Goal: Contribute content: Contribute content

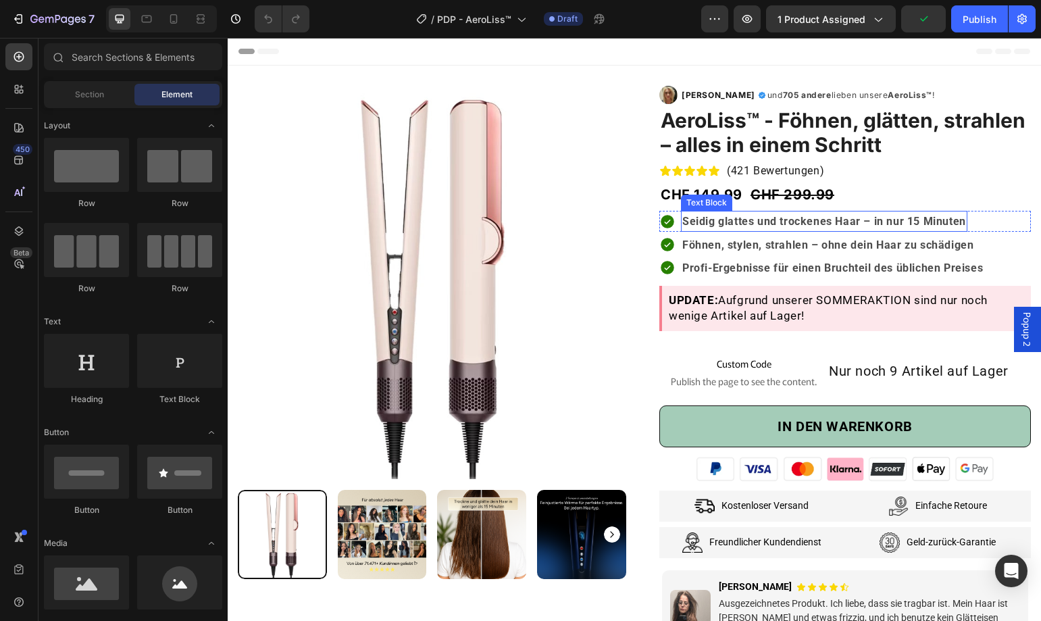
click at [821, 224] on strong "Seidig glattes und trockenes Haar – in nur 15 Minuten" at bounding box center [824, 221] width 284 height 13
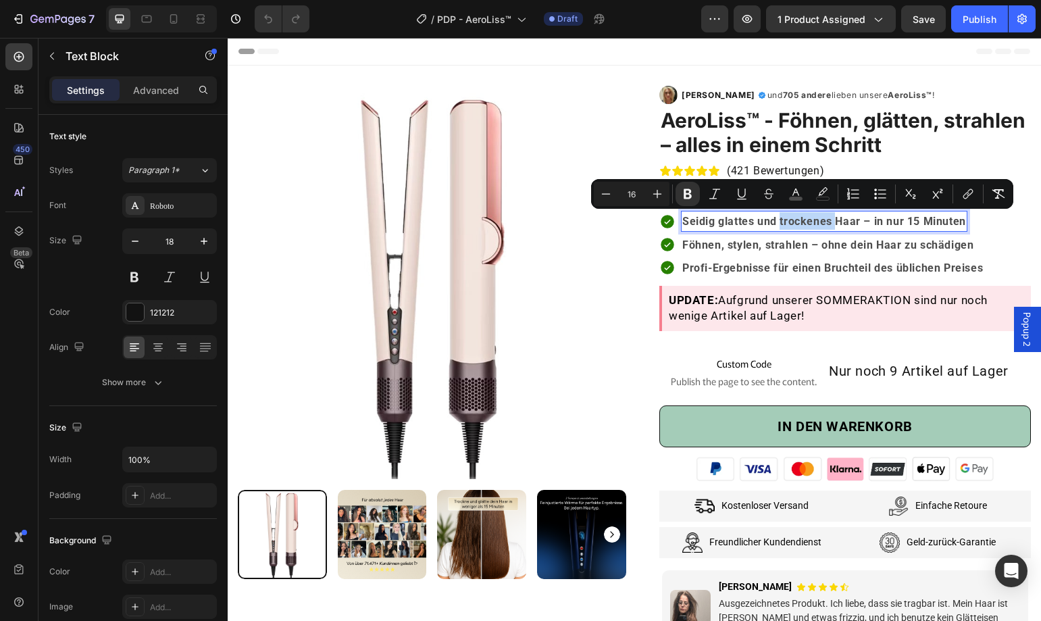
click at [827, 219] on strong "Seidig glattes und trockenes Haar – in nur 15 Minuten" at bounding box center [824, 221] width 284 height 13
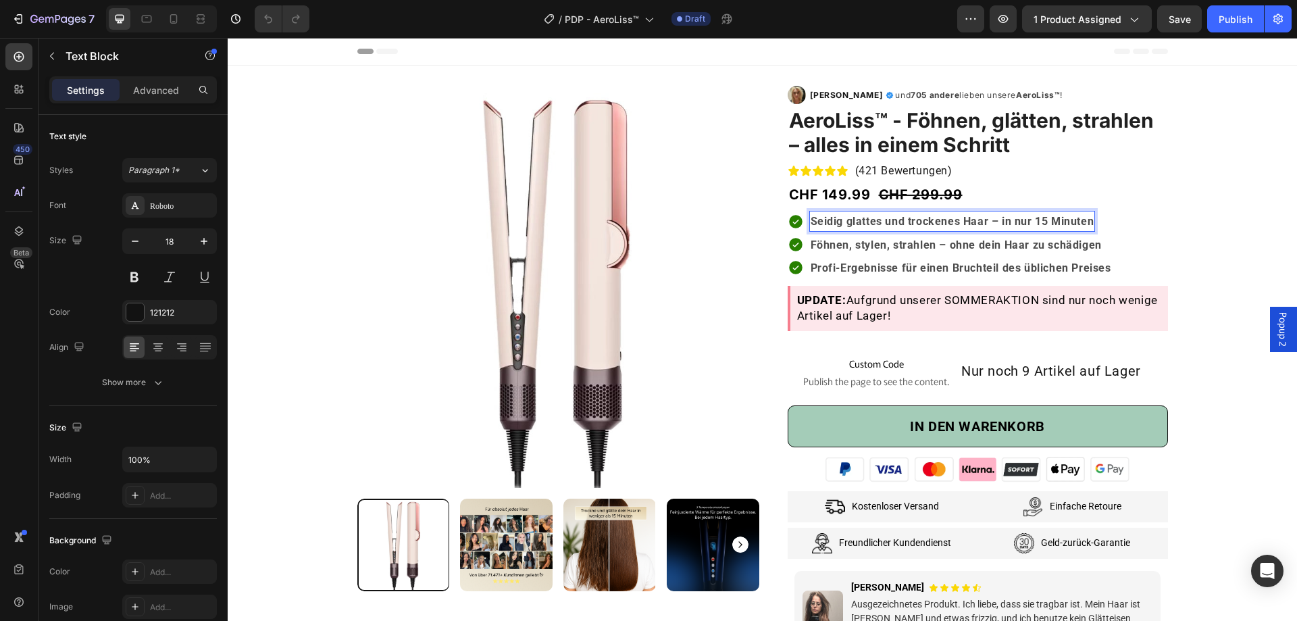
click at [927, 221] on strong "Seidig glattes und trockenes Haar – in nur 15 Minuten" at bounding box center [952, 221] width 284 height 13
click at [926, 222] on strong "Seidig glattes und trockenes Haar – in nur 15 Minuten" at bounding box center [952, 221] width 284 height 13
click at [1040, 226] on div "Product Images & Gallery Row Row Image Ottilie C. Text Block Icon Row und 705 a…" at bounding box center [762, 456] width 1049 height 781
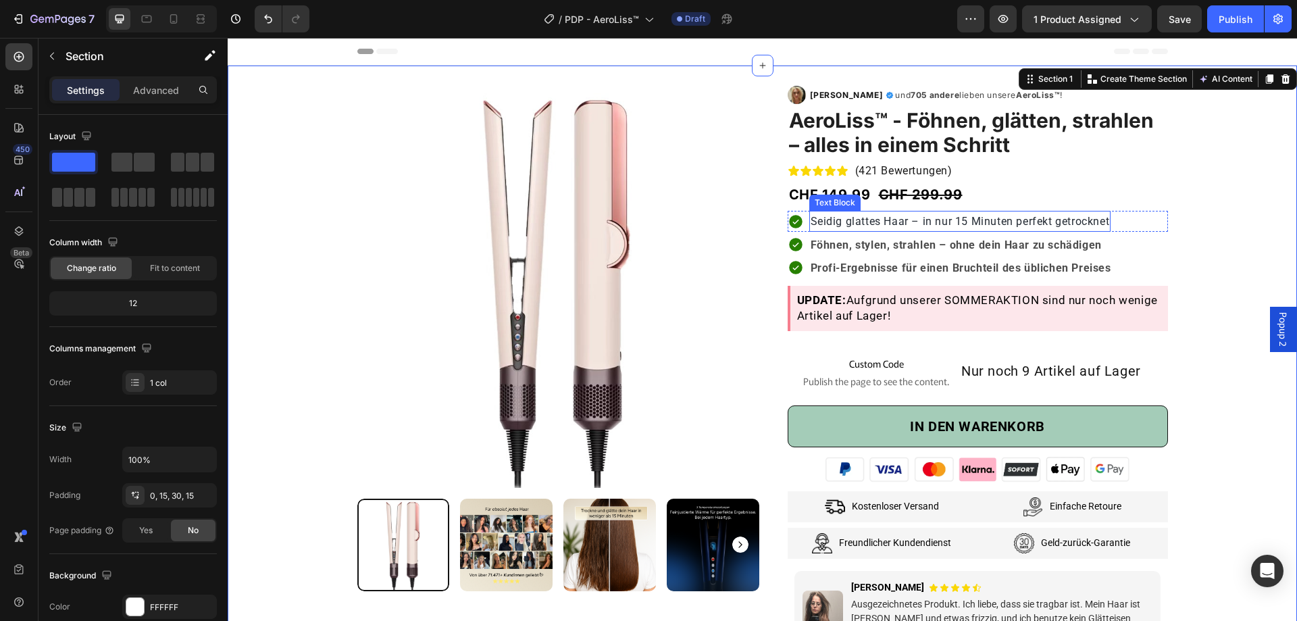
click at [1024, 212] on p "Seidig glattes Haar – in nur 15 Minuten perfekt getrocknet" at bounding box center [959, 221] width 299 height 18
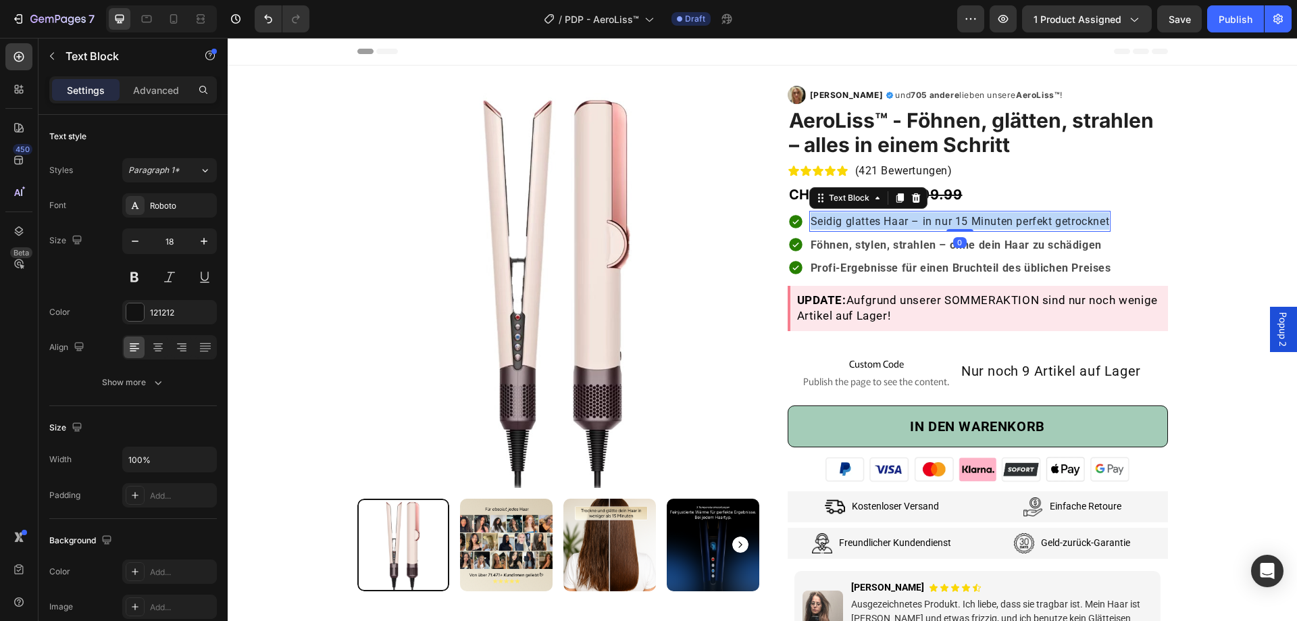
click at [1024, 212] on p "Seidig glattes Haar – in nur 15 Minuten perfekt getrocknet" at bounding box center [959, 221] width 299 height 18
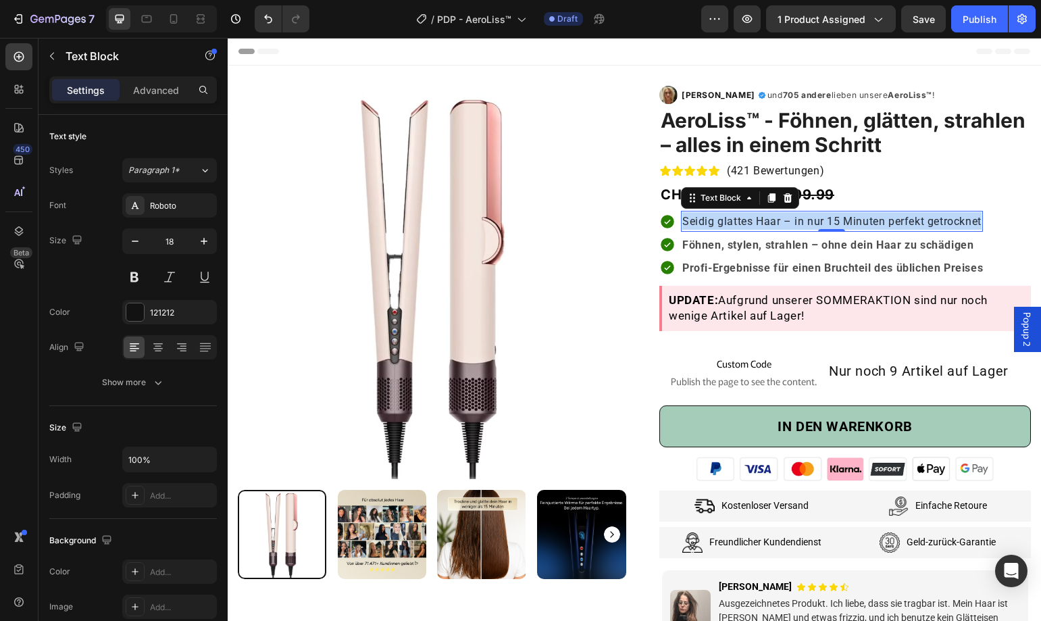
click at [826, 238] on strong "Föhnen, stylen, strahlen – ohne dein Haar zu schädigen" at bounding box center [827, 244] width 291 height 13
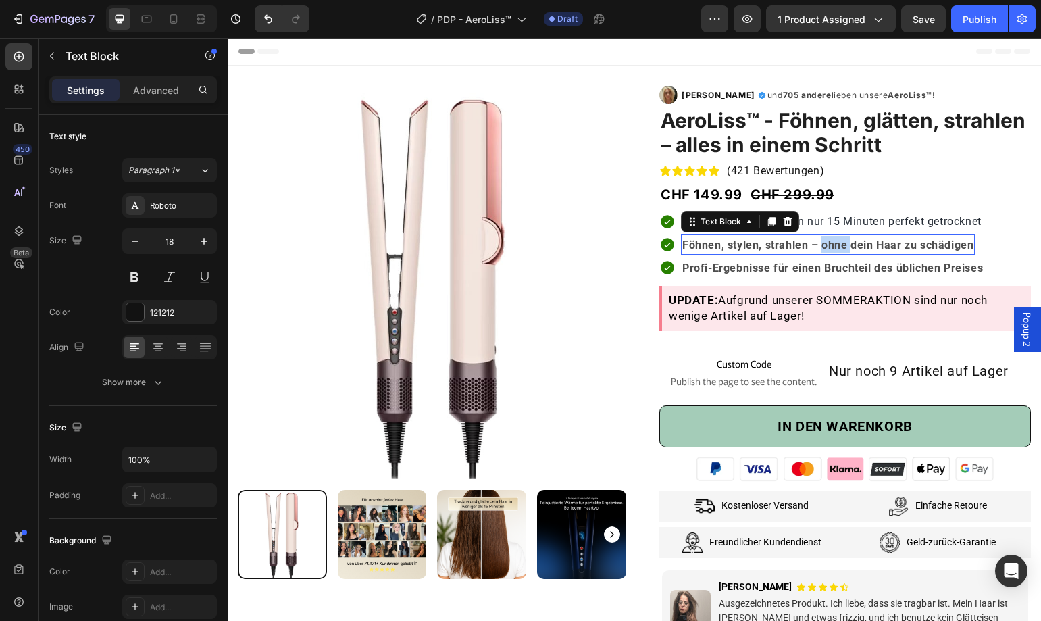
click at [826, 238] on strong "Föhnen, stylen, strahlen – ohne dein Haar zu schädigen" at bounding box center [827, 244] width 291 height 13
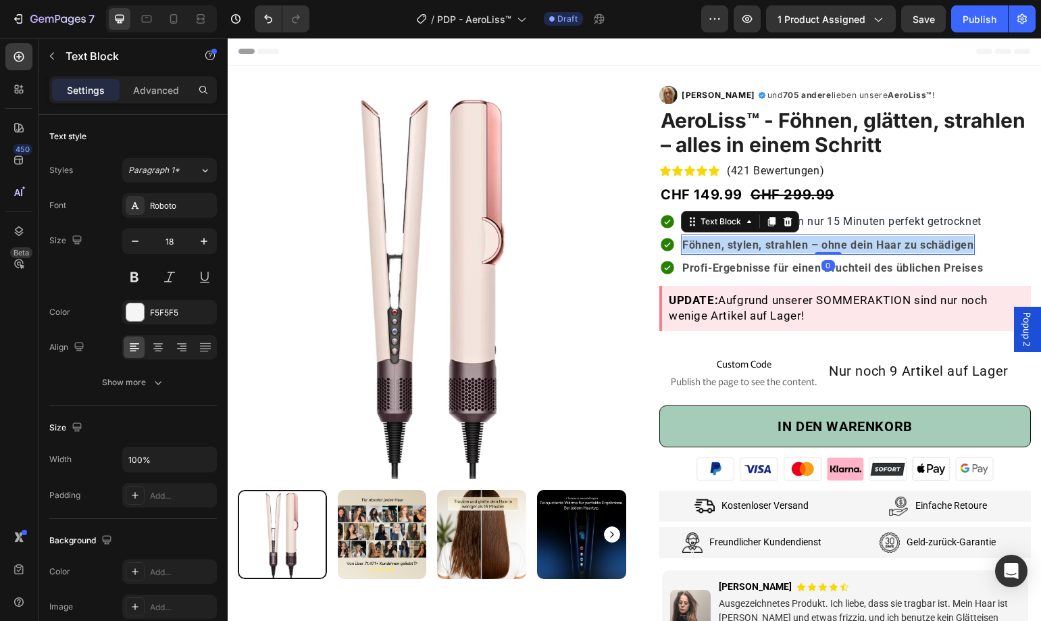
click at [826, 238] on strong "Föhnen, stylen, strahlen – ohne dein Haar zu schädigen" at bounding box center [827, 244] width 291 height 13
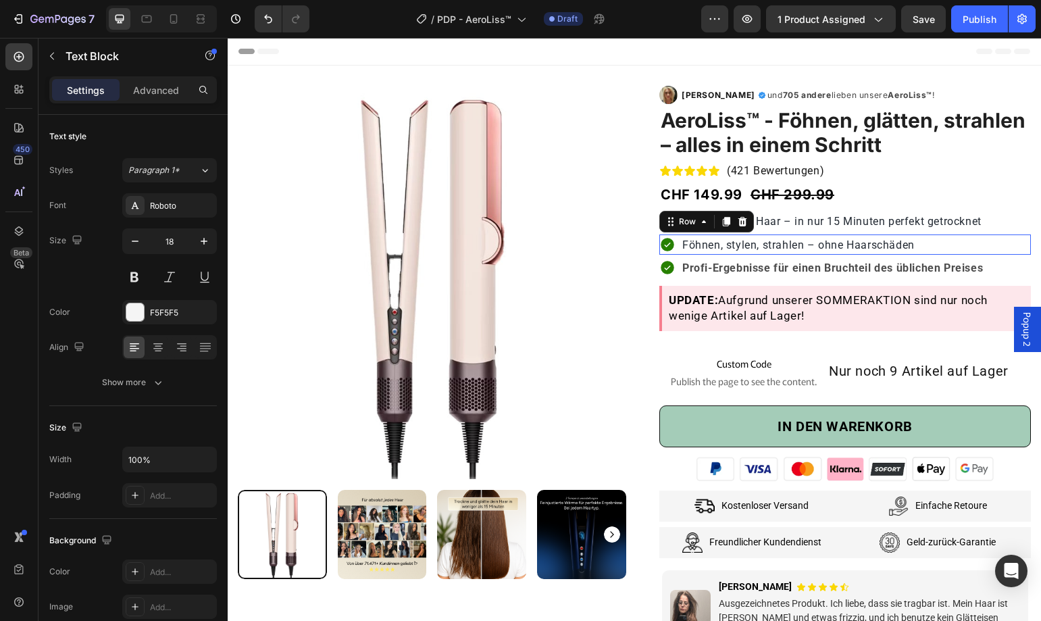
click at [966, 238] on div "Icon Föhnen, stylen, strahlen – ohne Haarschäden Text Block Row 0" at bounding box center [844, 244] width 371 height 20
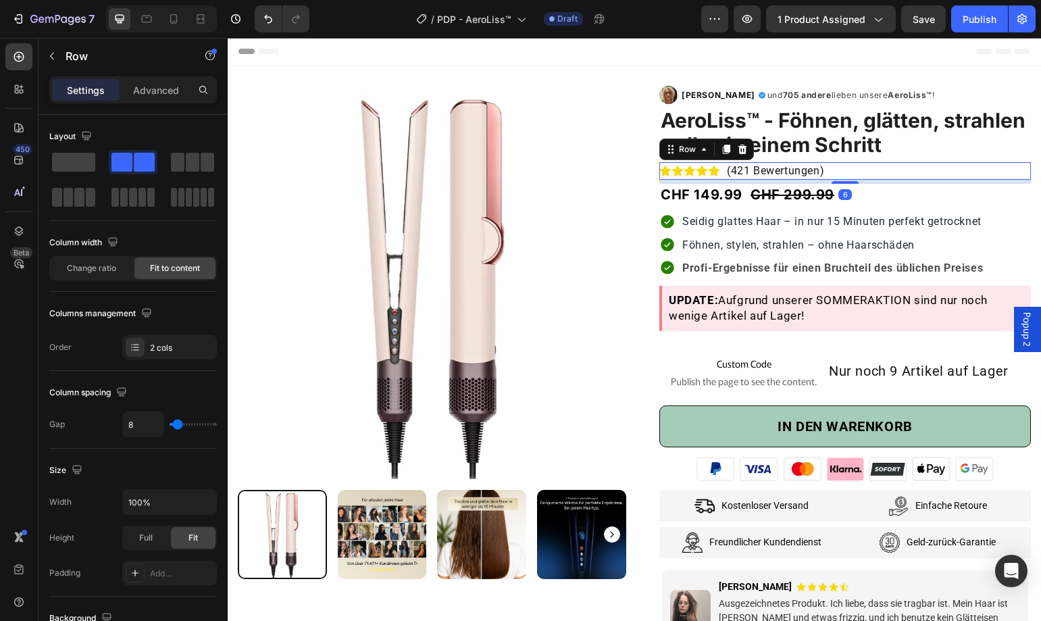
click at [1001, 174] on div "Icon Icon Icon Icon Icon Icon List (421 Bewertungen) Text block Row 6" at bounding box center [844, 171] width 371 height 18
click at [997, 226] on div "Icon Seidig glattes Haar – in nur 15 Minuten perfekt getrocknet Text Block Row" at bounding box center [844, 221] width 371 height 20
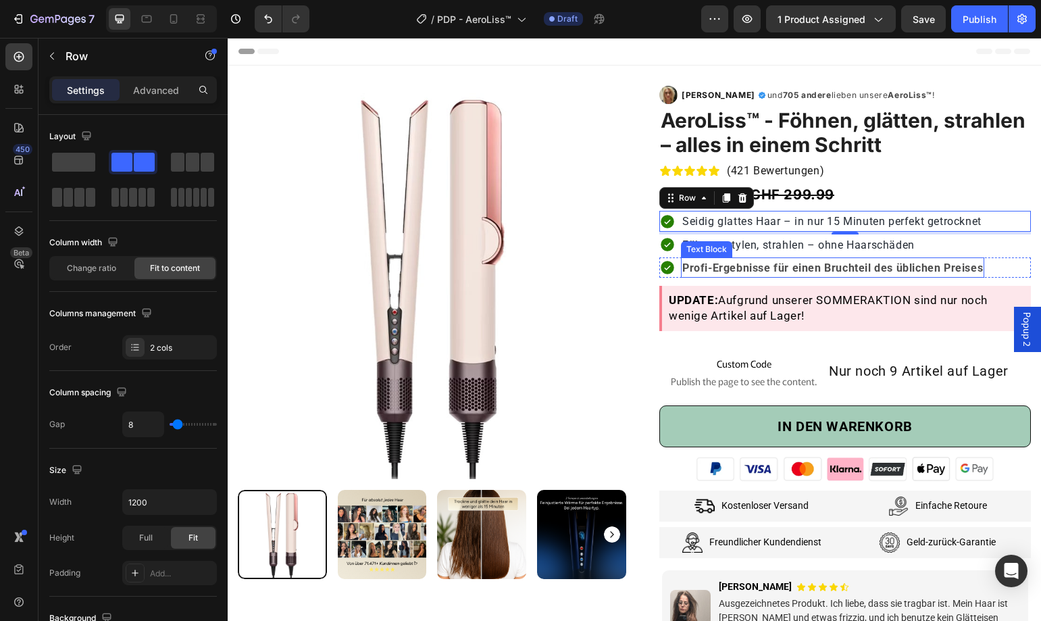
click at [812, 261] on strong "Profi-Ergebnisse für einen Bruchteil des üblichen Preises" at bounding box center [832, 267] width 301 height 13
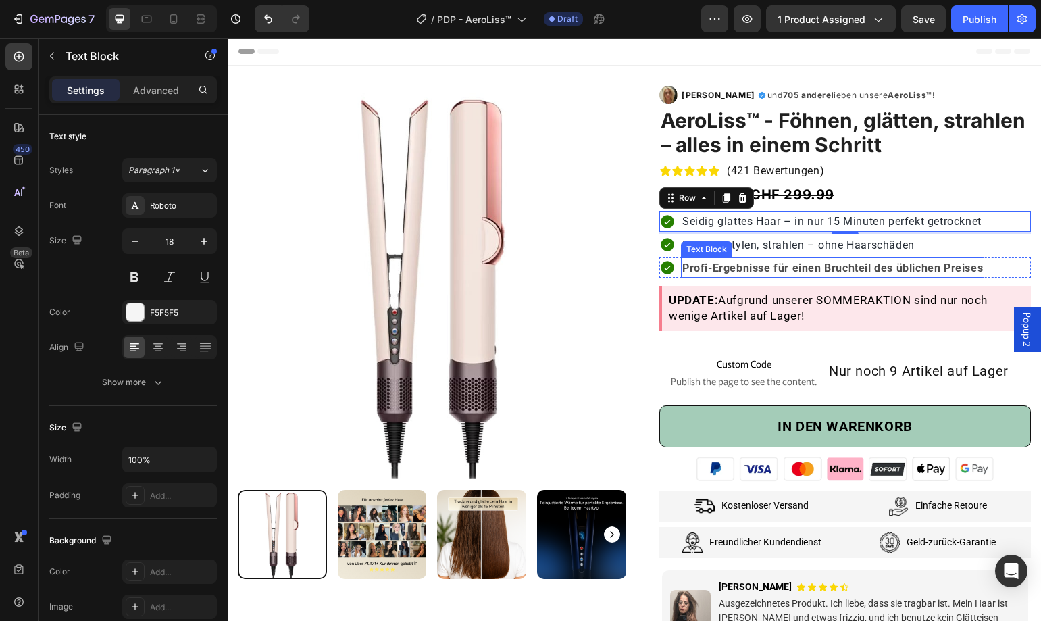
click at [812, 261] on strong "Profi-Ergebnisse für einen Bruchteil des üblichen Preises" at bounding box center [832, 267] width 301 height 13
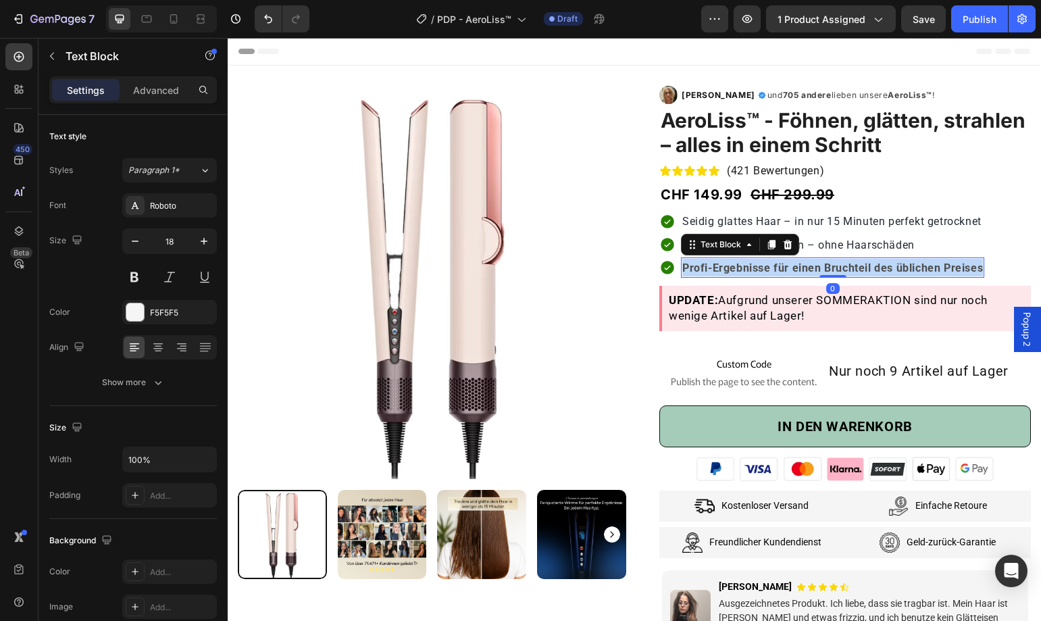
click at [812, 261] on strong "Profi-Ergebnisse für einen Bruchteil des üblichen Preises" at bounding box center [832, 267] width 301 height 13
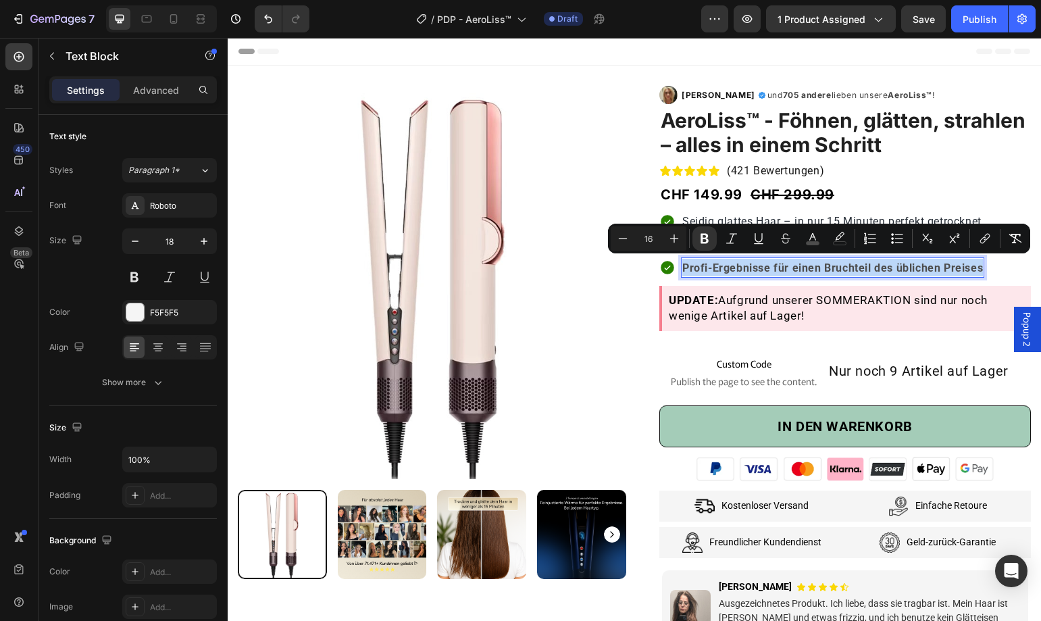
type input "18"
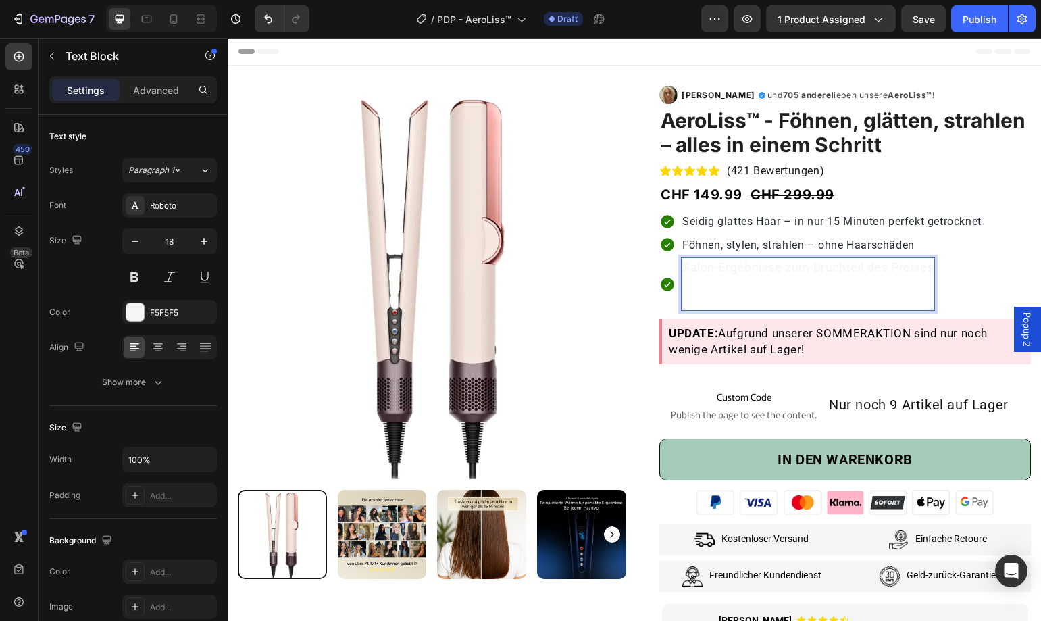
click at [900, 283] on p "Rich Text Editor. Editing area: main" at bounding box center [807, 293] width 251 height 34
click at [900, 283] on p "⁠⁠⁠⁠⁠⁠⁠" at bounding box center [807, 293] width 251 height 34
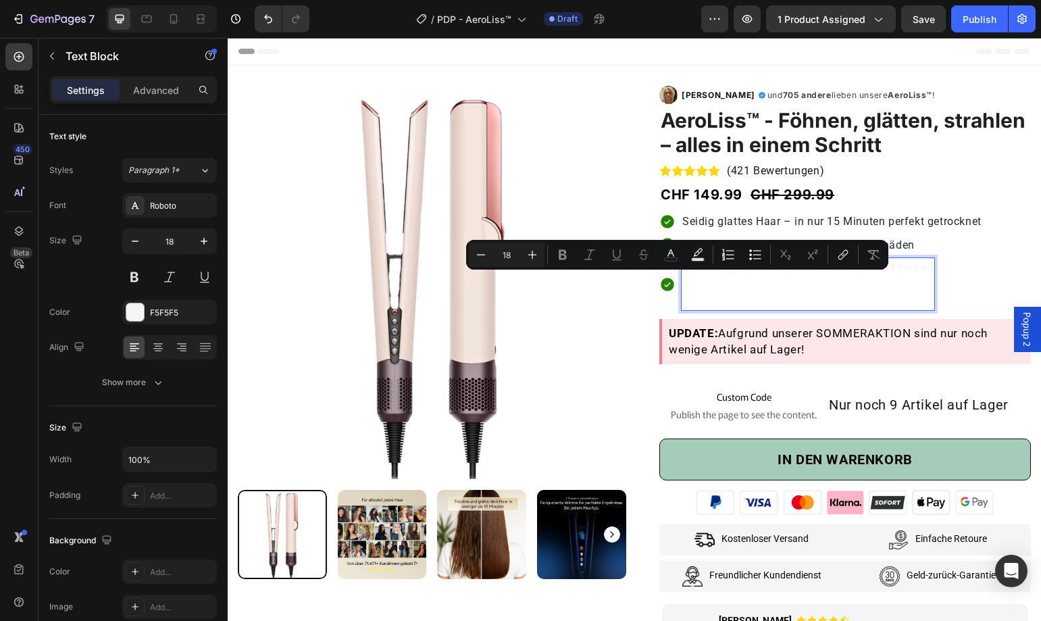
click at [842, 282] on p "Rich Text Editor. Editing area: main" at bounding box center [807, 293] width 251 height 34
click at [842, 282] on p "⁠⁠⁠⁠⁠⁠⁠" at bounding box center [807, 293] width 251 height 34
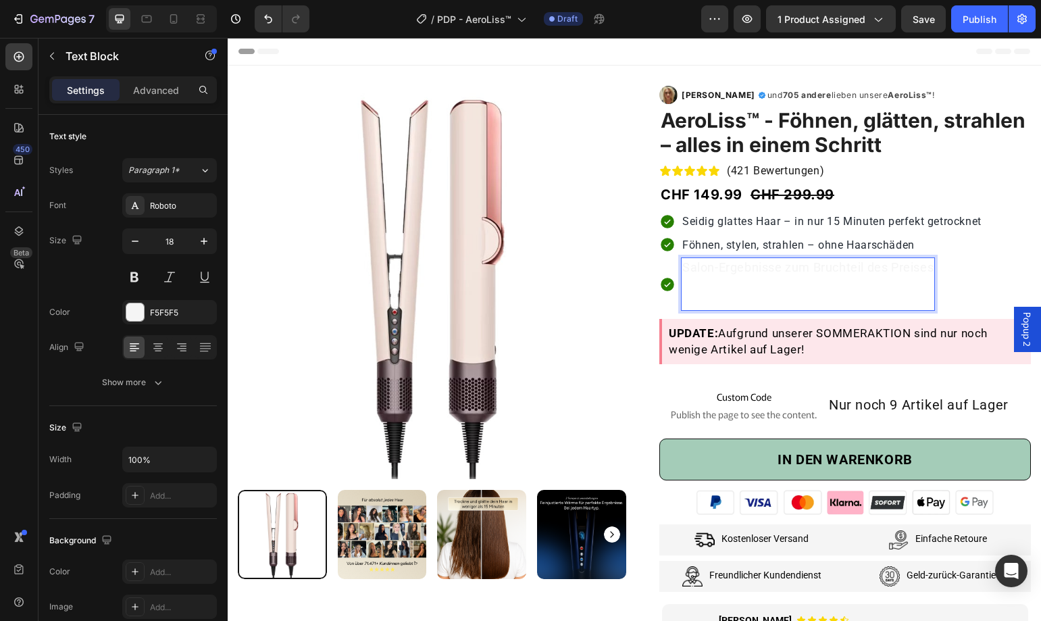
click at [842, 282] on p "⁠⁠⁠⁠⁠⁠⁠" at bounding box center [807, 293] width 251 height 34
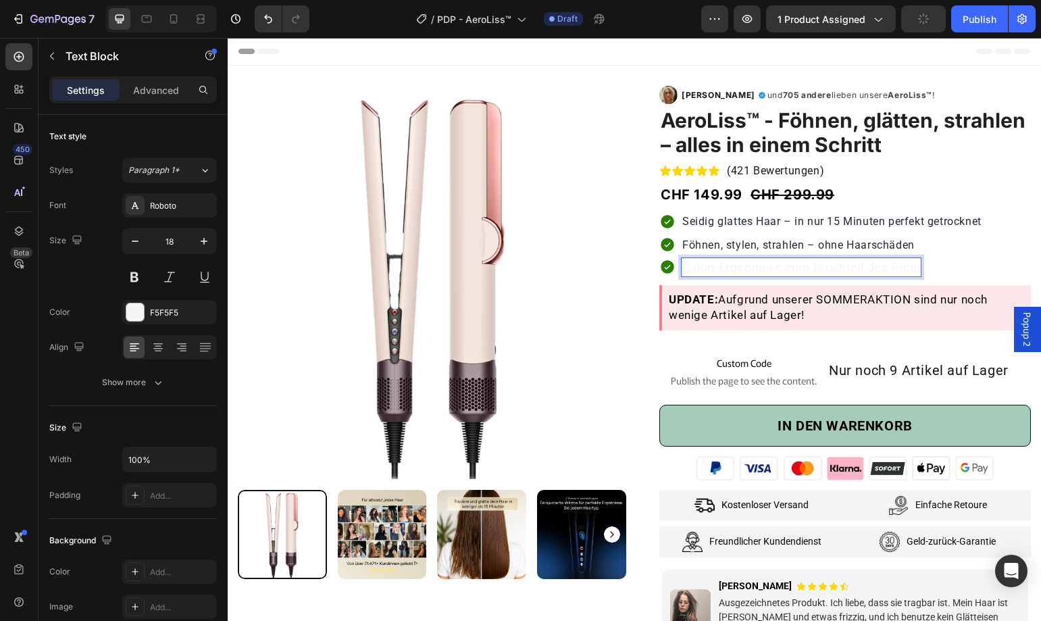
click at [841, 270] on p "Salon-Ergebnisse zum Bruchteil des Preis" at bounding box center [801, 267] width 238 height 17
click at [782, 263] on div "Icon Text Block 0 Row" at bounding box center [844, 267] width 371 height 20
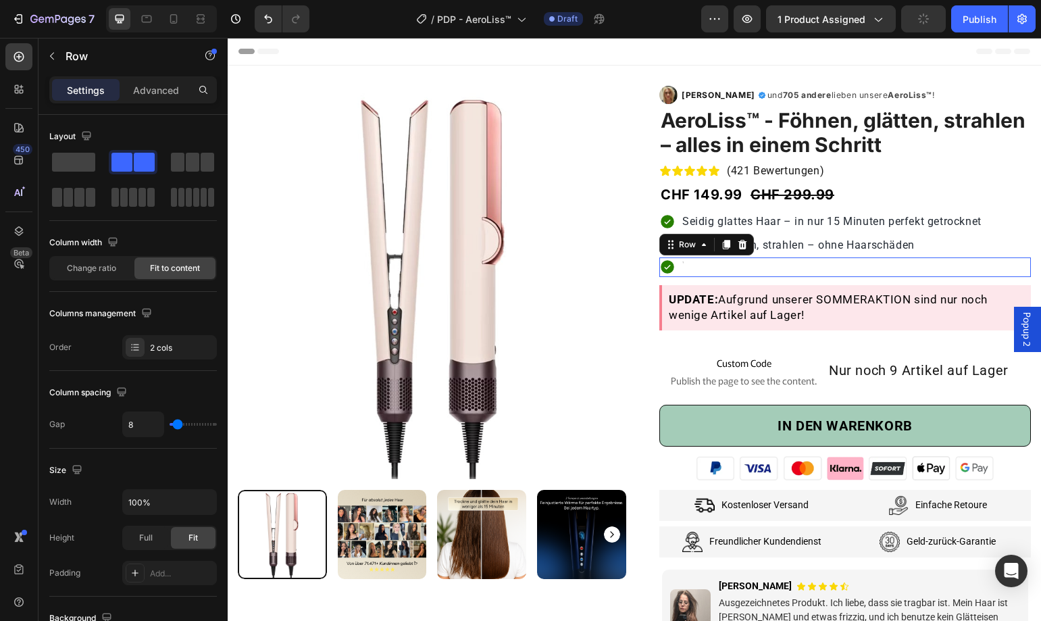
click at [782, 263] on div "Icon Text Block Row 0" at bounding box center [844, 267] width 371 height 20
click at [782, 263] on div "Icon Text Block Row 4" at bounding box center [844, 267] width 371 height 20
click at [781, 265] on div "Icon Text Block Row 4" at bounding box center [844, 267] width 371 height 20
click at [795, 269] on div "Icon Text Block Row 4" at bounding box center [844, 267] width 371 height 20
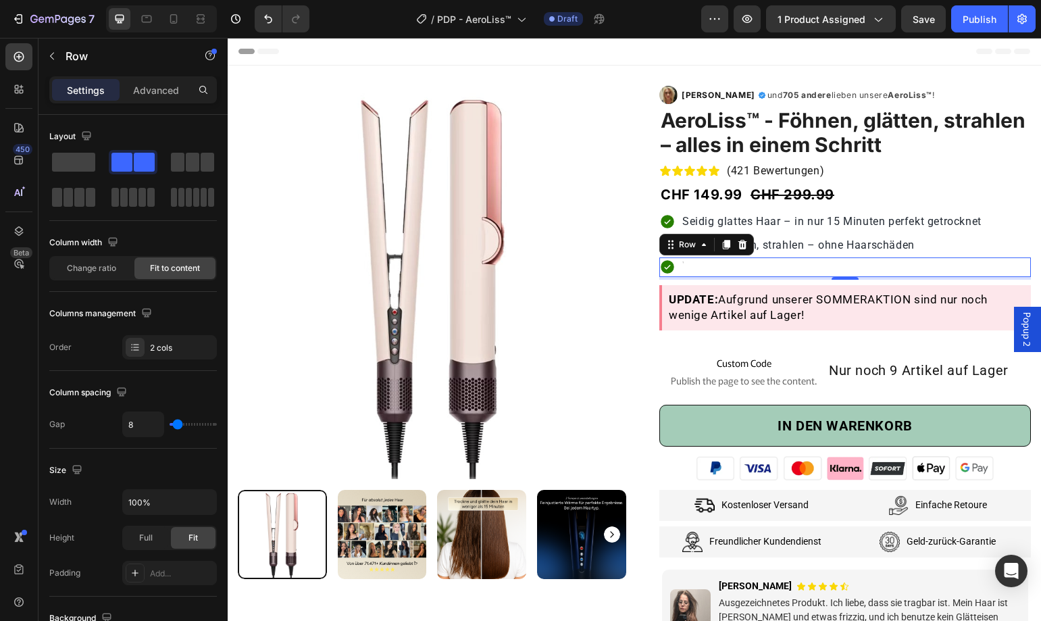
click at [775, 266] on div "Icon Text Block Row 4" at bounding box center [844, 267] width 371 height 20
click at [774, 267] on div "Icon Text Block Row 4" at bounding box center [844, 267] width 371 height 20
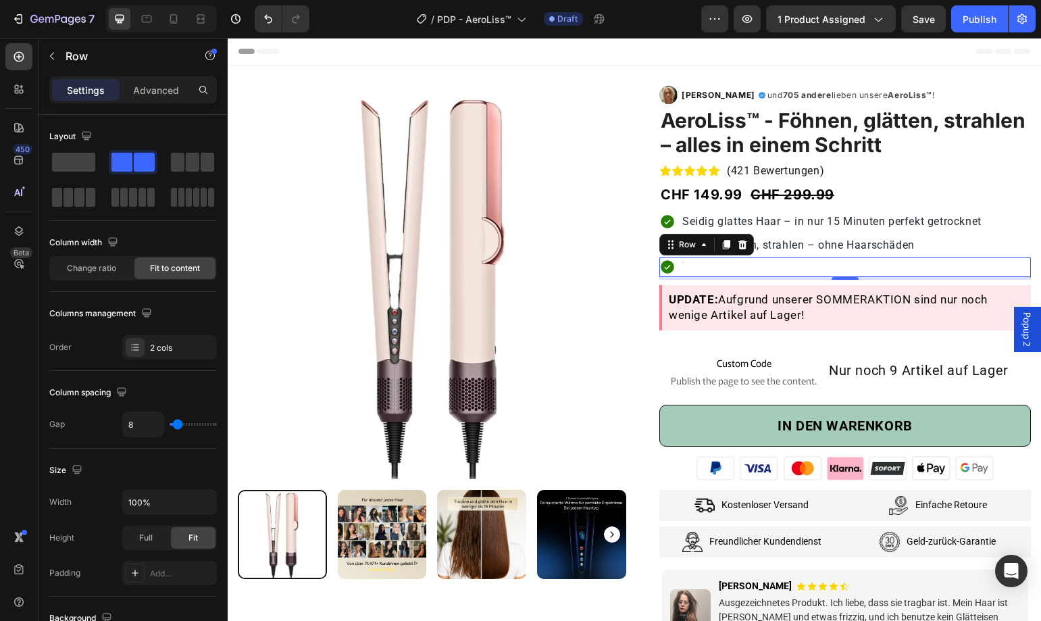
click at [774, 267] on div "Icon Text Block Row 4" at bounding box center [844, 267] width 371 height 20
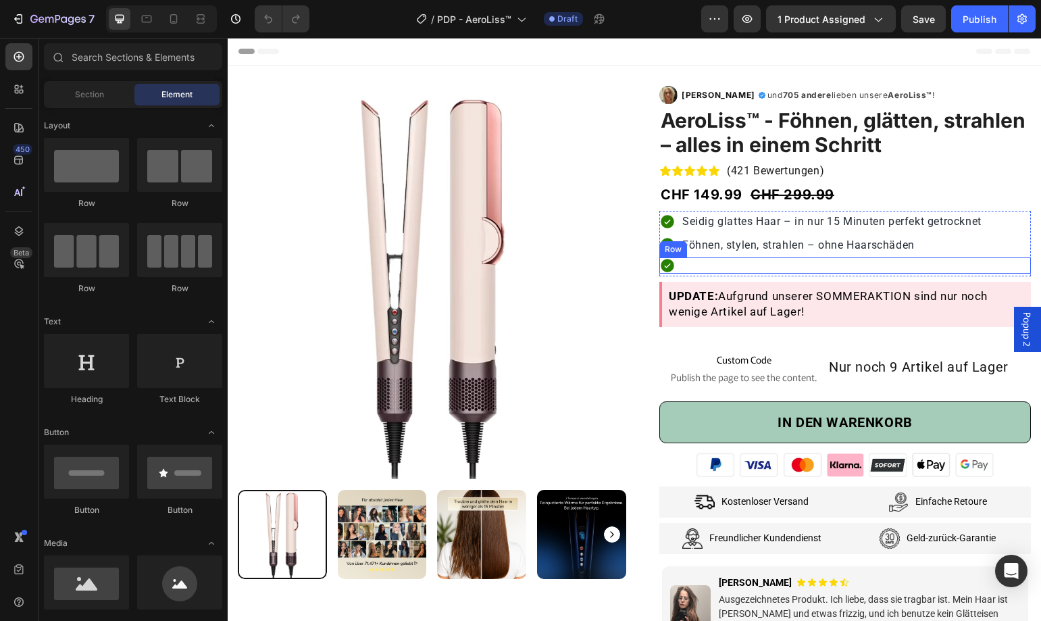
click at [748, 261] on div "Icon Text Block Row" at bounding box center [844, 265] width 371 height 16
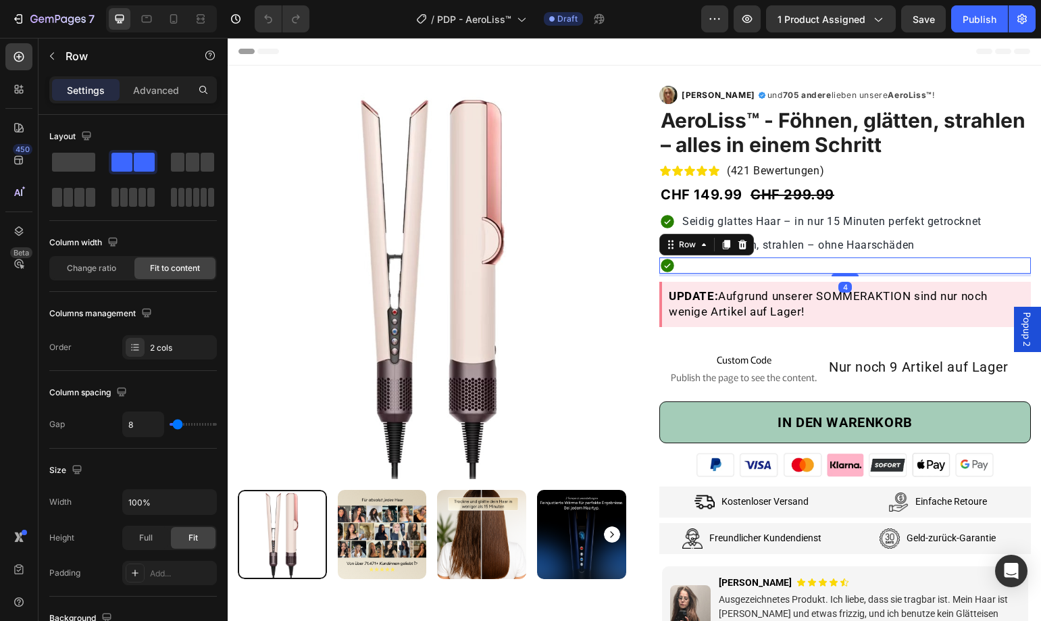
click at [748, 261] on div "Icon Text Block Row 4" at bounding box center [844, 265] width 371 height 16
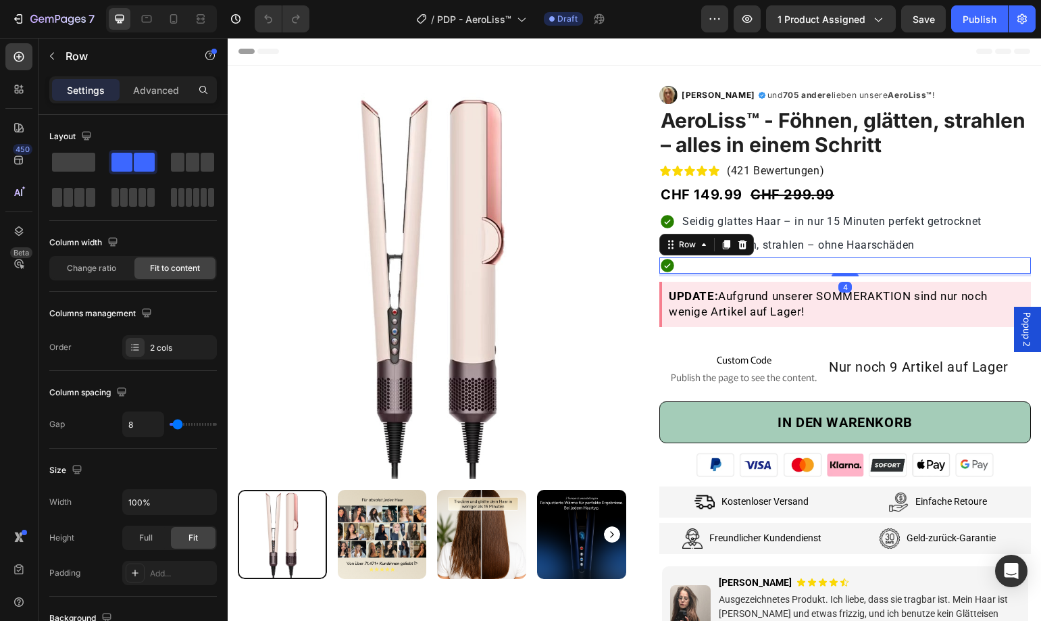
click at [767, 262] on div "Icon Text Block Row 4" at bounding box center [844, 265] width 371 height 16
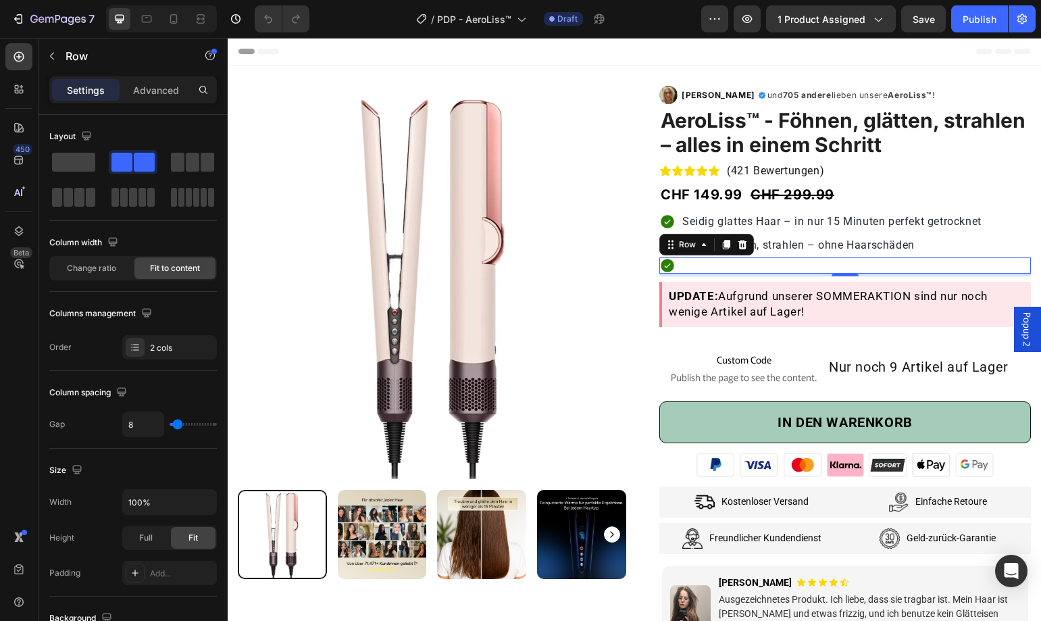
click at [767, 262] on div "Icon Text Block Row 4" at bounding box center [844, 265] width 371 height 16
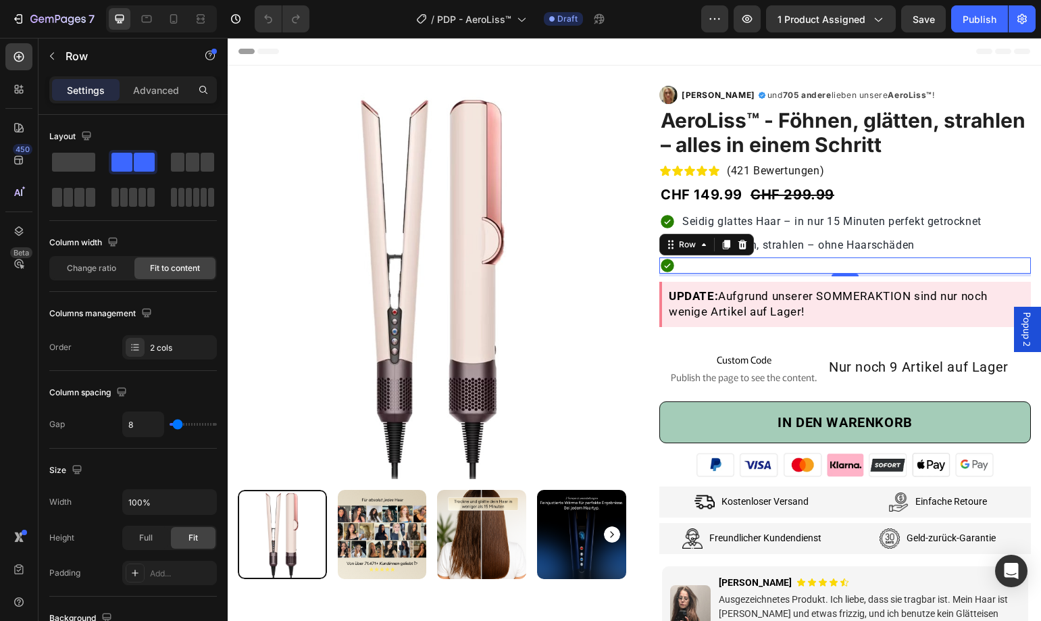
click at [767, 262] on div "Icon Text Block Row 4" at bounding box center [844, 265] width 371 height 16
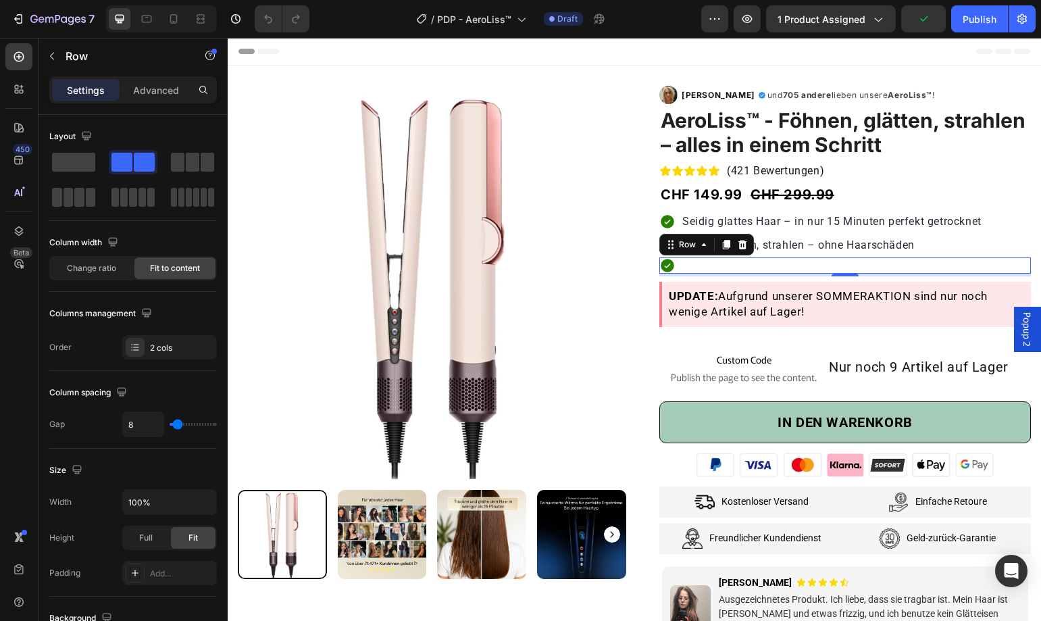
click at [767, 262] on div "Icon Text Block Row 4" at bounding box center [844, 265] width 371 height 16
click at [53, 26] on div "7" at bounding box center [62, 19] width 64 height 16
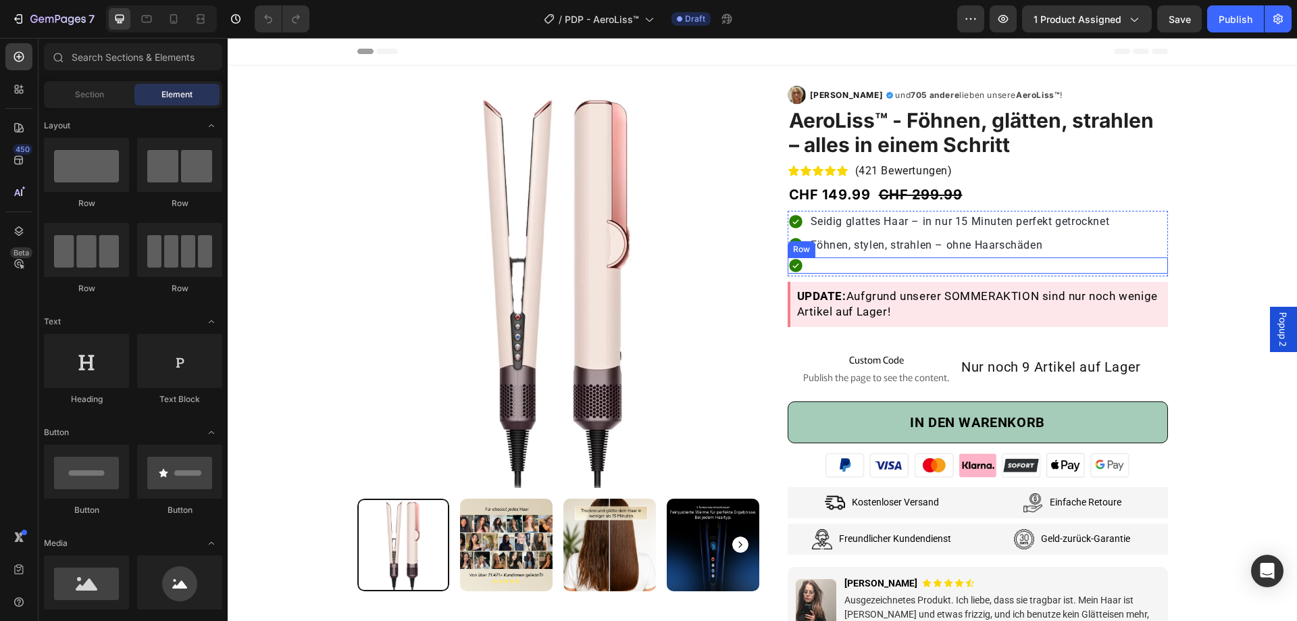
click at [874, 258] on div "Icon Text Block Row" at bounding box center [977, 265] width 380 height 16
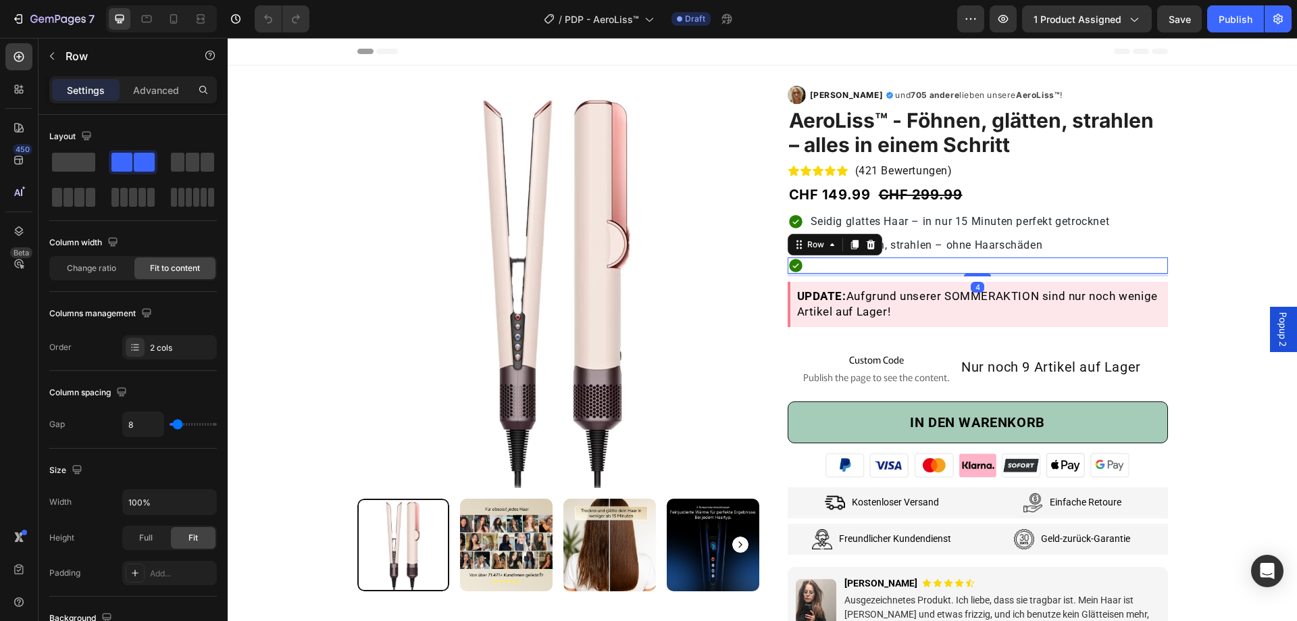
click at [874, 258] on div "Icon Text Block Row 4" at bounding box center [977, 265] width 380 height 16
click at [877, 261] on div "Icon Text Block Row 4" at bounding box center [977, 265] width 380 height 16
click at [930, 264] on div "Icon Text Block Row 4" at bounding box center [977, 265] width 380 height 16
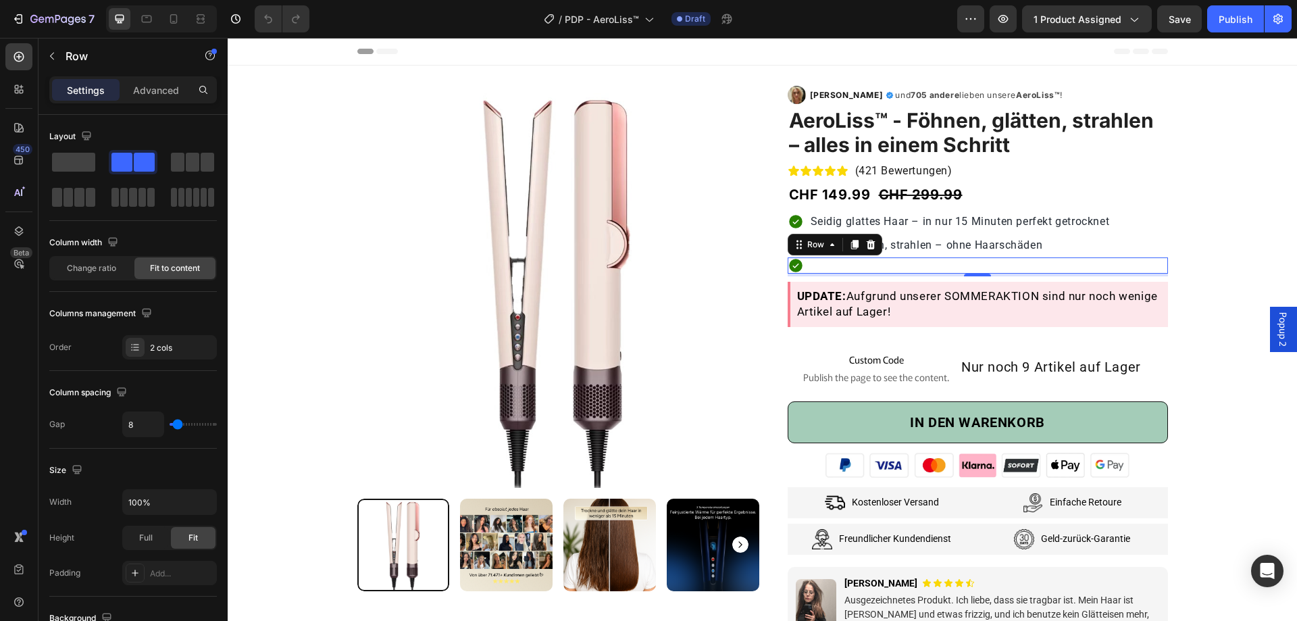
click at [930, 264] on div "Icon Text Block Row 4" at bounding box center [977, 265] width 380 height 16
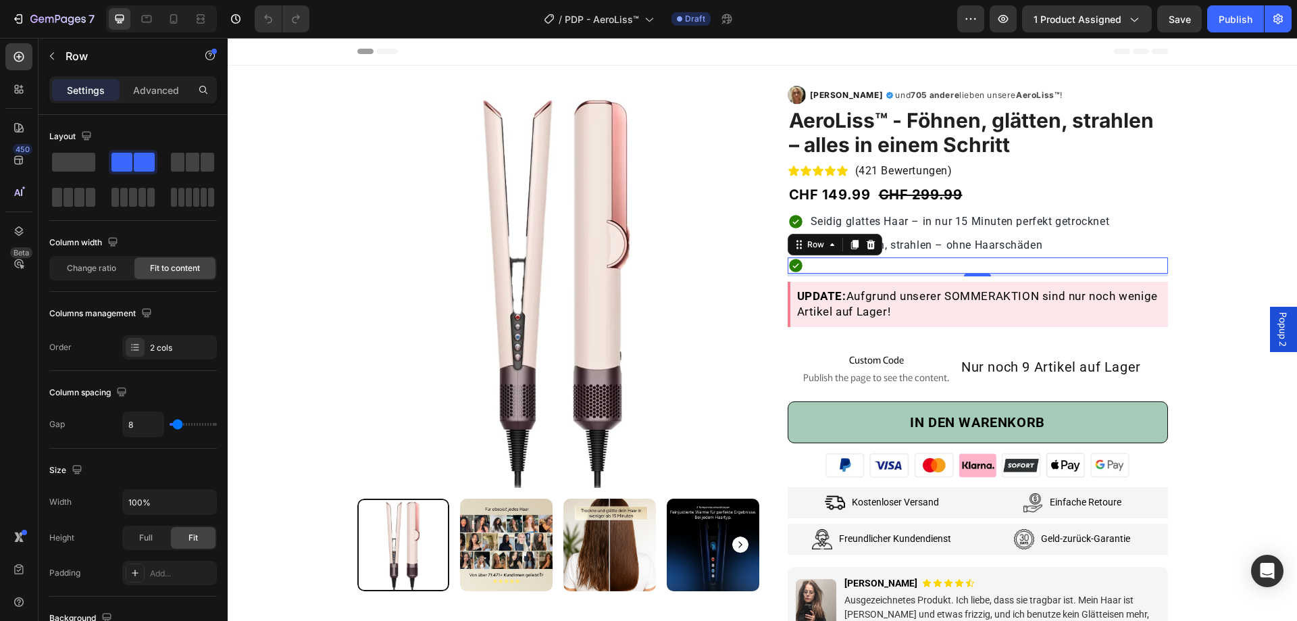
click at [930, 264] on div "Icon Text Block Row 4" at bounding box center [977, 265] width 380 height 16
click at [1179, 197] on div "Product Images & Gallery Row Row Image [PERSON_NAME] Text Block Icon Row und 70…" at bounding box center [762, 447] width 1049 height 763
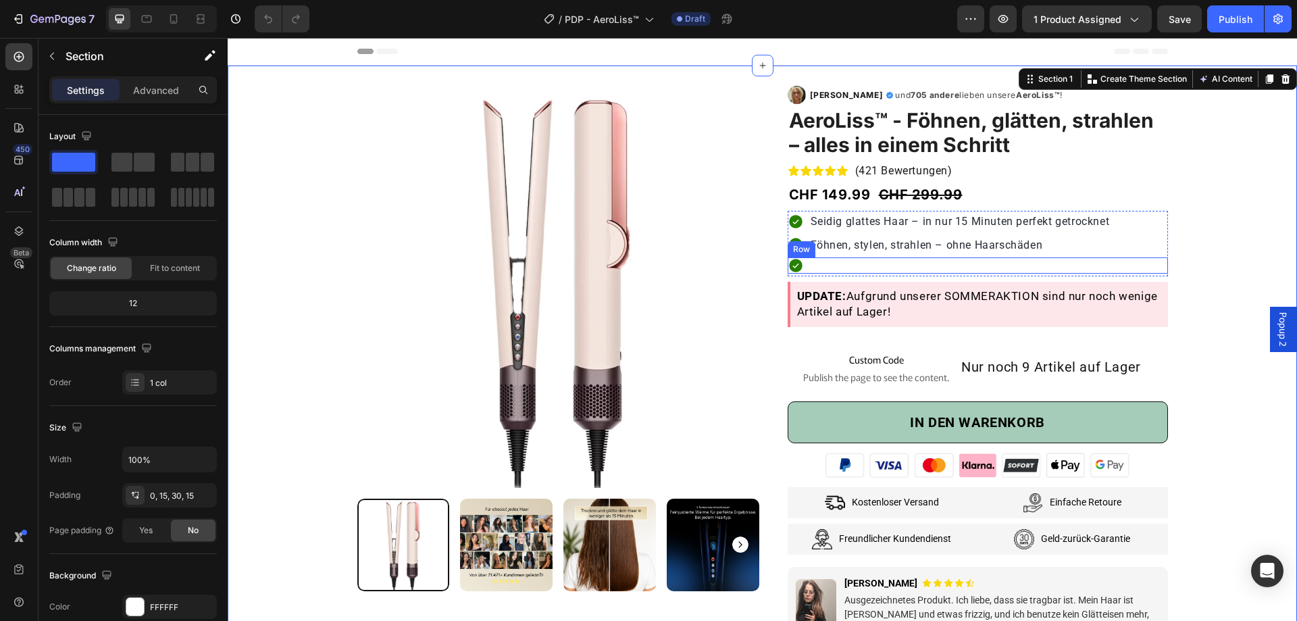
click at [1064, 265] on div "Icon Text Block Row" at bounding box center [977, 265] width 380 height 16
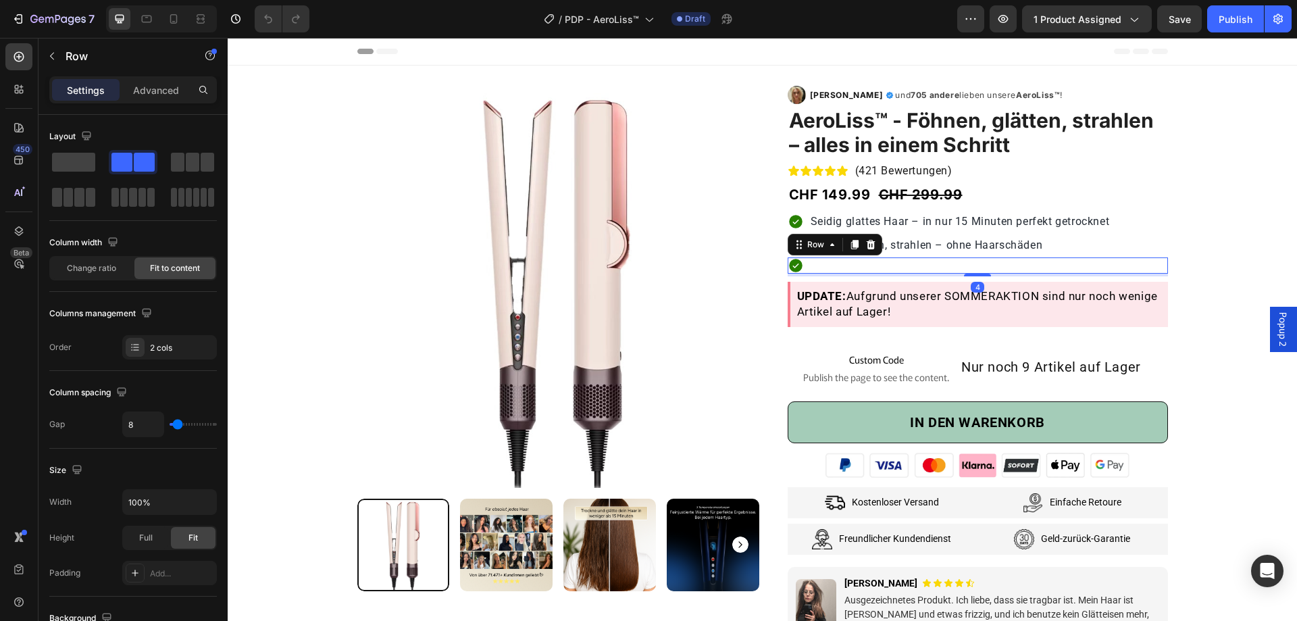
click at [1064, 265] on div "Icon Text Block Row 4" at bounding box center [977, 265] width 380 height 16
click at [1207, 246] on div "Product Images & Gallery Row Row Image [PERSON_NAME] Text Block Icon Row und 70…" at bounding box center [762, 447] width 1049 height 763
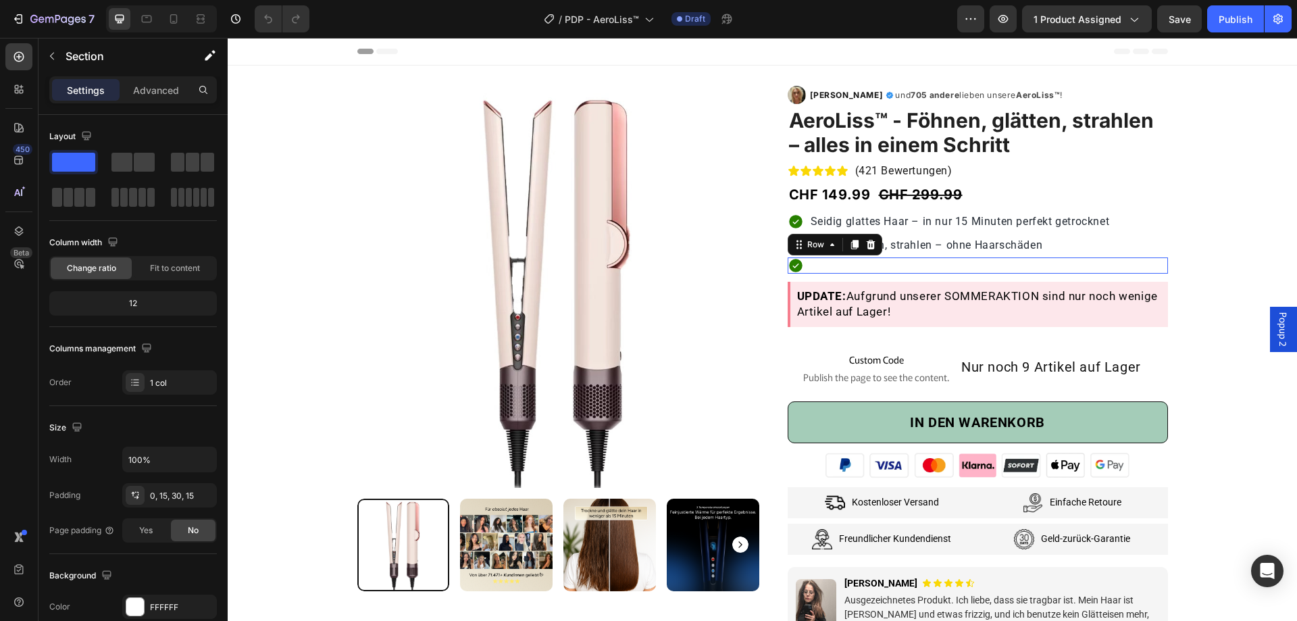
click at [887, 259] on div "Icon Text Block Row 0" at bounding box center [977, 265] width 380 height 16
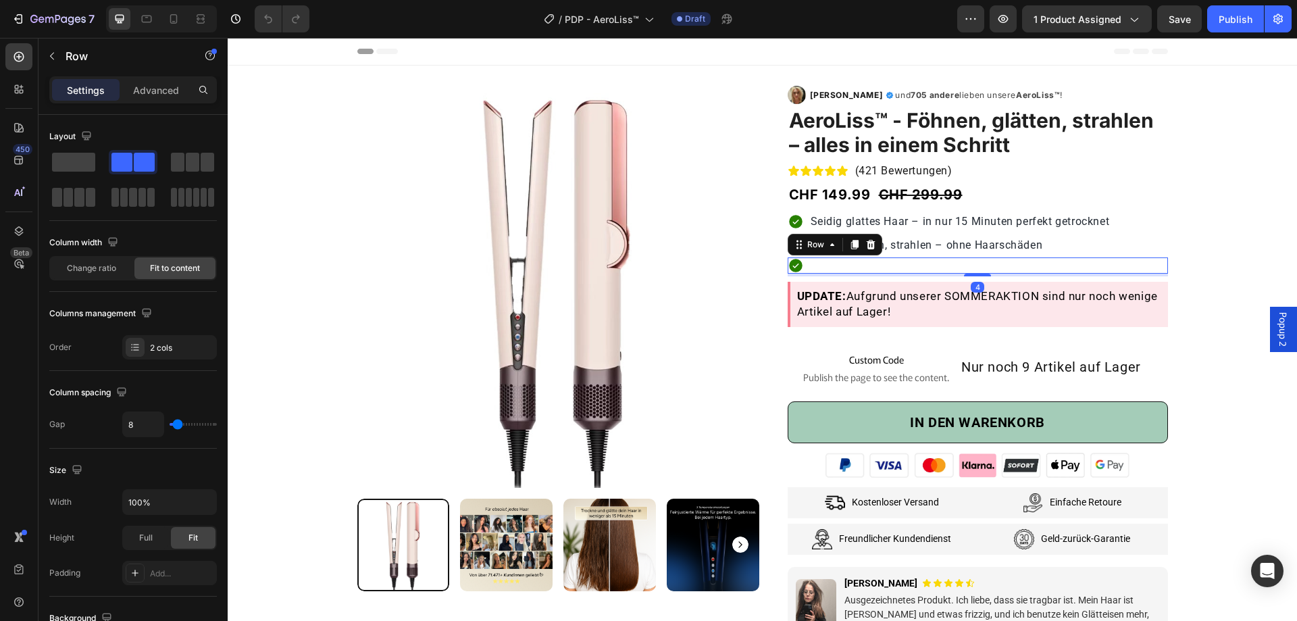
click at [891, 259] on div "Icon Text Block Row 4" at bounding box center [977, 265] width 380 height 16
click at [866, 243] on icon at bounding box center [870, 244] width 9 height 9
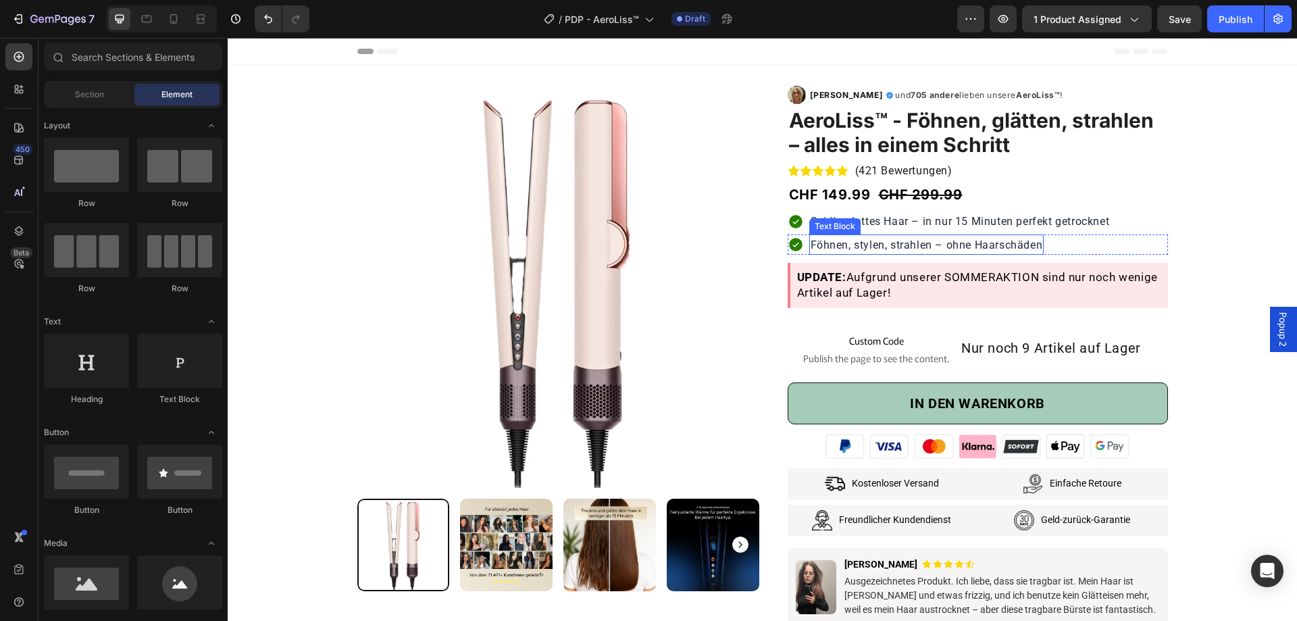
click at [868, 247] on span "Föhnen, stylen, strahlen – ohne Haarschäden" at bounding box center [926, 244] width 232 height 13
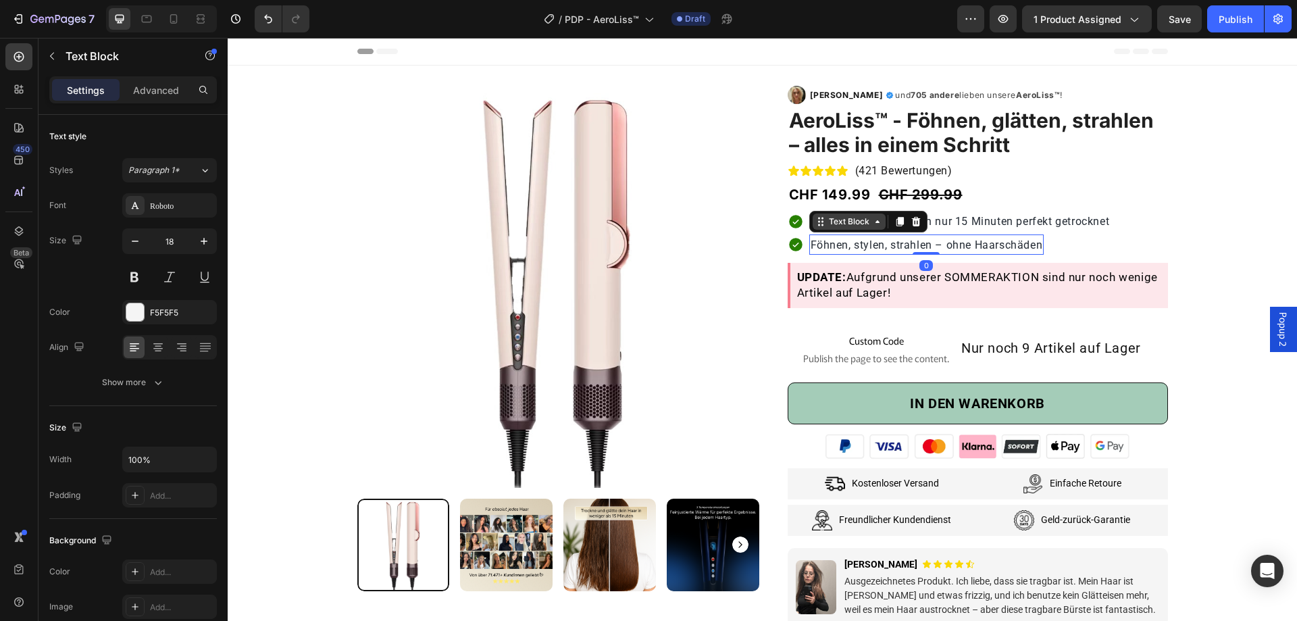
click at [862, 215] on div "Text Block" at bounding box center [849, 221] width 46 height 12
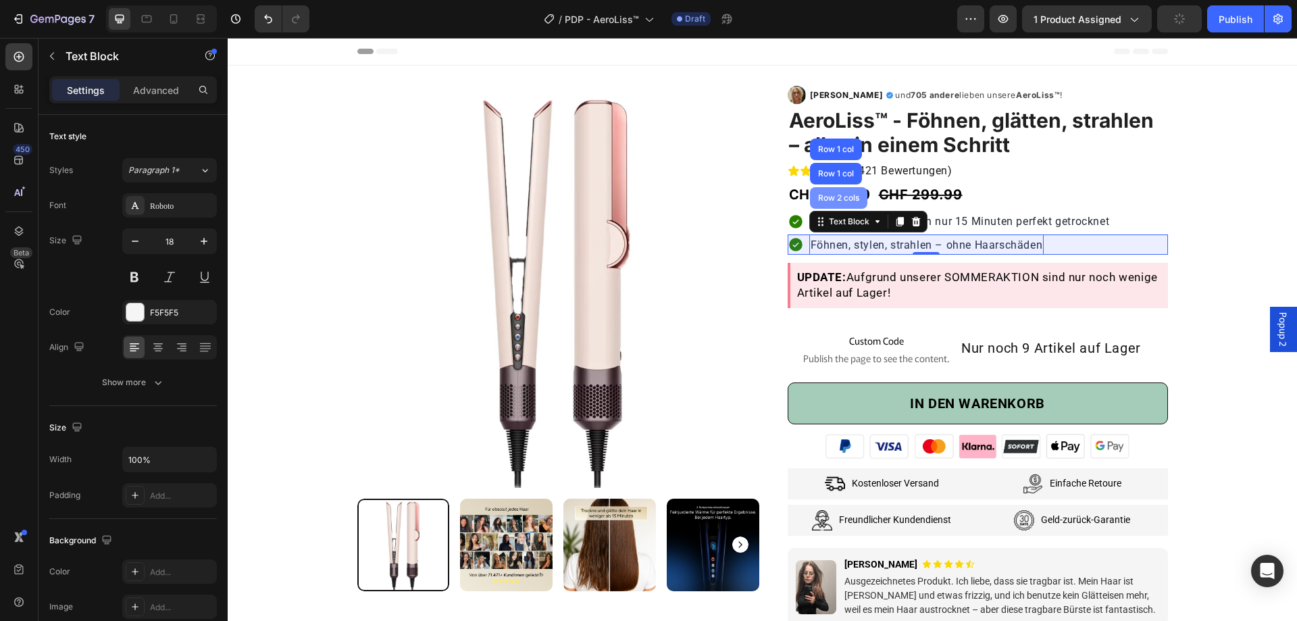
click at [824, 204] on div "Row 2 cols" at bounding box center [838, 198] width 57 height 22
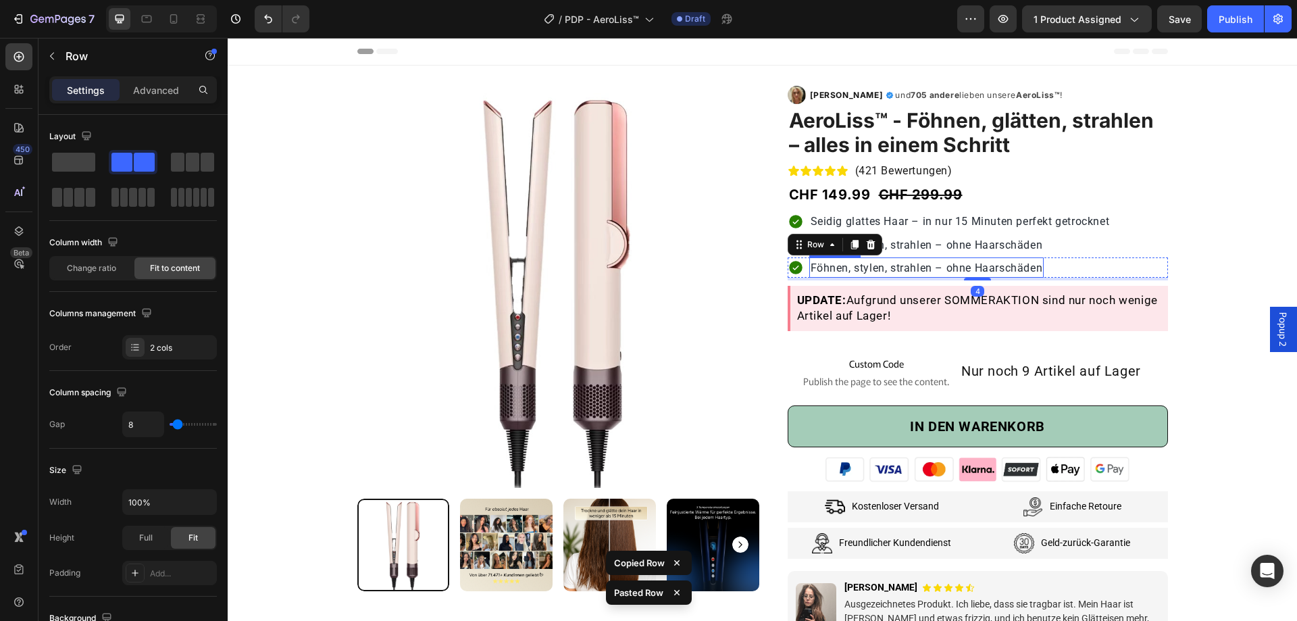
click at [1025, 266] on span "Föhnen, stylen, strahlen – ohne Haarschäden" at bounding box center [926, 267] width 232 height 13
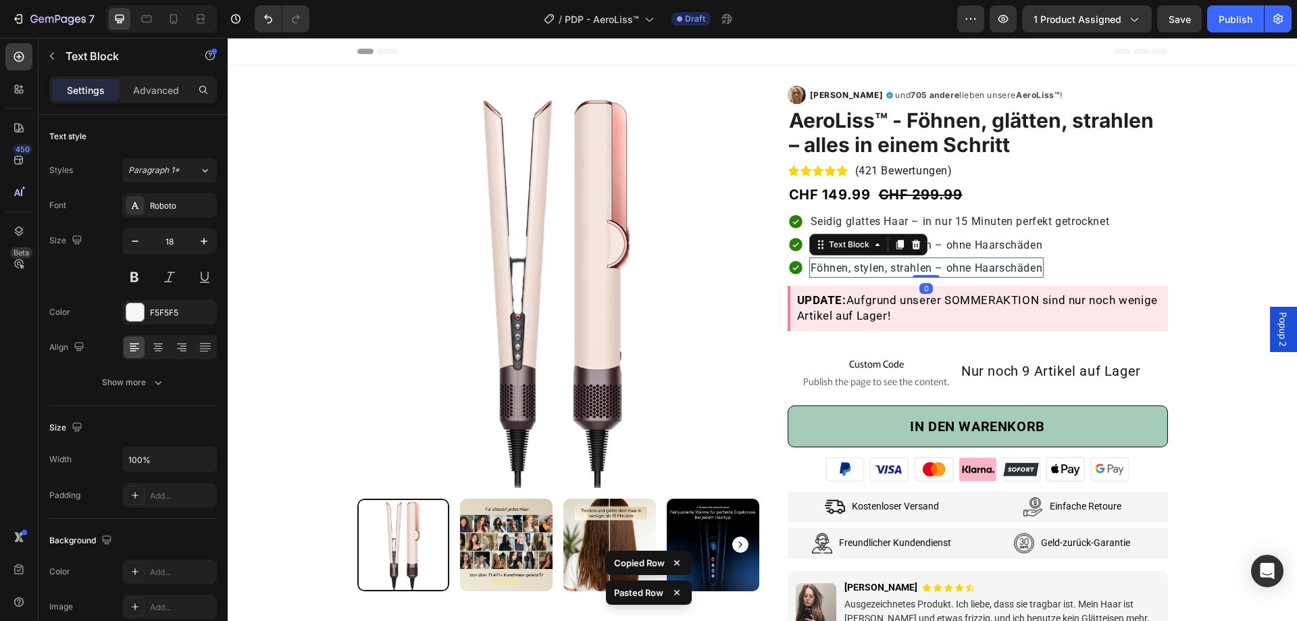
click at [1025, 266] on span "Föhnen, stylen, strahlen – ohne Haarschäden" at bounding box center [926, 267] width 232 height 13
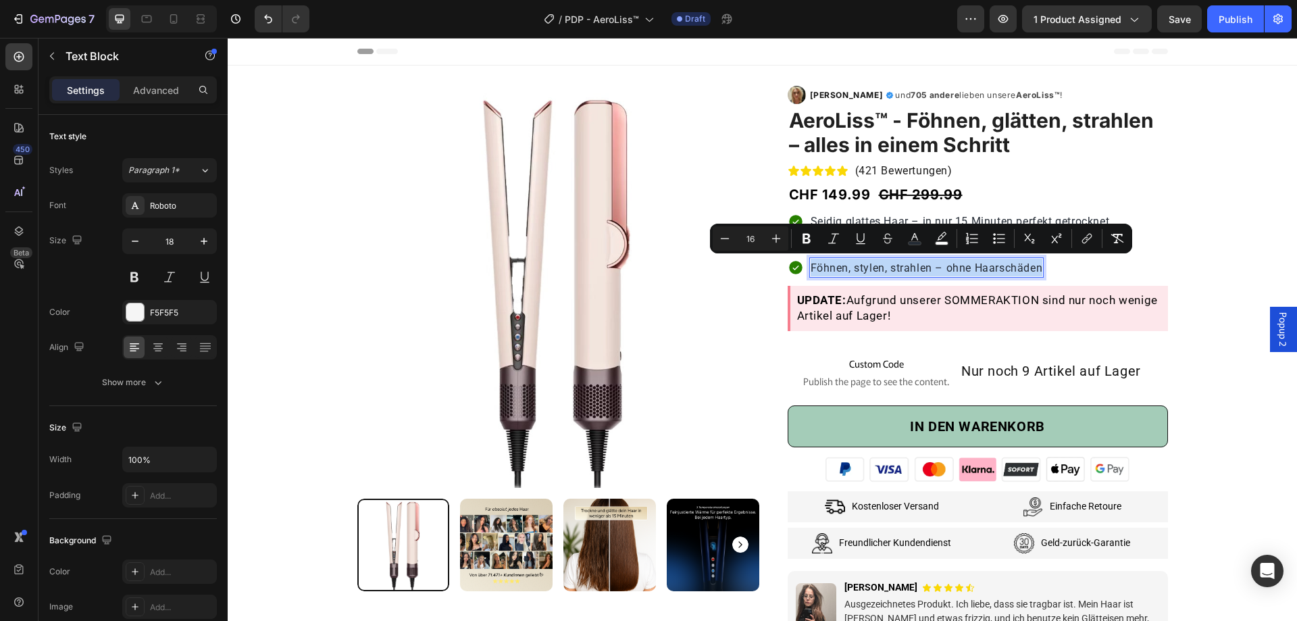
click at [927, 265] on span "Föhnen, stylen, strahlen – ohne Haarschäden" at bounding box center [926, 267] width 232 height 13
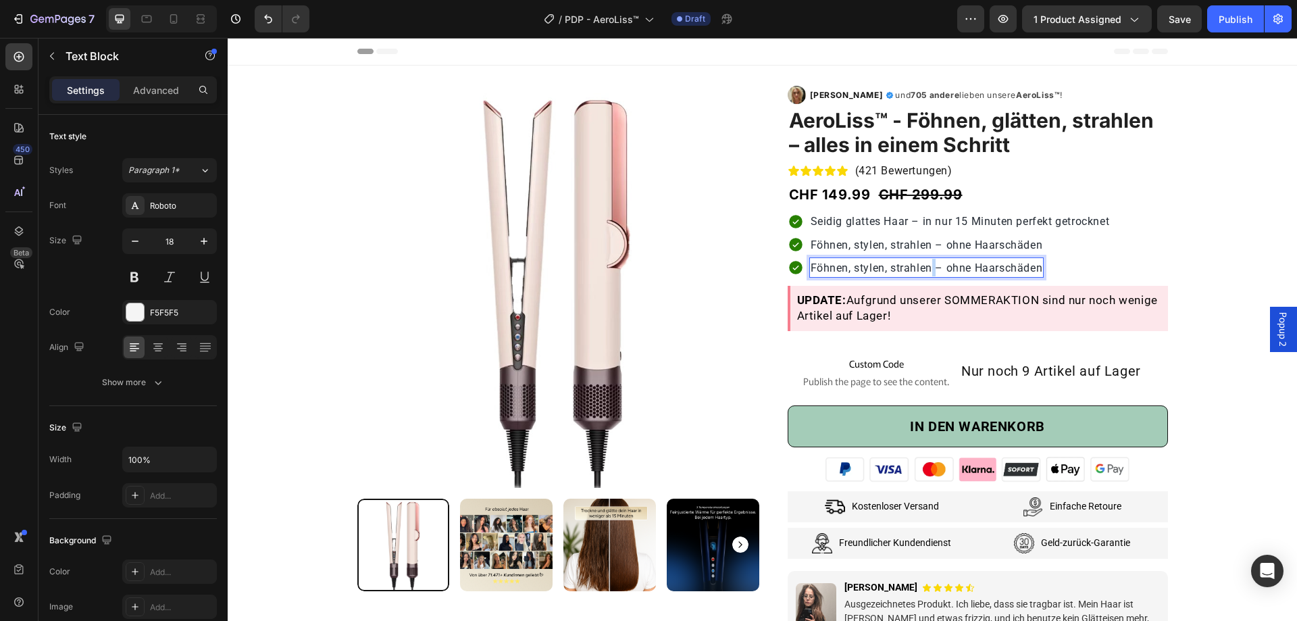
click at [927, 265] on span "Föhnen, stylen, strahlen – ohne Haarschäden" at bounding box center [926, 267] width 232 height 13
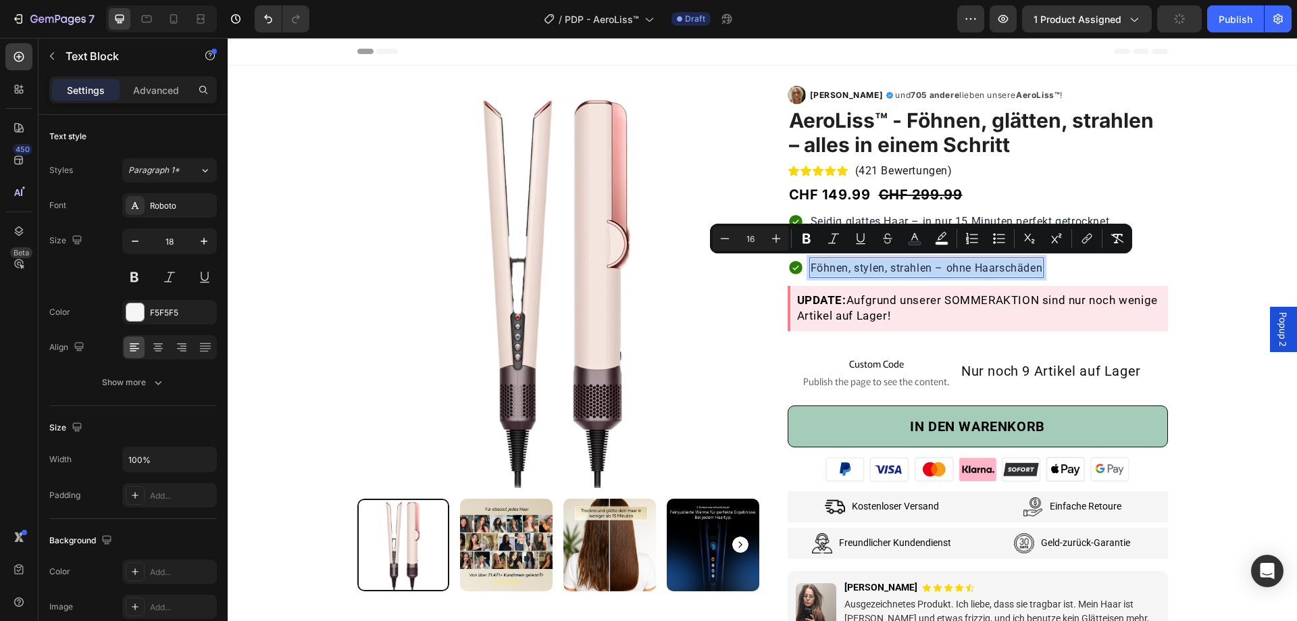
type input "18"
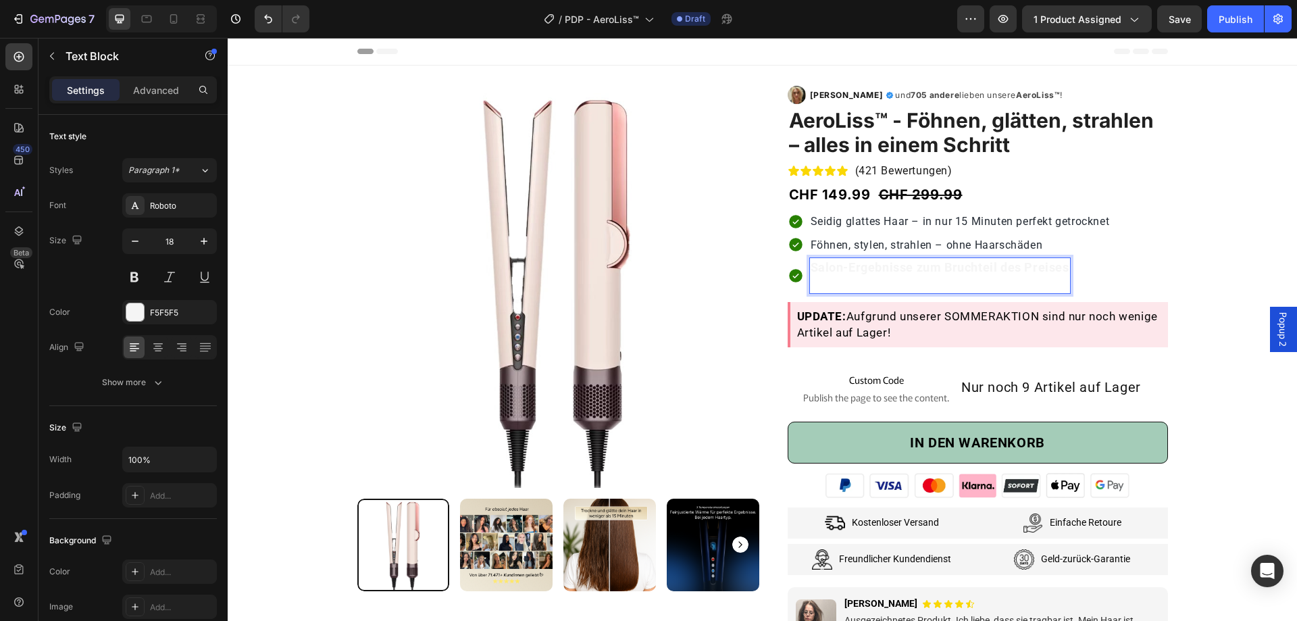
click at [964, 278] on p "Salon-Ergebnisse zum Bruchteil des Preises" at bounding box center [939, 276] width 259 height 34
click at [965, 278] on p "Salon-Ergebnisse zum Bruchteil des Preises" at bounding box center [939, 276] width 259 height 34
click at [965, 273] on p "Salon-Ergebnisse zum Bruchteil des Preises" at bounding box center [939, 276] width 259 height 34
click at [962, 273] on p "Salon-Ergebnisse zum Bruchteil des Preises" at bounding box center [939, 276] width 259 height 34
click at [961, 269] on strong "Salon-Ergebnisse zum Bruchteil des Preises" at bounding box center [939, 267] width 259 height 14
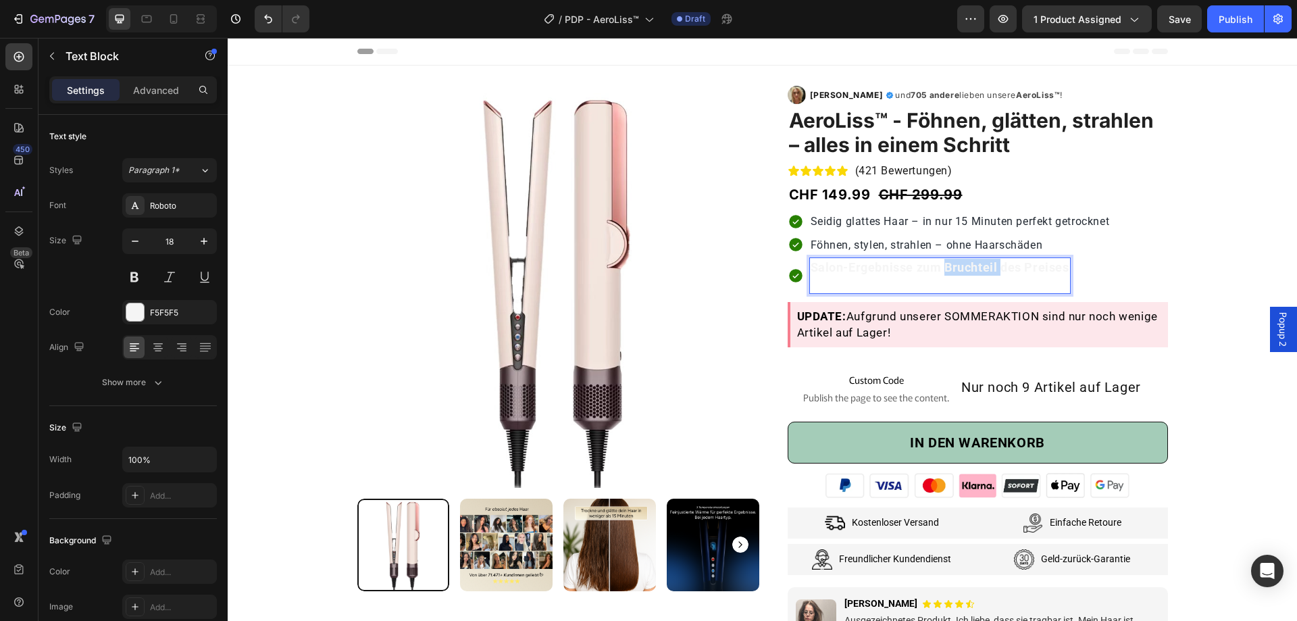
click at [961, 269] on strong "Salon-Ergebnisse zum Bruchteil des Preises" at bounding box center [939, 267] width 259 height 14
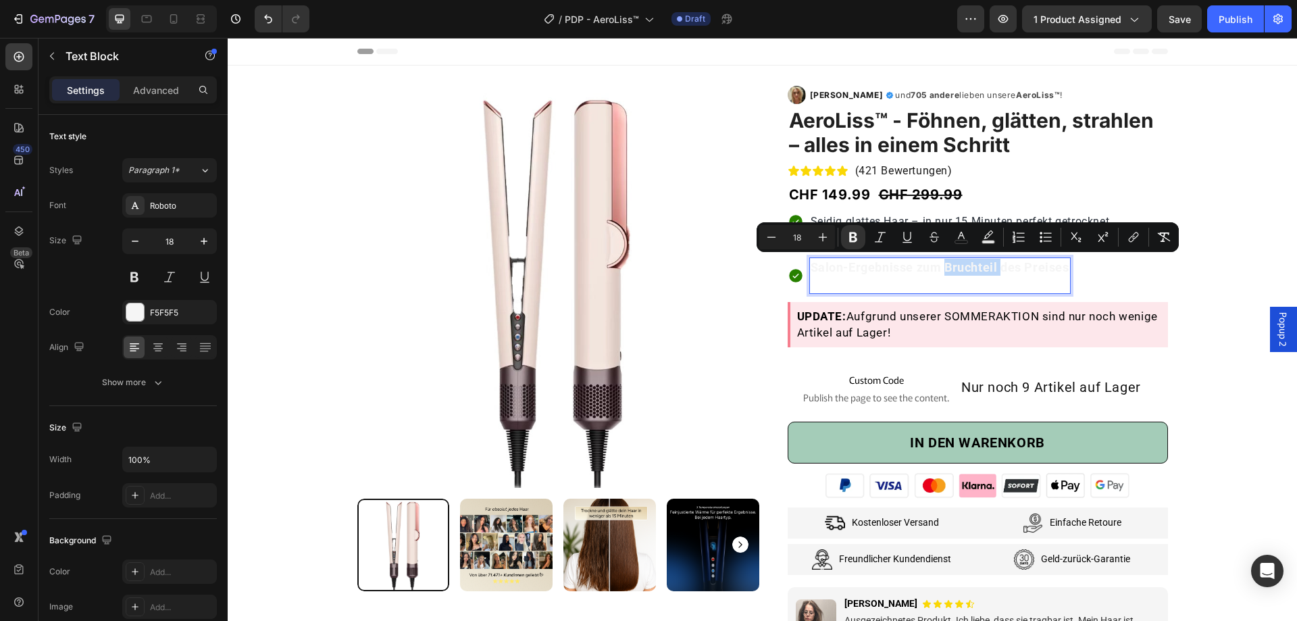
click at [960, 267] on strong "Salon-Ergebnisse zum Bruchteil des Preises" at bounding box center [939, 267] width 259 height 14
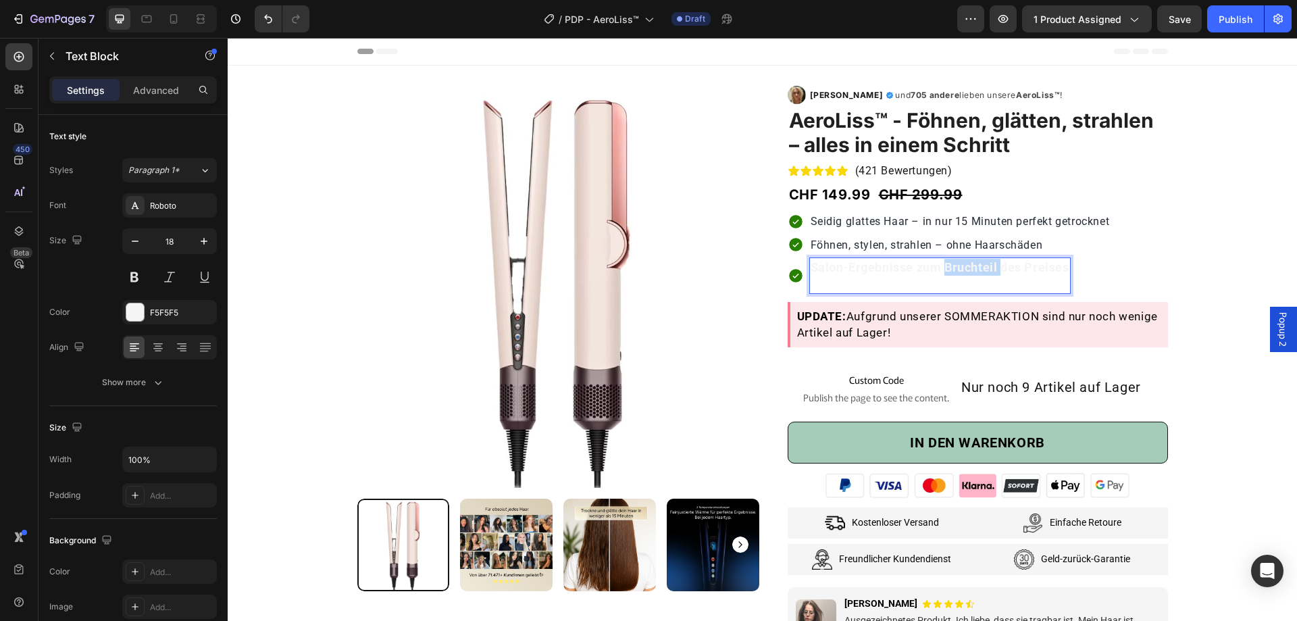
click at [960, 267] on strong "Salon-Ergebnisse zum Bruchteil des Preises" at bounding box center [939, 267] width 259 height 14
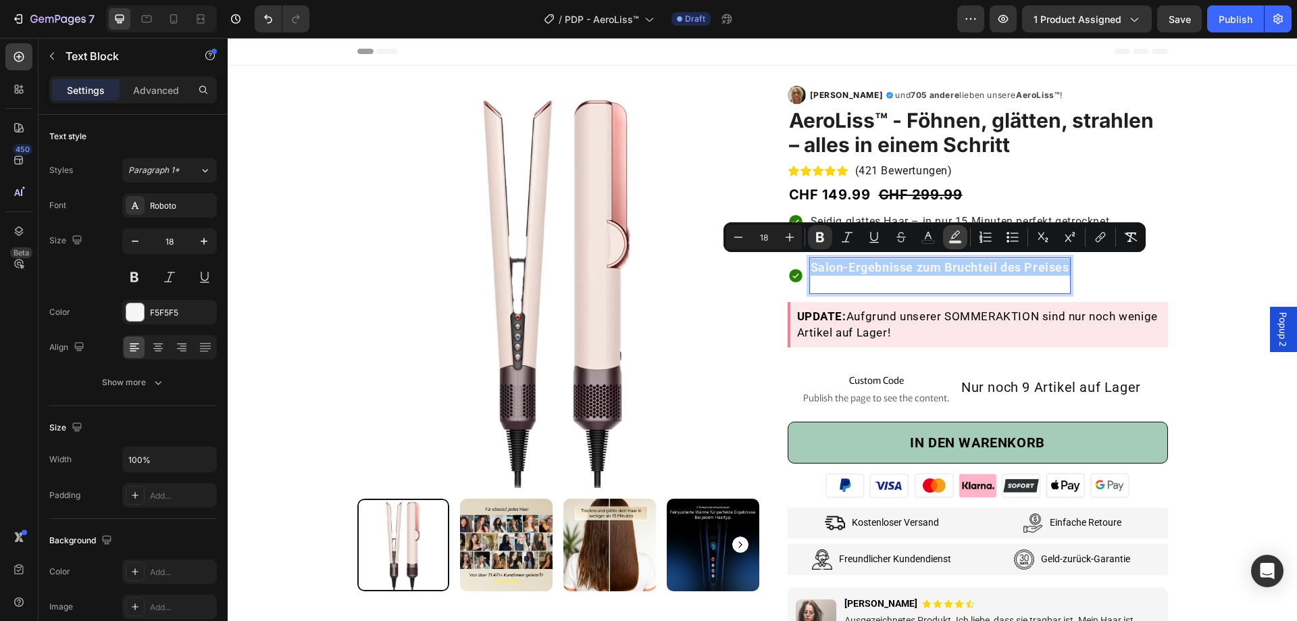
click at [945, 239] on button "color" at bounding box center [955, 237] width 24 height 24
type input "000000"
type input "77"
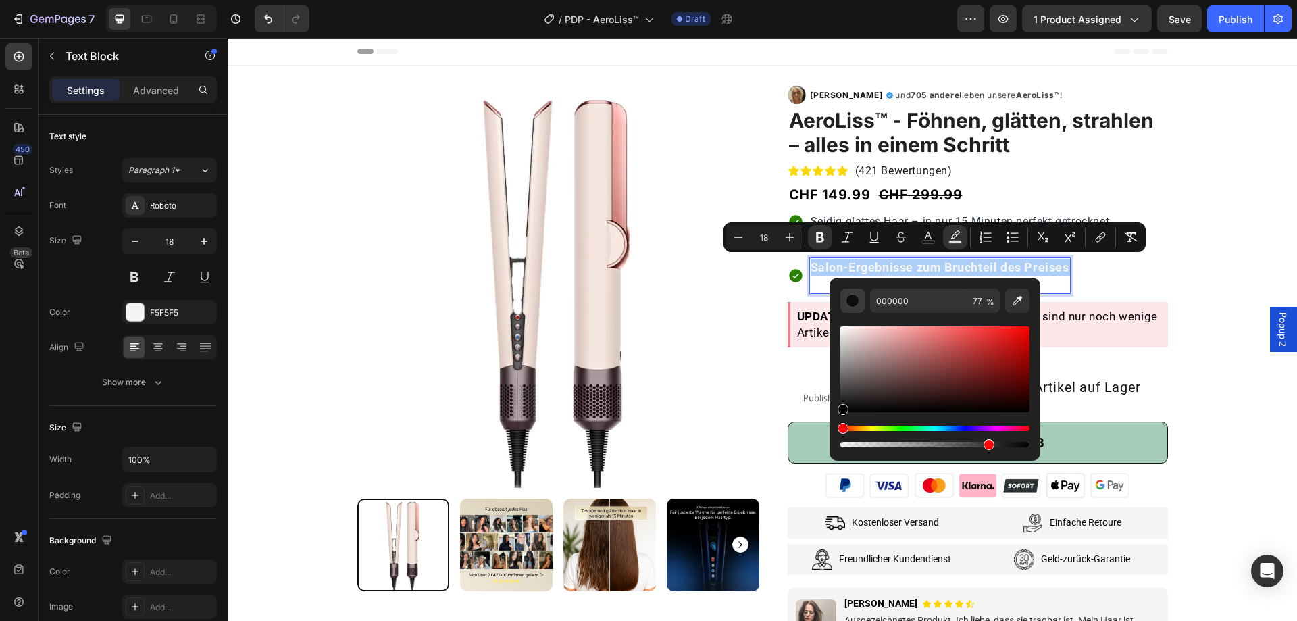
click at [849, 303] on div "Editor contextual toolbar" at bounding box center [853, 301] width 14 height 14
click at [861, 297] on button "Editor contextual toolbar" at bounding box center [852, 300] width 24 height 24
click at [1111, 272] on div "Icon Salon-Ergebnisse zum Bruchteil des Preises Text Block 0 Row" at bounding box center [977, 275] width 380 height 36
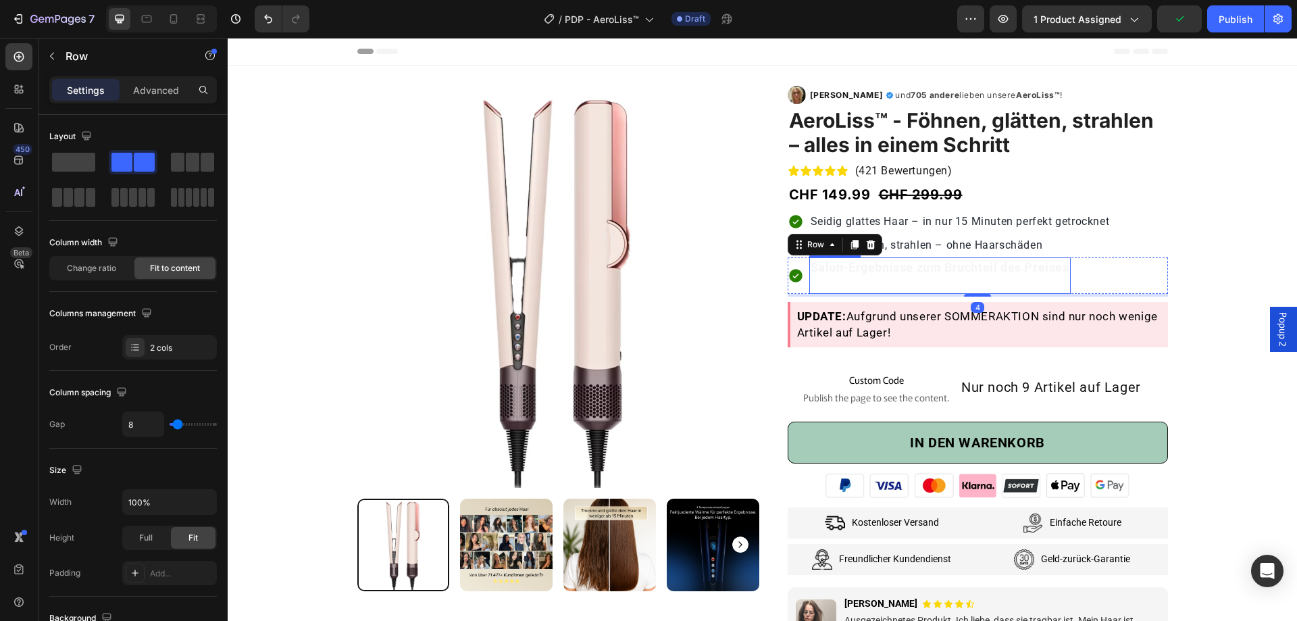
click at [1004, 263] on strong "Salon-Ergebnisse zum Bruchteil des Preises" at bounding box center [939, 267] width 259 height 14
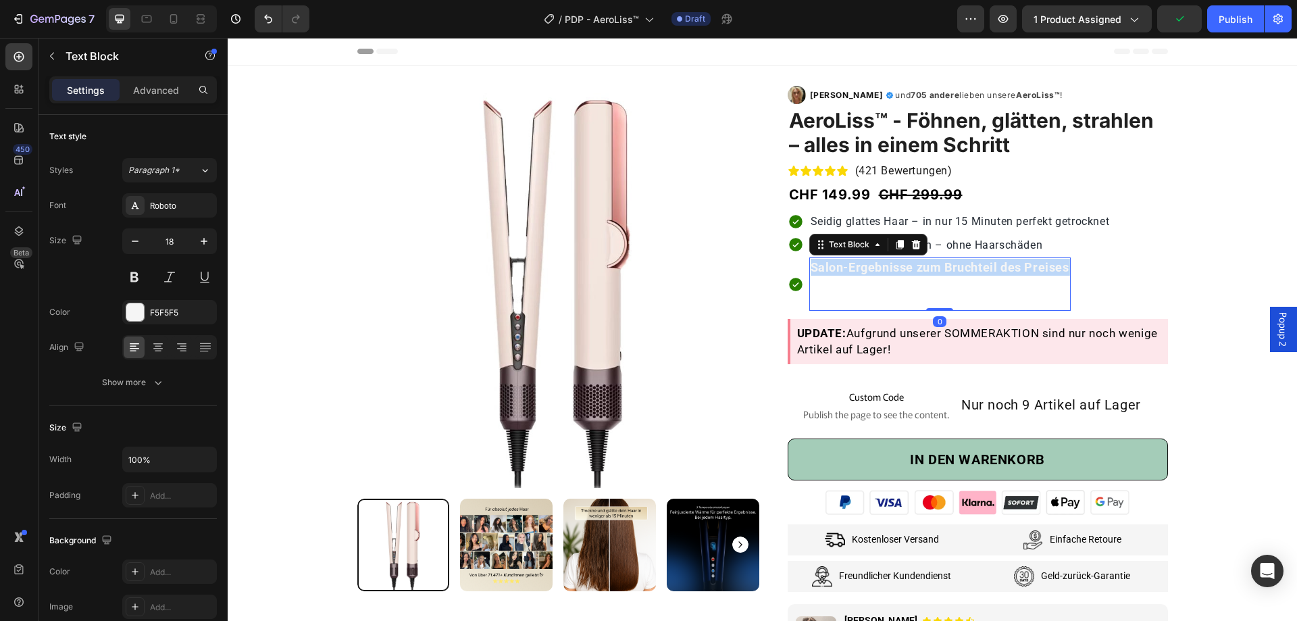
click at [1004, 263] on strong "Salon-Ergebnisse zum Bruchteil des Preises" at bounding box center [939, 267] width 259 height 14
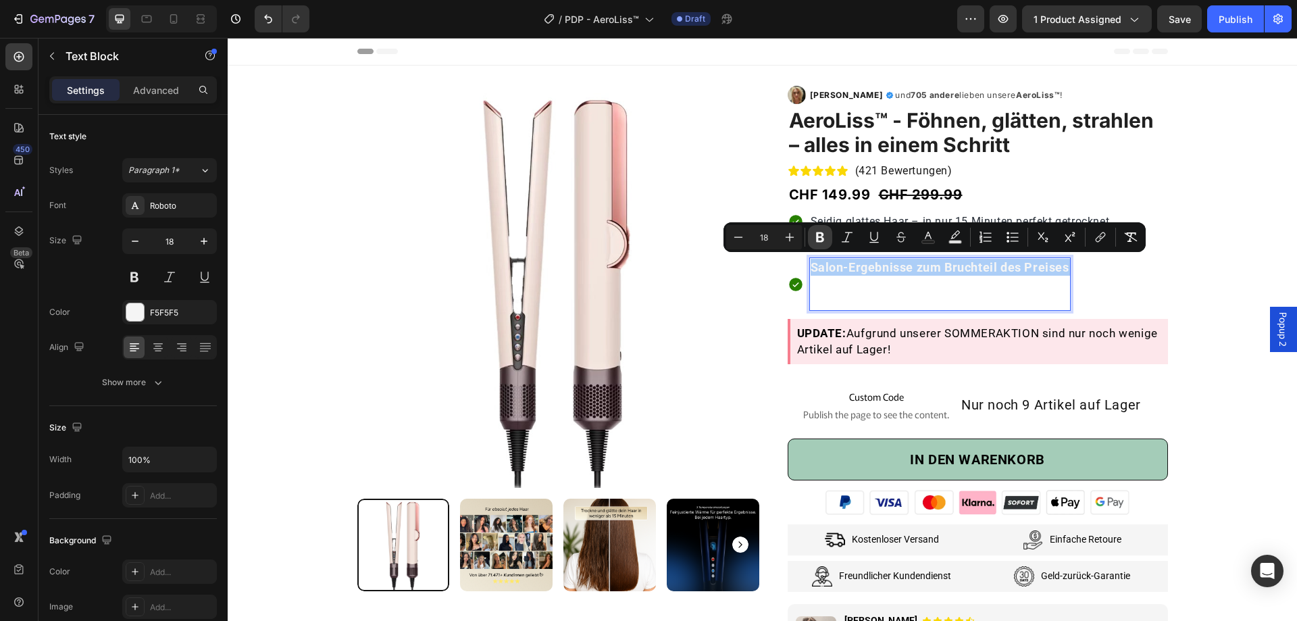
click at [821, 236] on icon "Editor contextual toolbar" at bounding box center [820, 237] width 8 height 10
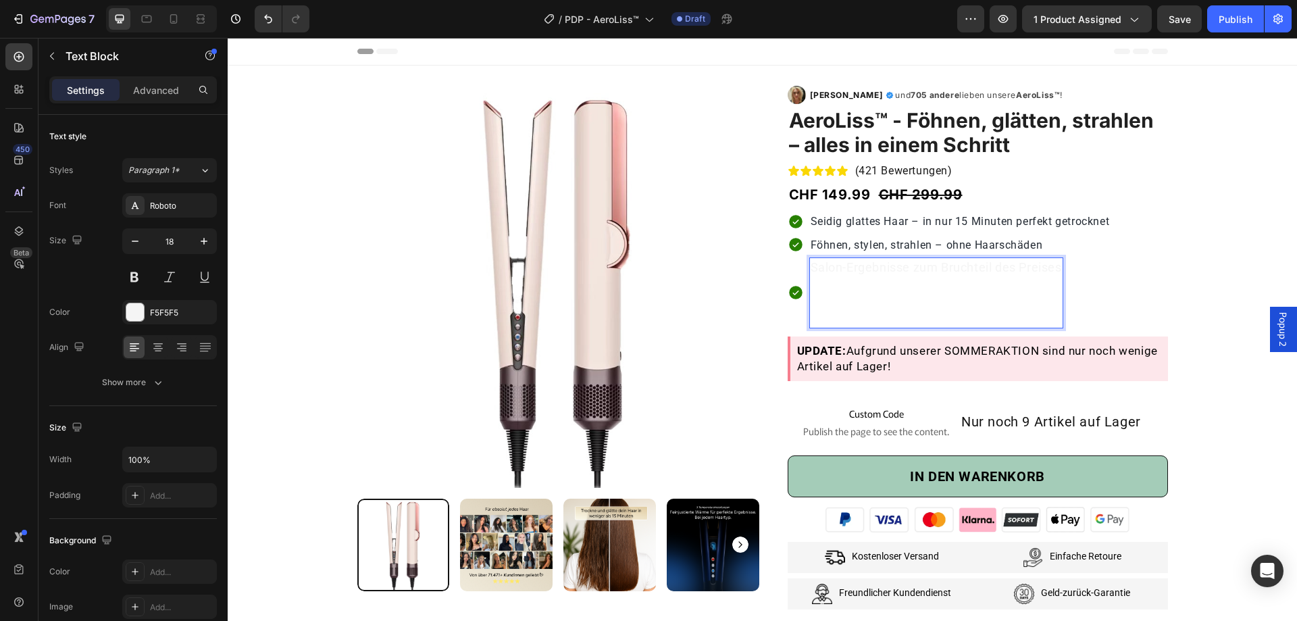
click at [848, 285] on p "Salon-Ergebnisse zum Bruchteil des Preises" at bounding box center [935, 293] width 251 height 68
click at [848, 285] on p "Salon-Ergebnisse zum Bruchteil des Preises ⁠⁠⁠⁠⁠⁠⁠" at bounding box center [935, 293] width 251 height 68
click at [1119, 267] on div "Icon Salon-Ergebnisse zum Bruchteil des Preises Text Block 0 Row" at bounding box center [977, 292] width 380 height 71
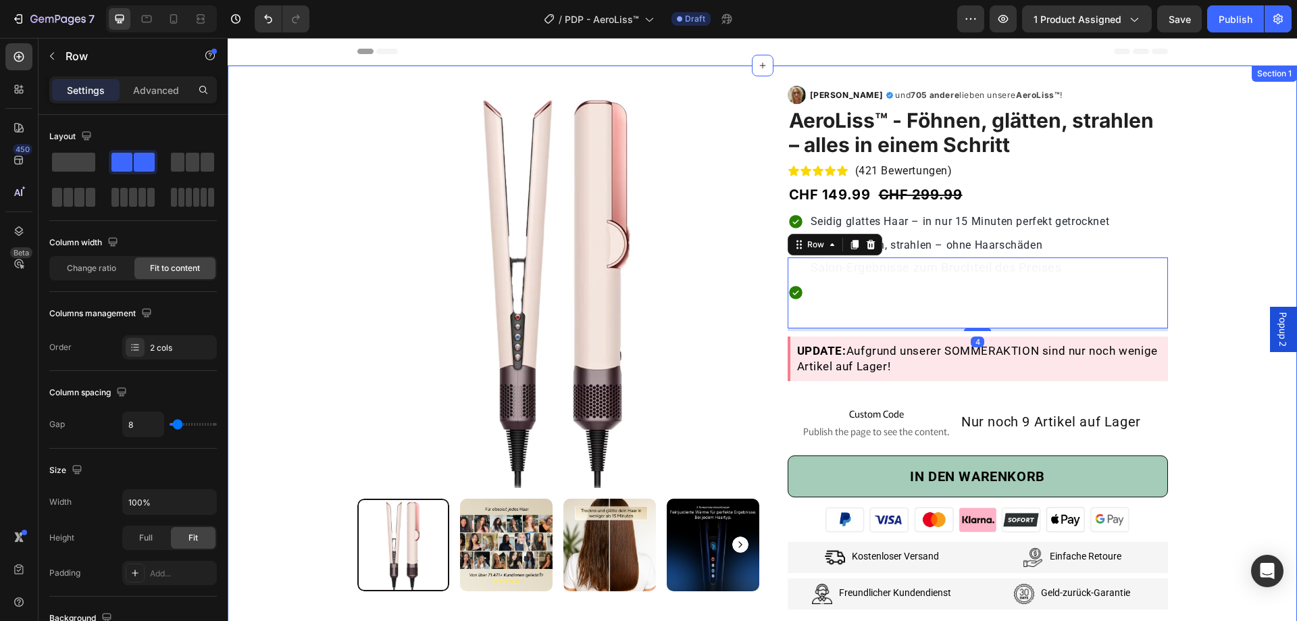
click at [1195, 241] on div "Product Images & Gallery Row Row Image [PERSON_NAME] Text Block Icon Row und 70…" at bounding box center [762, 475] width 1049 height 818
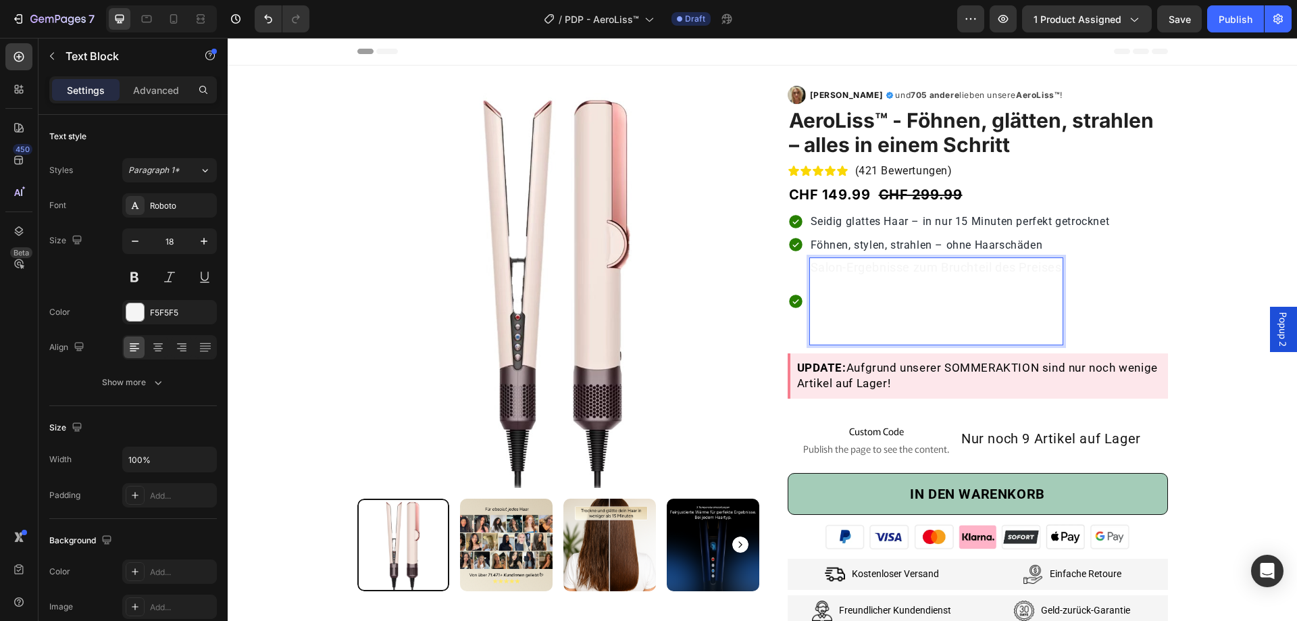
click at [884, 320] on p "Salon-Ergebnisse zum Bruchteil des Preises ⁠⁠⁠⁠⁠⁠⁠" at bounding box center [935, 301] width 251 height 85
click at [792, 309] on div "Icon" at bounding box center [795, 301] width 16 height 88
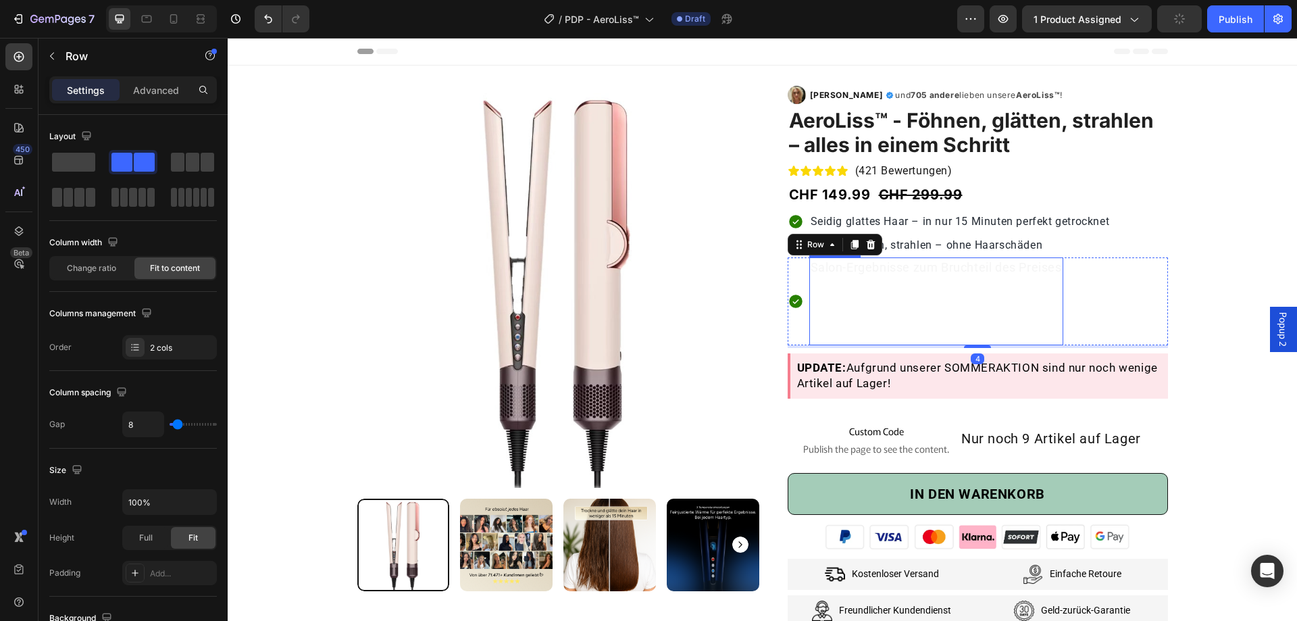
click at [839, 265] on p "Salon-Ergebnisse zum Bruchteil des Preises ⁠⁠⁠⁠⁠⁠⁠" at bounding box center [935, 301] width 251 height 85
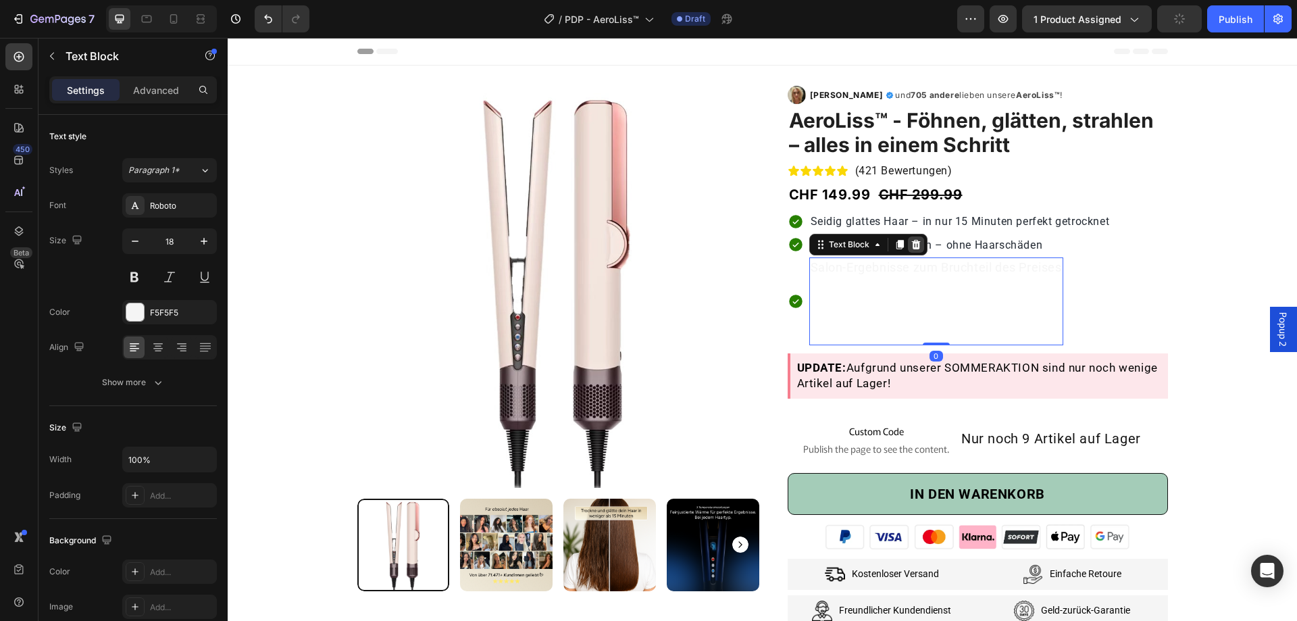
click at [914, 242] on icon at bounding box center [915, 244] width 11 height 11
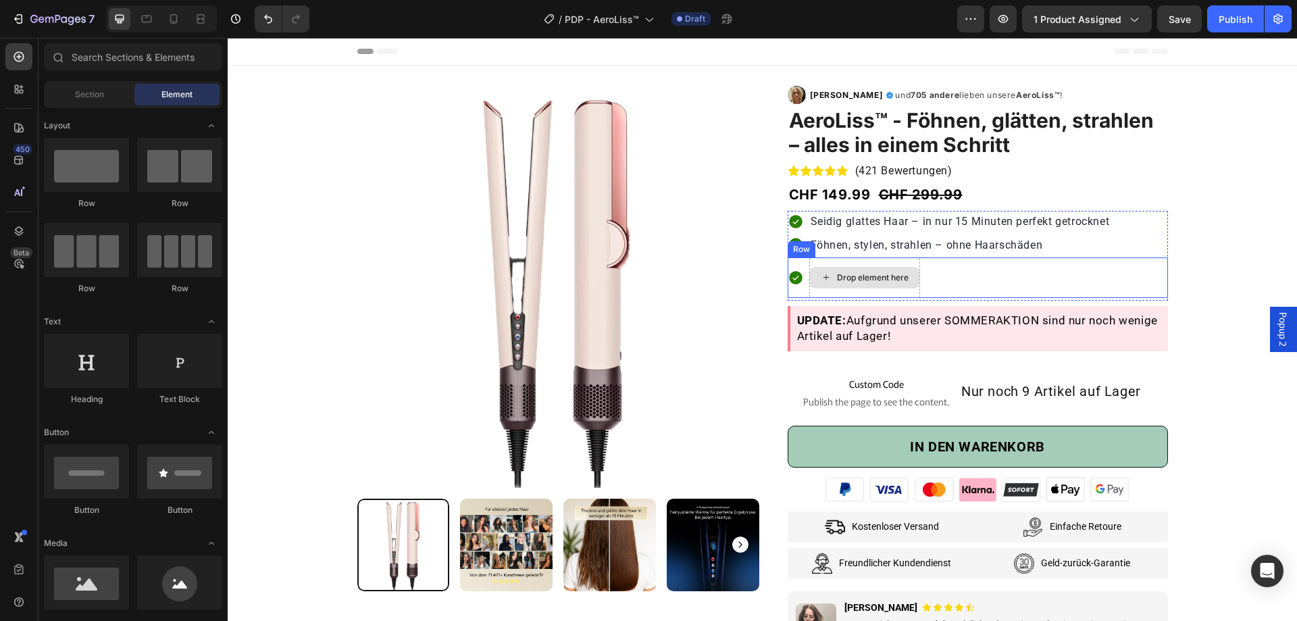
click at [871, 257] on div "Drop element here" at bounding box center [864, 277] width 111 height 41
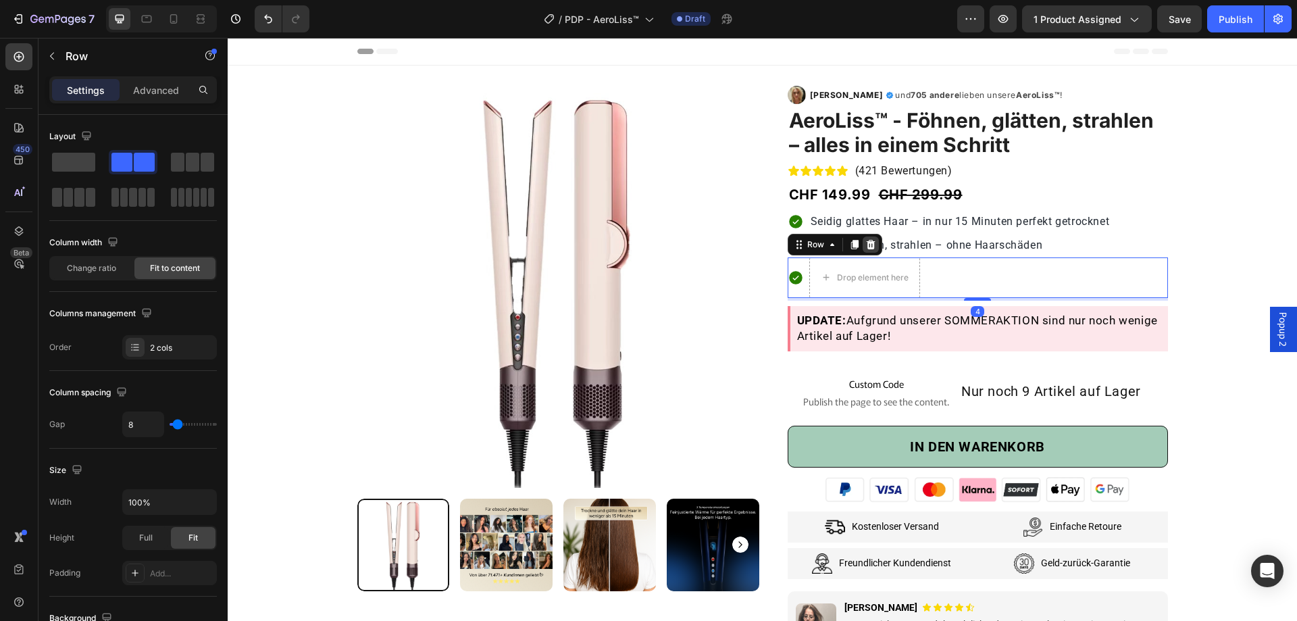
click at [866, 246] on icon at bounding box center [870, 244] width 9 height 9
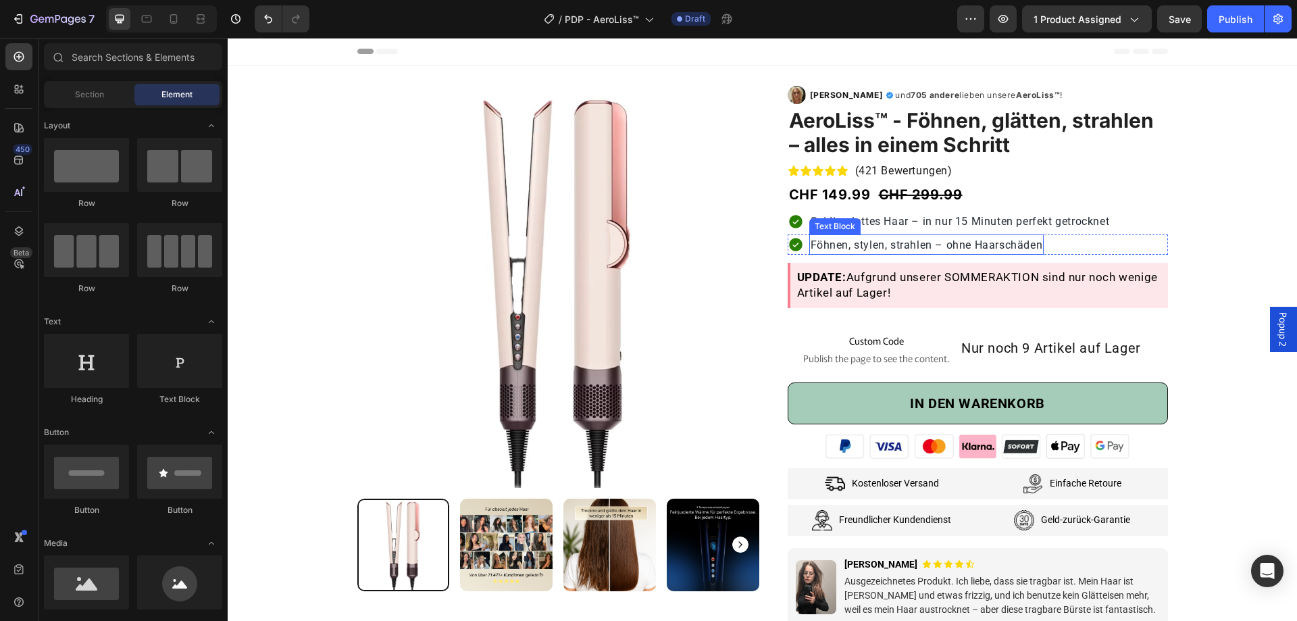
click at [956, 244] on span "Föhnen, stylen, strahlen – ohne Haarschäden" at bounding box center [926, 244] width 232 height 13
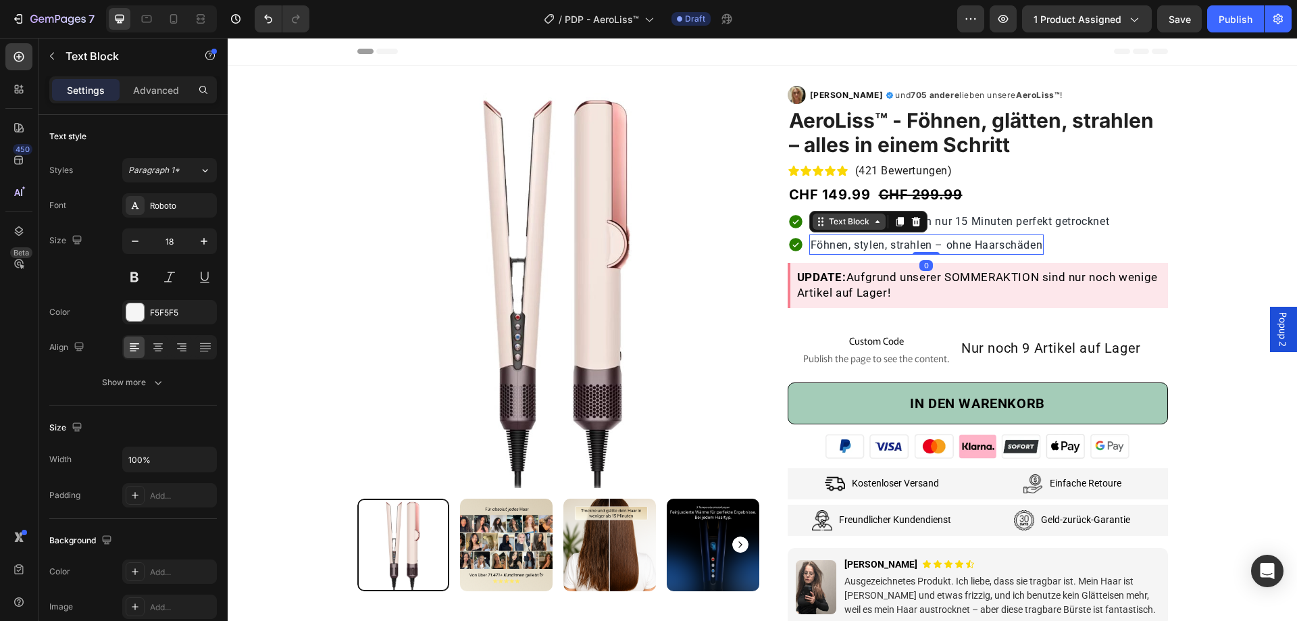
click at [860, 219] on div "Text Block" at bounding box center [849, 221] width 46 height 12
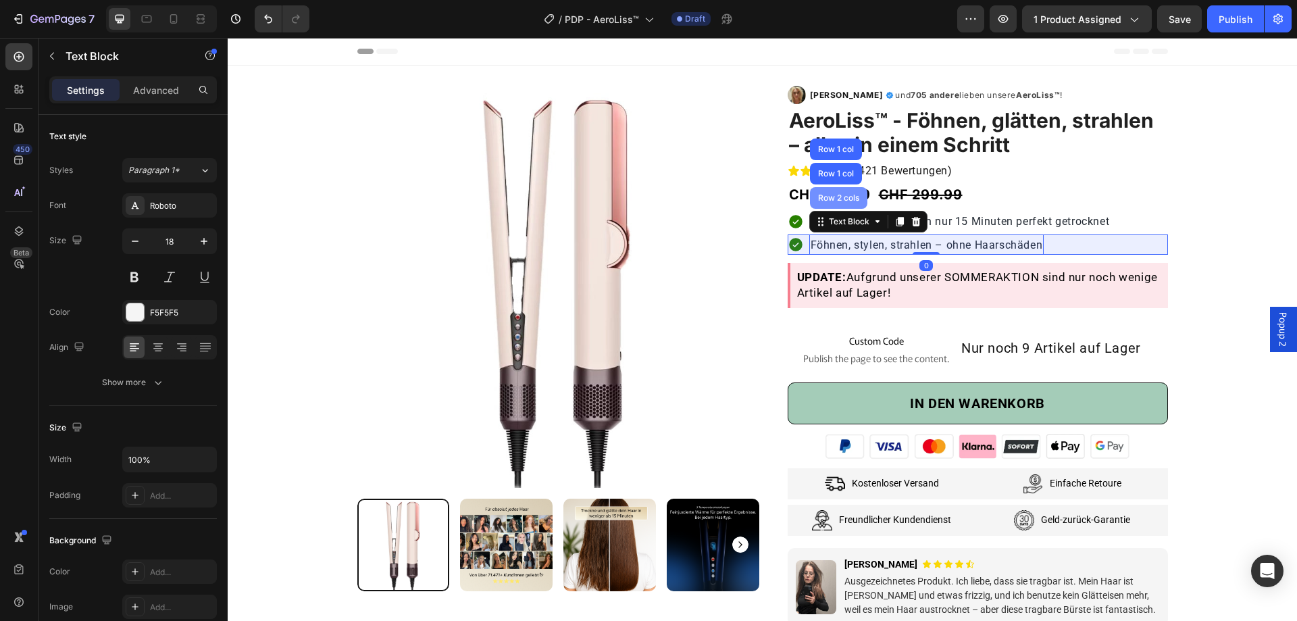
click at [842, 196] on div "Row 2 cols" at bounding box center [838, 198] width 47 height 8
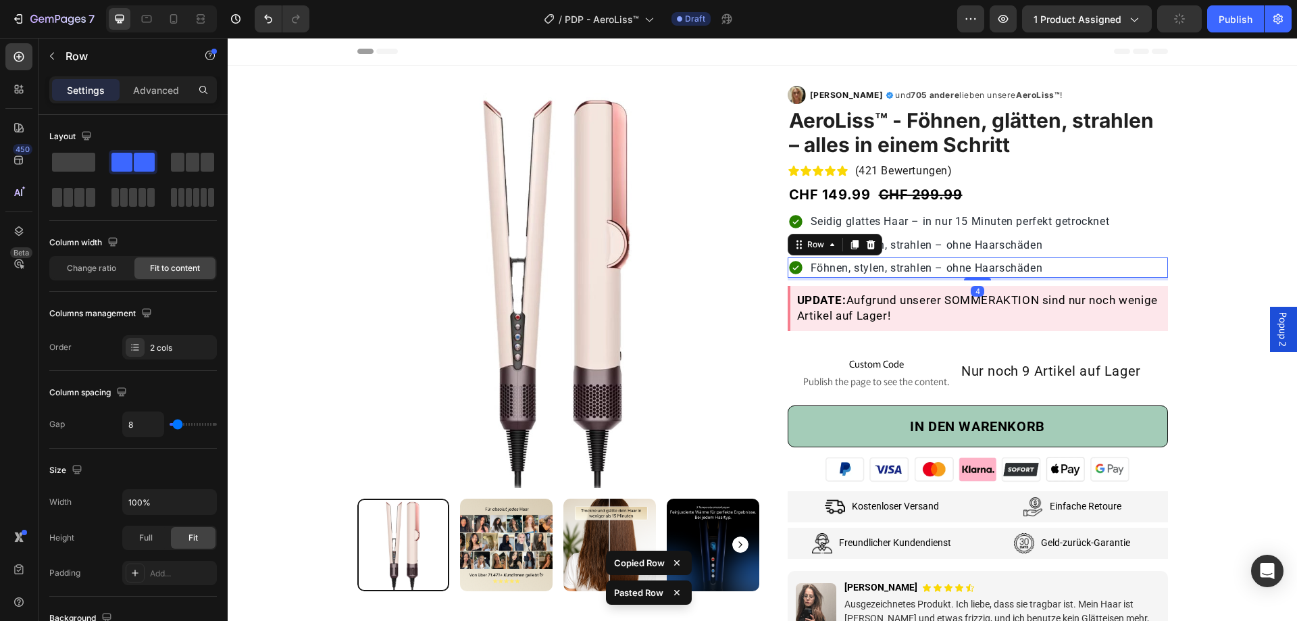
click at [1102, 267] on div "Icon Föhnen, stylen, strahlen – ohne Haarschäden Text Block Row 4" at bounding box center [977, 267] width 380 height 20
click at [1088, 263] on div "Icon Föhnen, stylen, strahlen – ohne Haarschäden Text Block Row 4" at bounding box center [977, 267] width 380 height 20
click at [1086, 263] on div "Icon Föhnen, stylen, strahlen – ohne Haarschäden Text Block Row 4" at bounding box center [977, 267] width 380 height 20
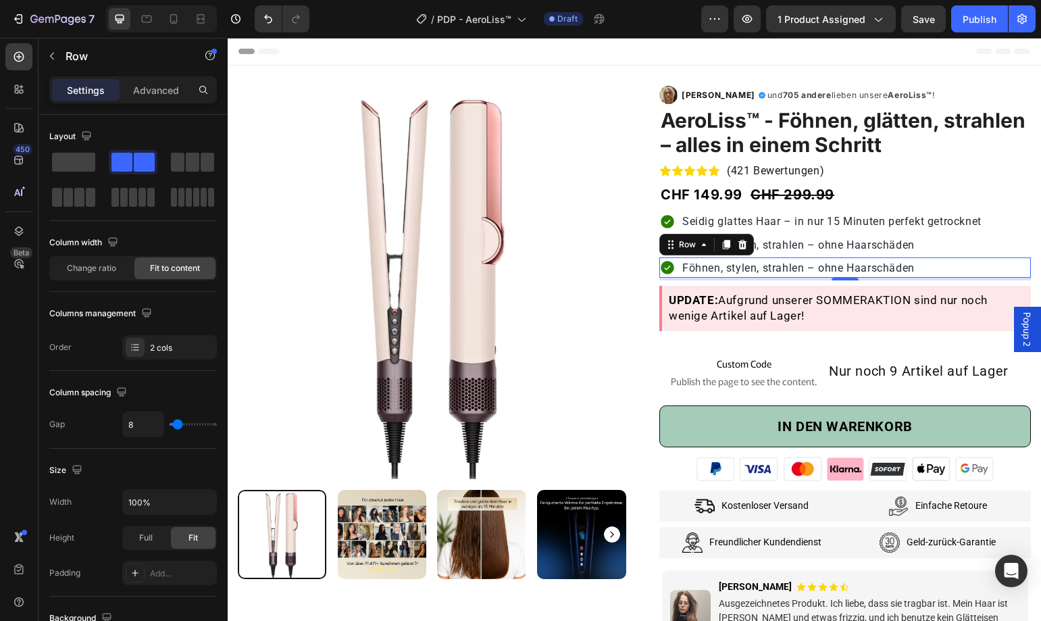
click at [931, 263] on div "Icon Föhnen, stylen, strahlen – ohne Haarschäden Text Block Row 4" at bounding box center [844, 267] width 371 height 20
click at [876, 265] on span "Föhnen, stylen, strahlen – ohne Haarschäden" at bounding box center [798, 267] width 232 height 13
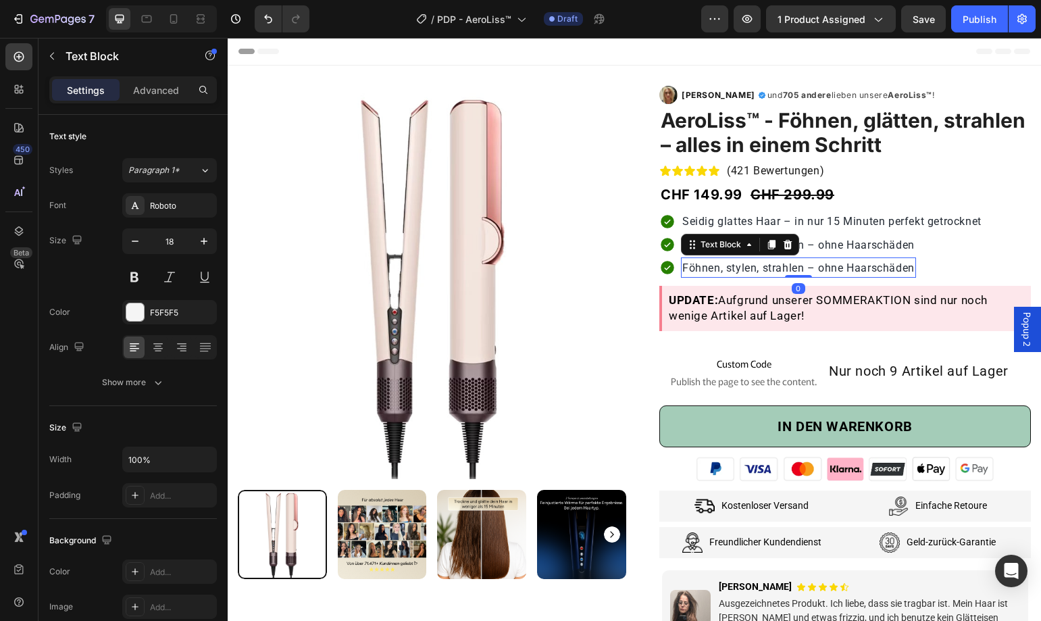
click at [876, 265] on span "Föhnen, stylen, strahlen – ohne Haarschäden" at bounding box center [798, 267] width 232 height 13
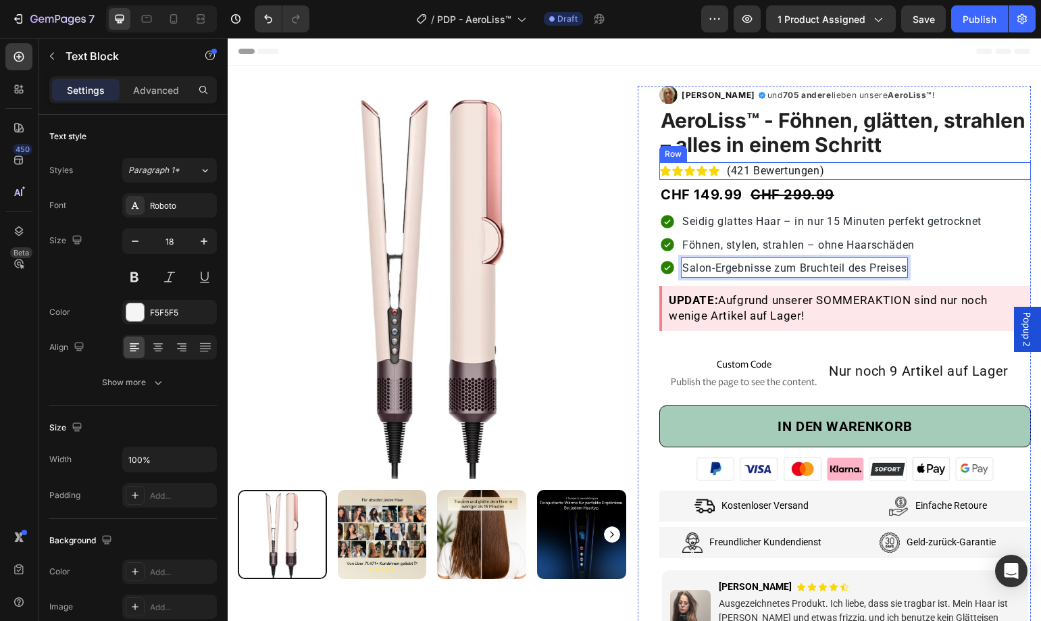
click at [970, 174] on div "Icon Icon Icon Icon Icon Icon List (421 Bewertungen) Text block Row" at bounding box center [844, 171] width 371 height 18
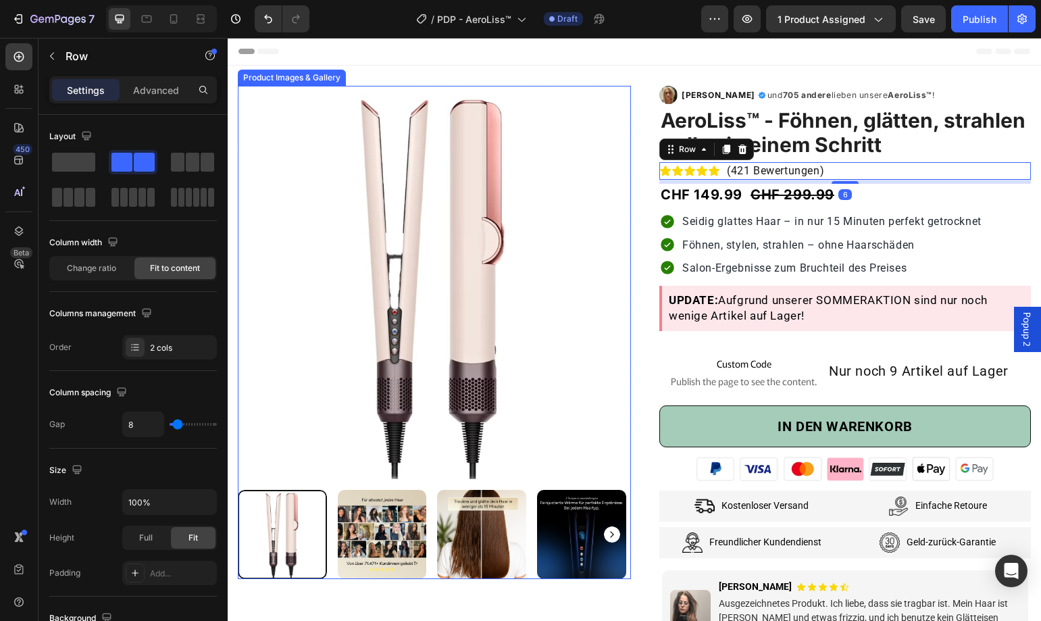
click at [551, 176] on img at bounding box center [434, 282] width 393 height 393
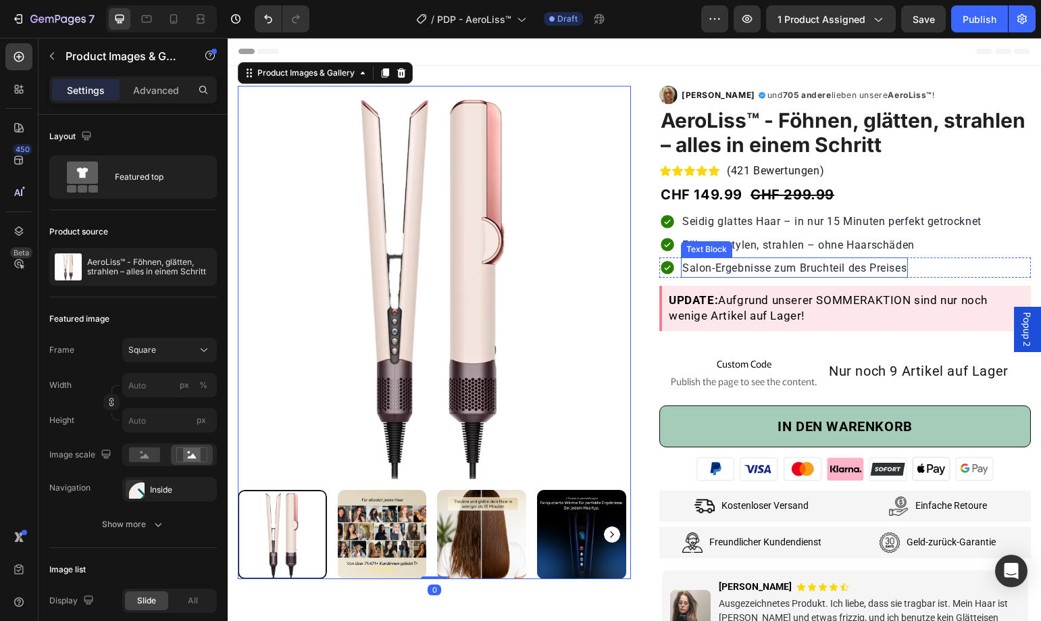
click at [885, 265] on span "Salon-Ergebnisse zum Bruchteil des Preises" at bounding box center [794, 267] width 224 height 13
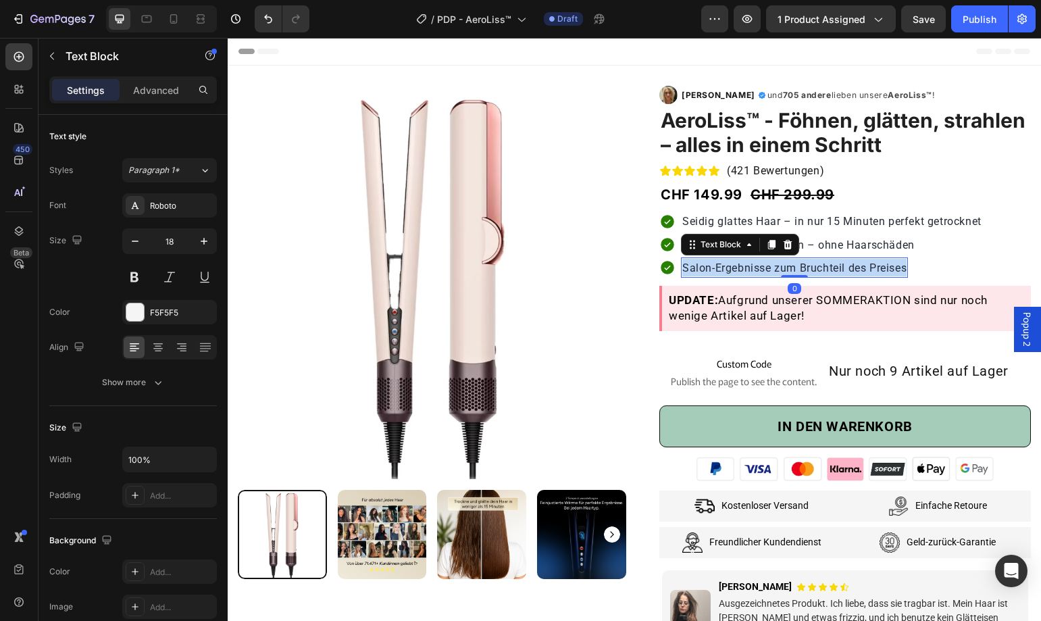
click at [885, 265] on span "Salon-Ergebnisse zum Bruchteil des Preises" at bounding box center [794, 267] width 224 height 13
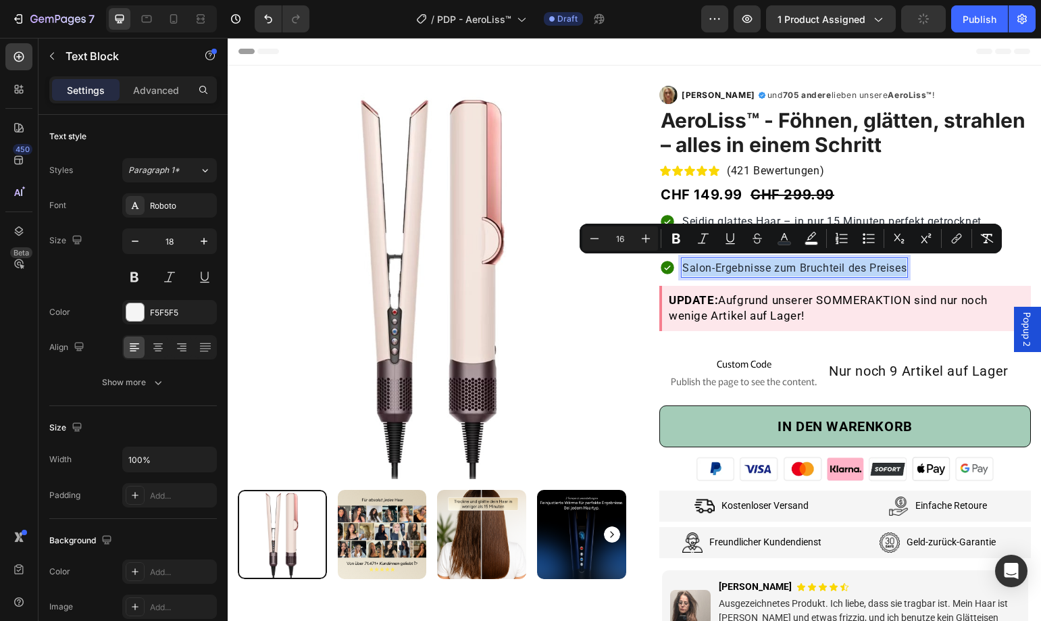
copy span "Salon-Ergebnisse zum Bruchteil des Preises"
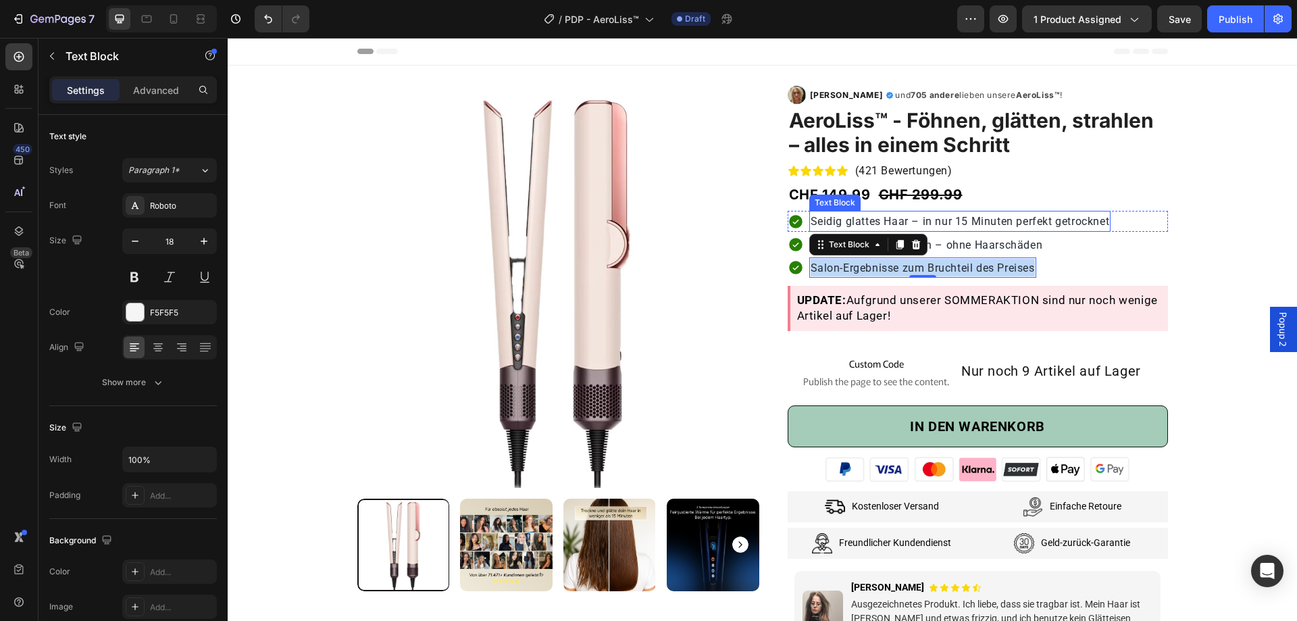
click at [1001, 222] on span "Seidig glattes Haar – in nur 15 Minuten perfekt getrocknet" at bounding box center [959, 221] width 299 height 13
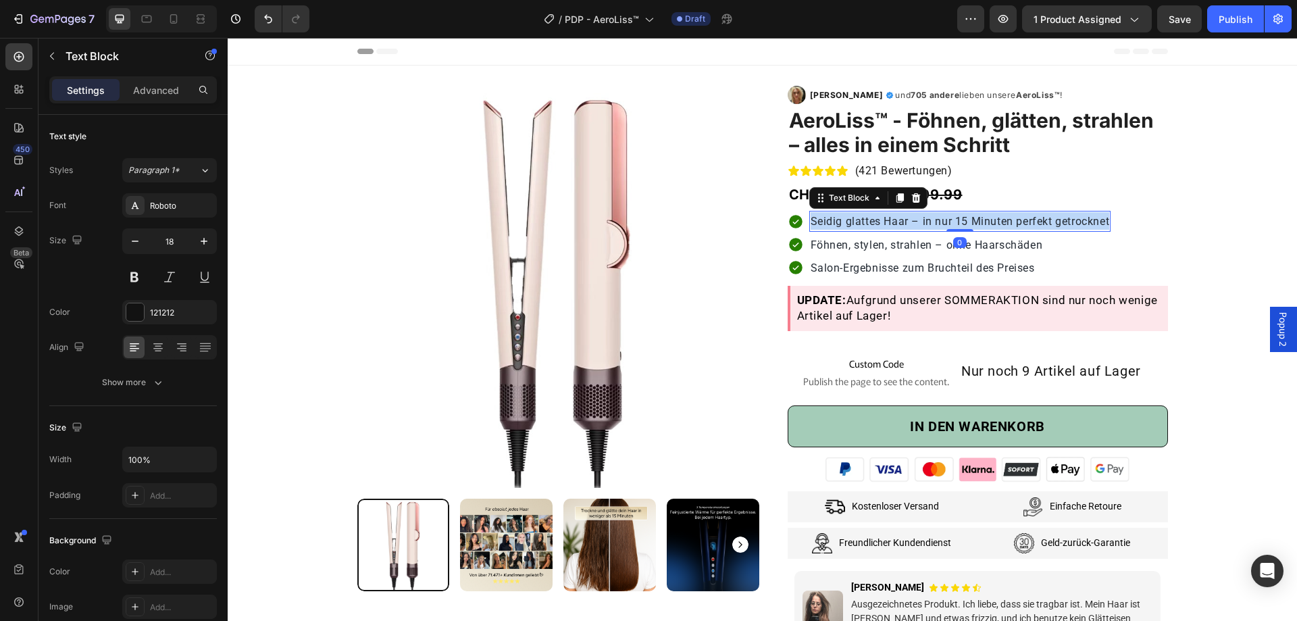
click at [1001, 222] on span "Seidig glattes Haar – in nur 15 Minuten perfekt getrocknet" at bounding box center [959, 221] width 299 height 13
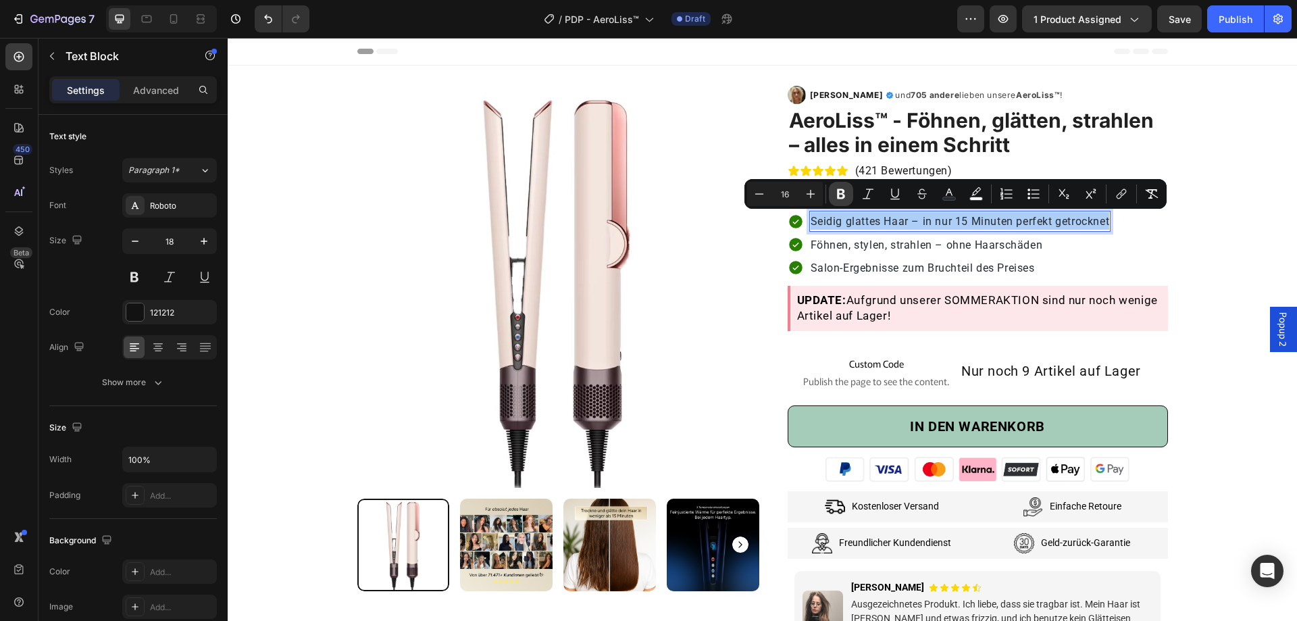
click at [836, 187] on icon "Editor contextual toolbar" at bounding box center [841, 194] width 14 height 14
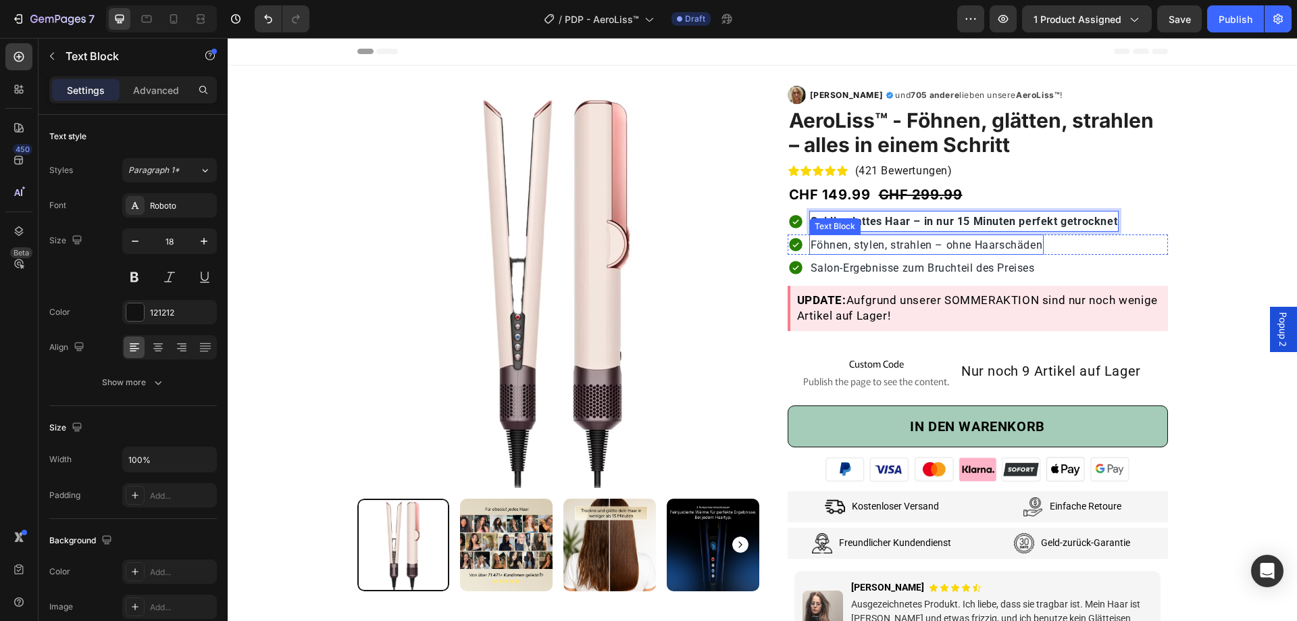
click at [871, 239] on span "Föhnen, stylen, strahlen – ohne Haarschäden" at bounding box center [926, 244] width 232 height 13
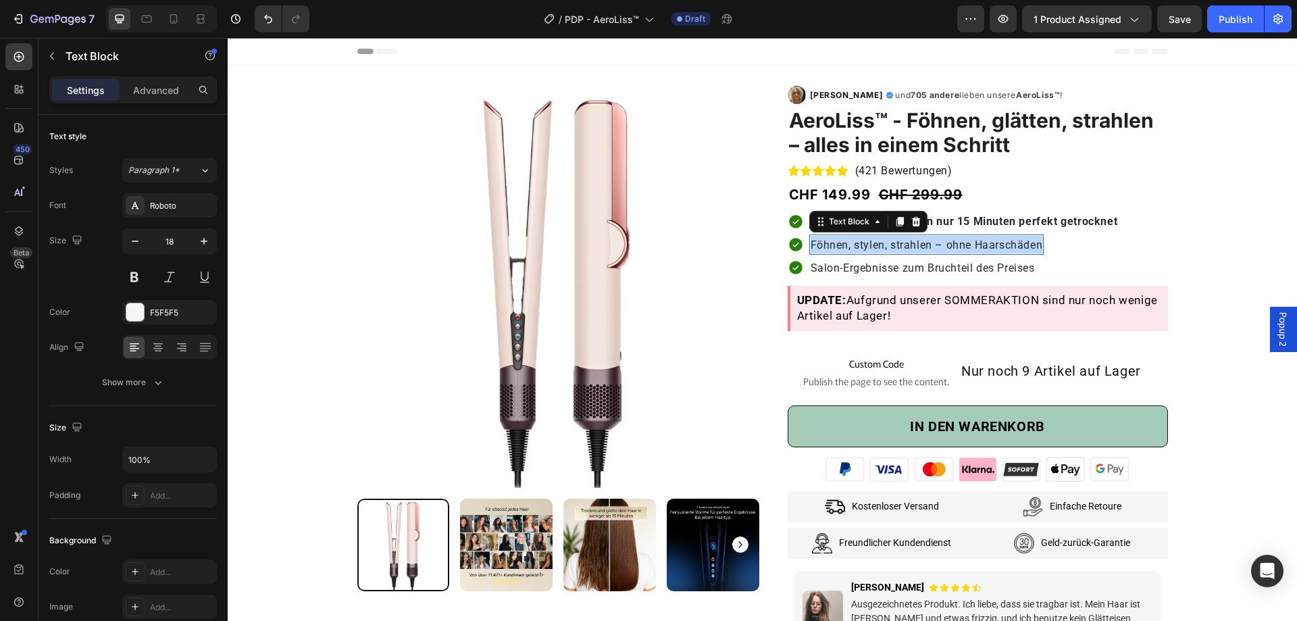
click at [871, 239] on span "Föhnen, stylen, strahlen – ohne Haarschäden" at bounding box center [926, 244] width 232 height 13
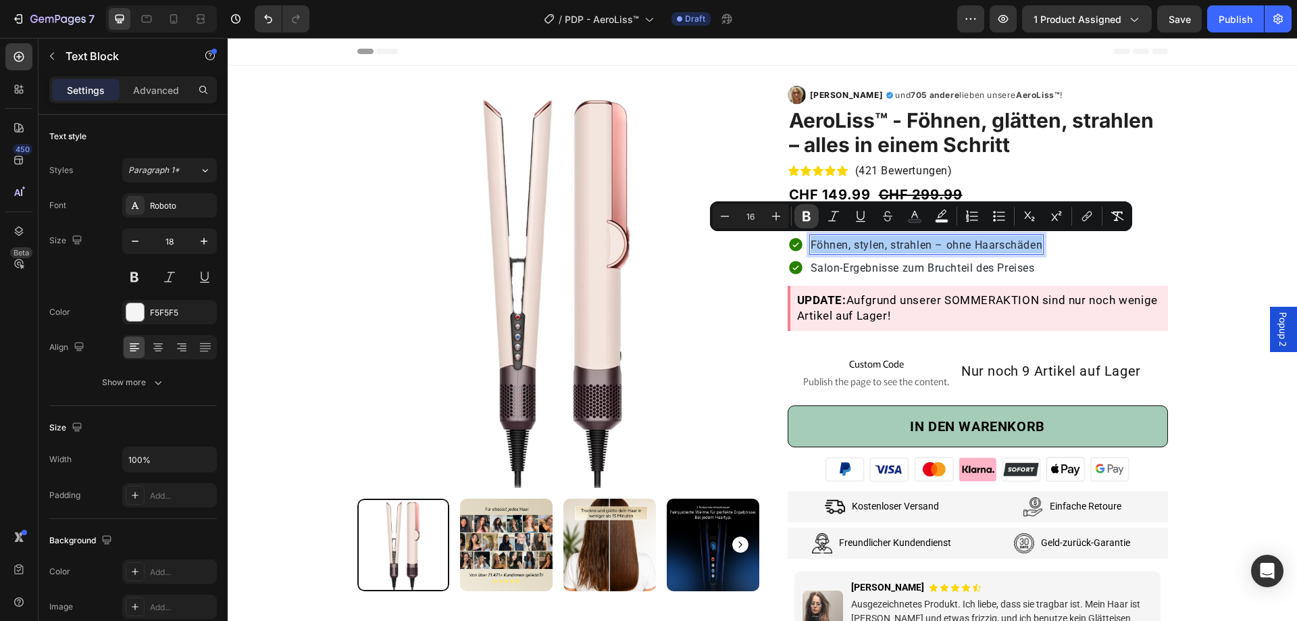
click at [816, 217] on button "Bold" at bounding box center [806, 216] width 24 height 24
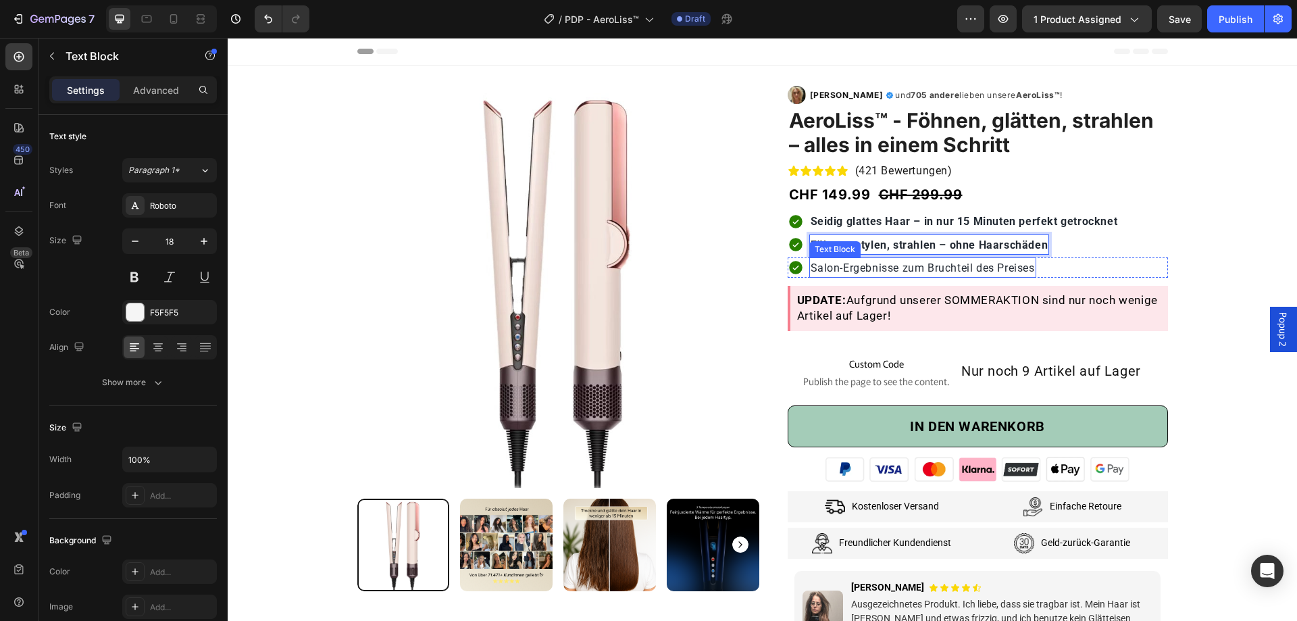
click at [872, 269] on span "Salon-Ergebnisse zum Bruchteil des Preises" at bounding box center [922, 267] width 224 height 13
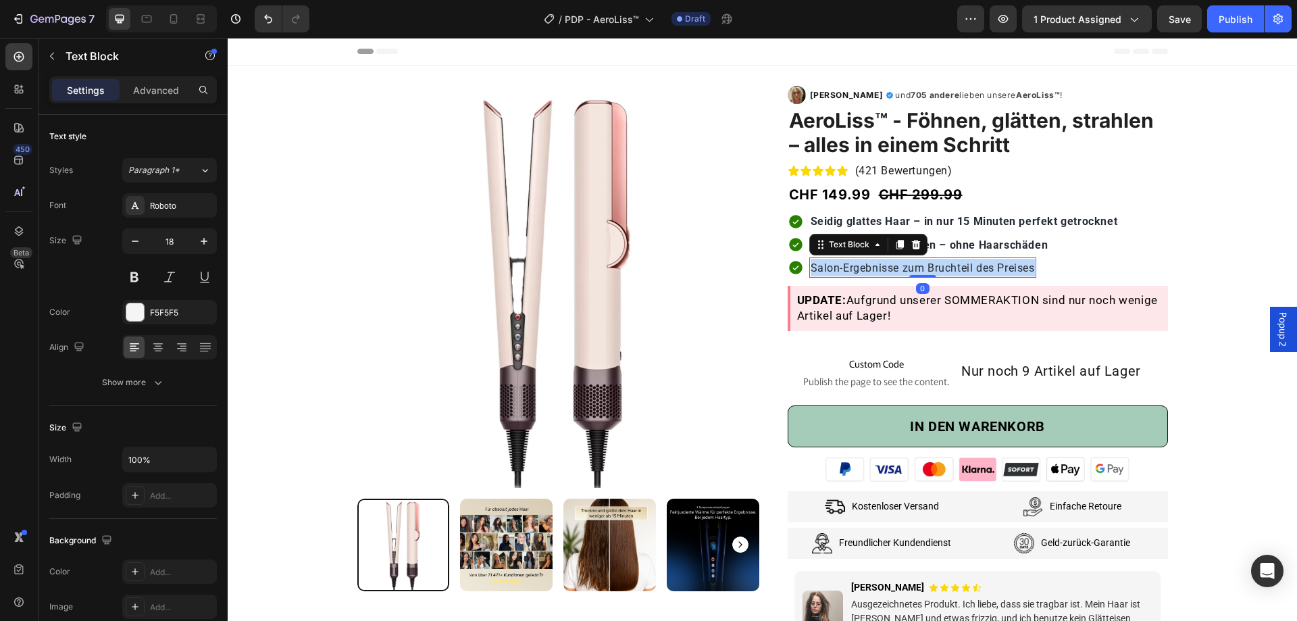
click at [872, 269] on span "Salon-Ergebnisse zum Bruchteil des Preises" at bounding box center [922, 267] width 224 height 13
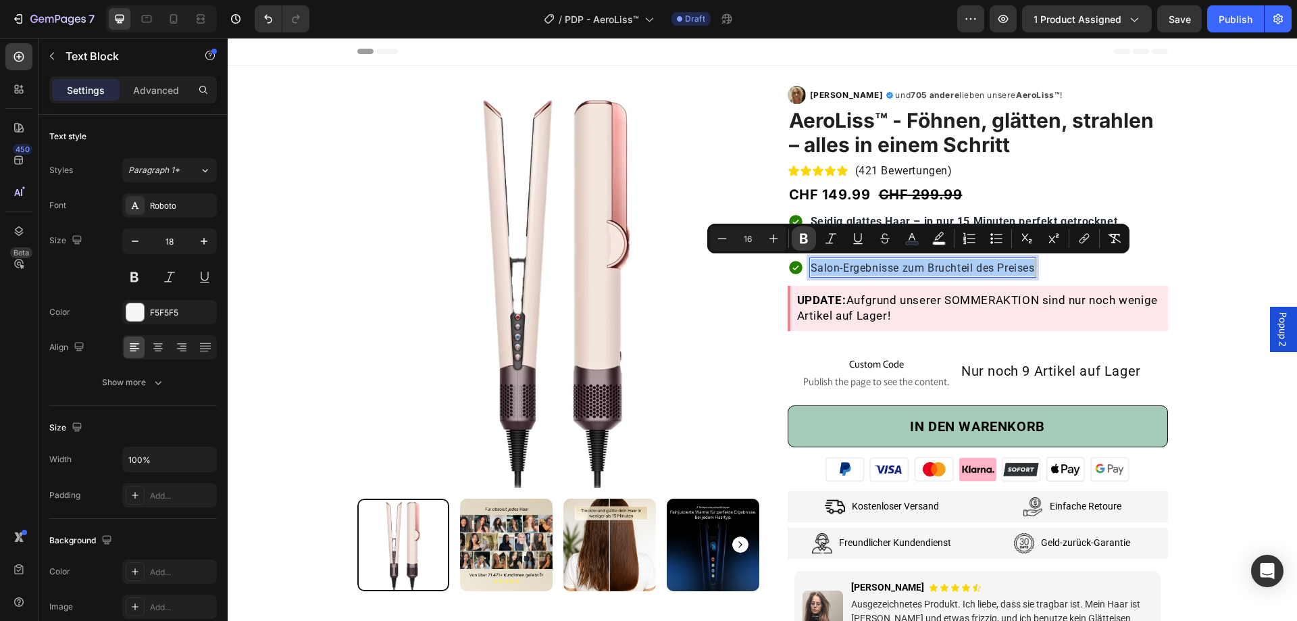
click at [809, 234] on icon "Editor contextual toolbar" at bounding box center [804, 239] width 14 height 14
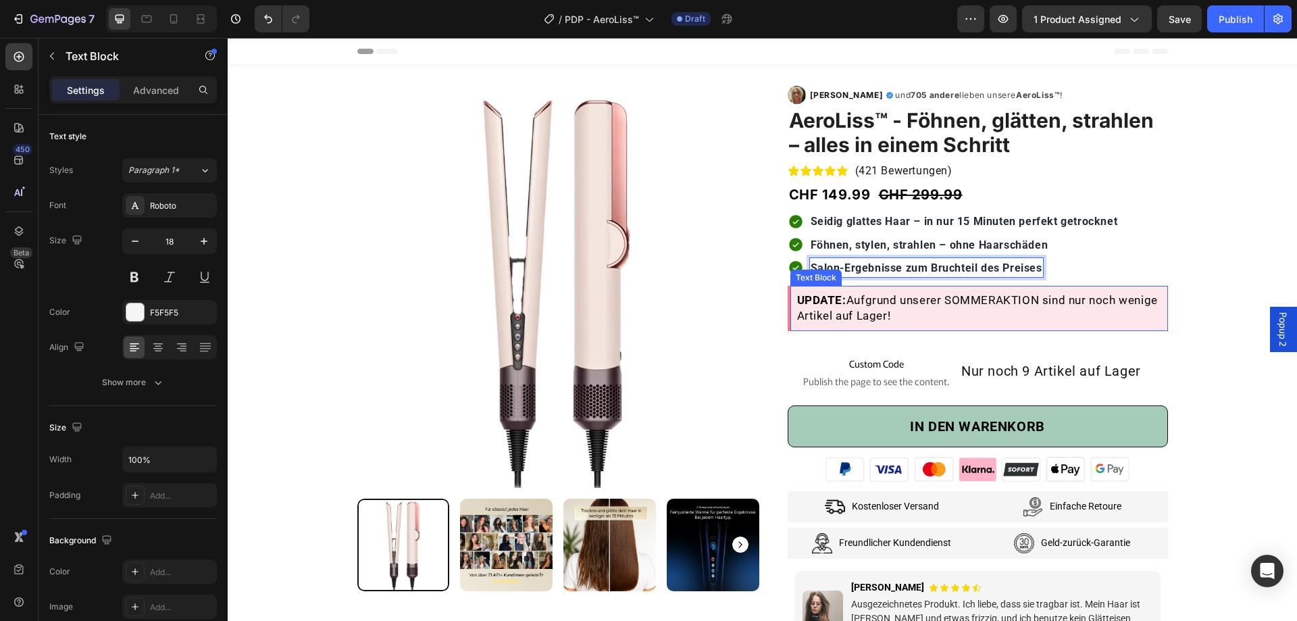
click at [844, 293] on span "UPDATE: Aufgrund unserer SOMMERAKTION sind nur noch wenige Artikel auf Lager!" at bounding box center [977, 307] width 361 height 29
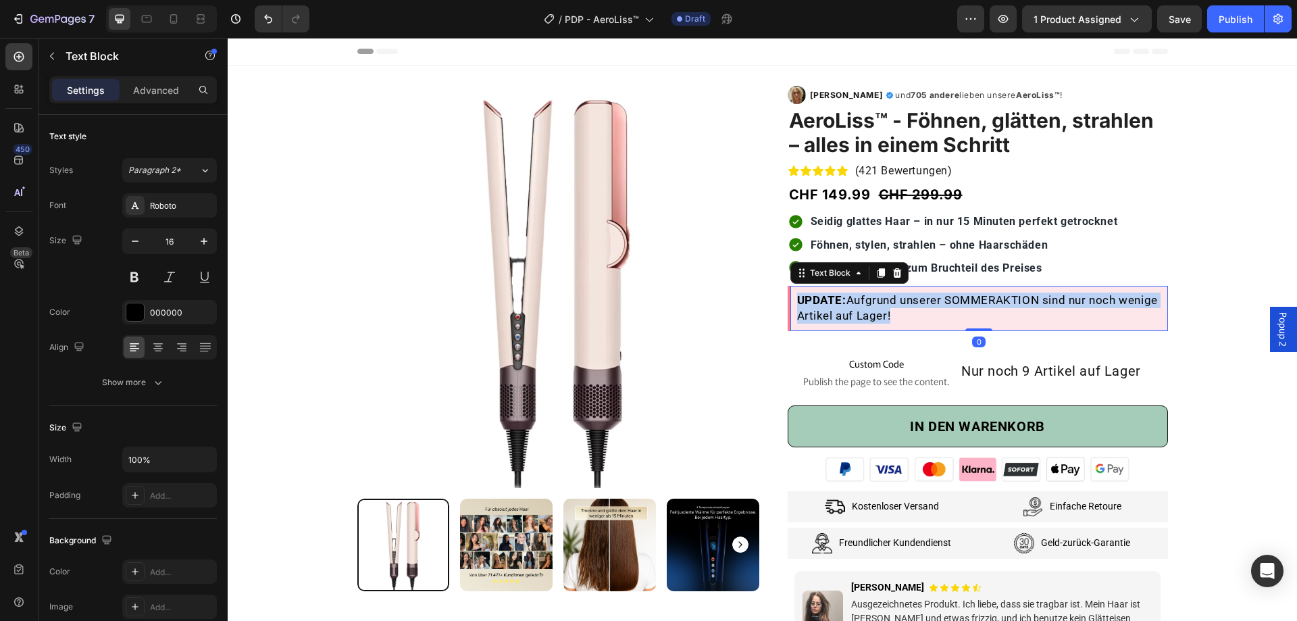
click at [844, 293] on span "UPDATE: Aufgrund unserer SOMMERAKTION sind nur noch wenige Artikel auf Lager!" at bounding box center [977, 307] width 361 height 29
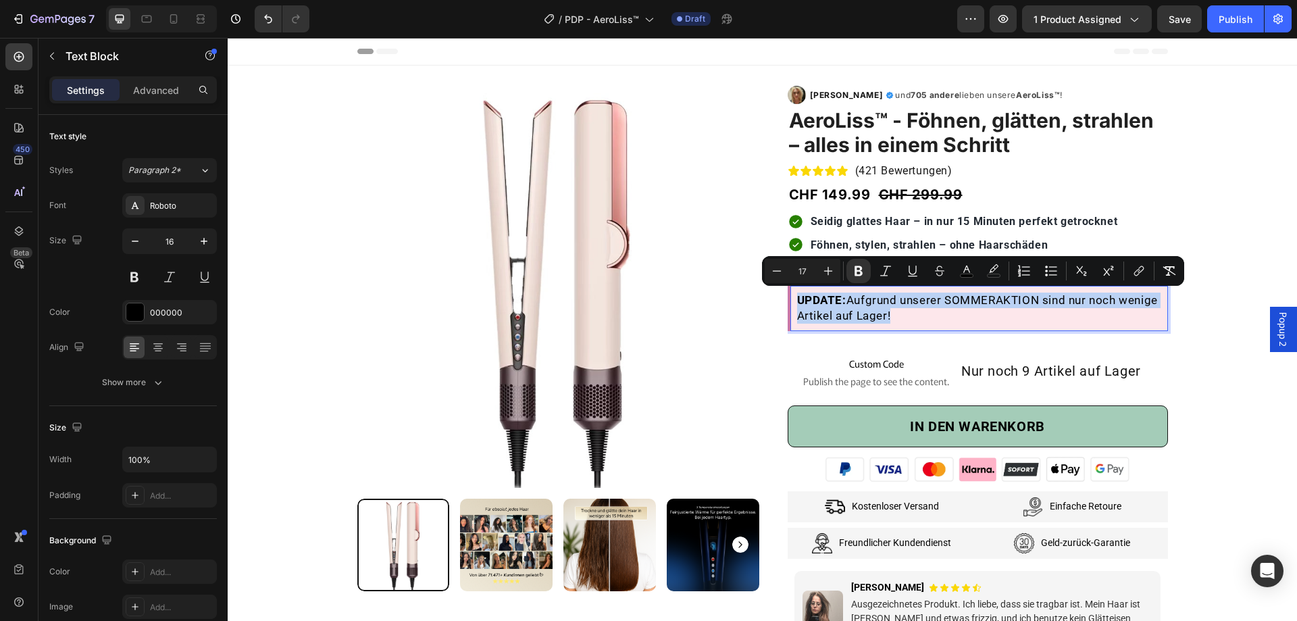
copy span "UPDATE: Aufgrund unserer SOMMERAKTION sind nur noch wenige Artikel auf Lager!"
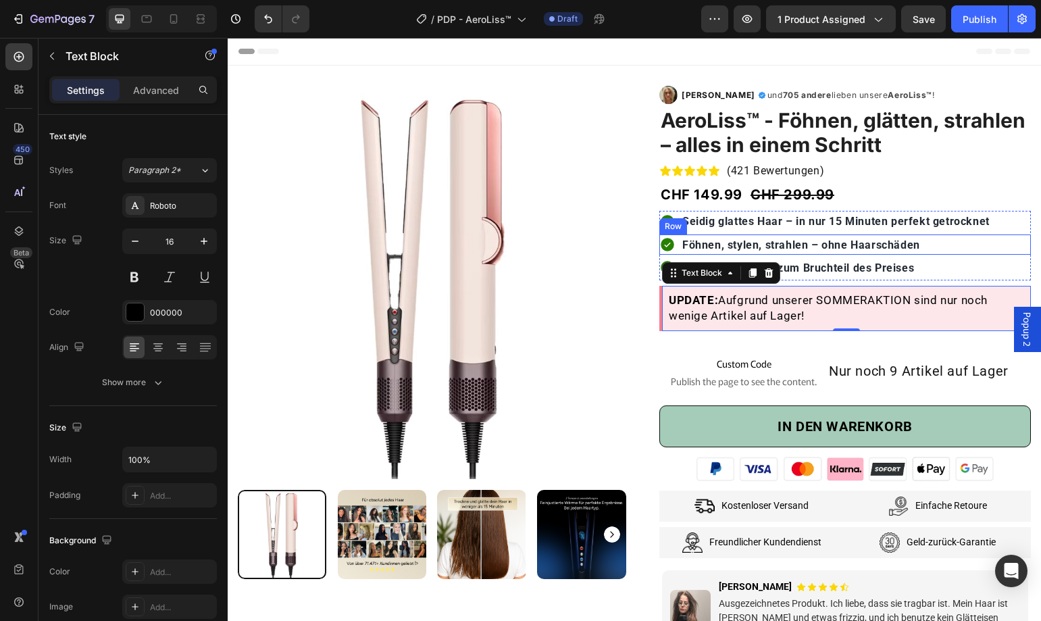
click at [987, 253] on div "Icon Föhnen, stylen, strahlen – ohne Haarschäden Text Block Row" at bounding box center [844, 244] width 371 height 20
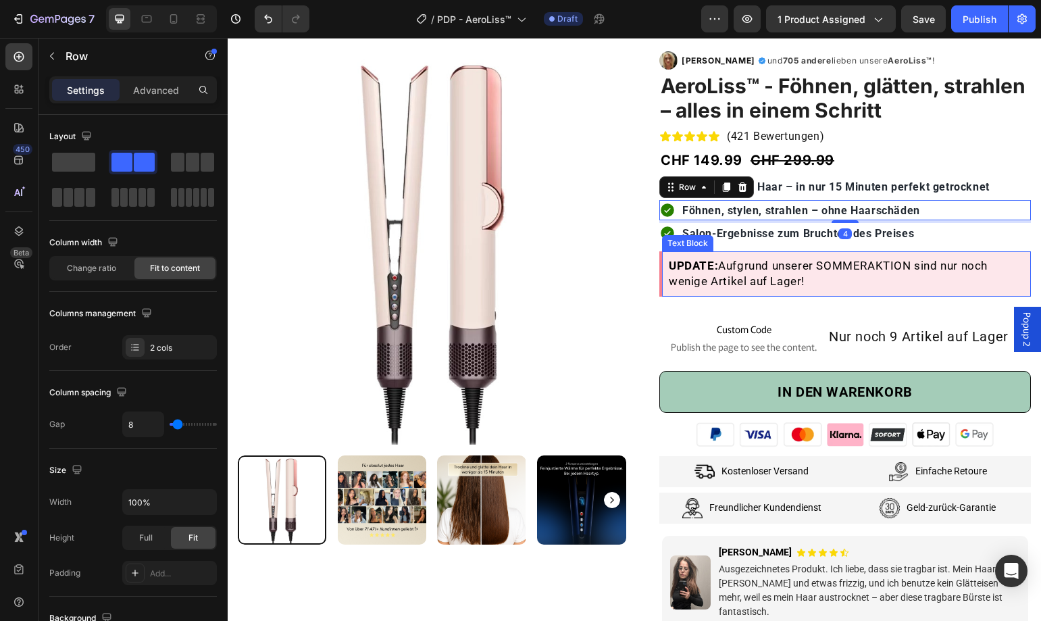
scroll to position [68, 0]
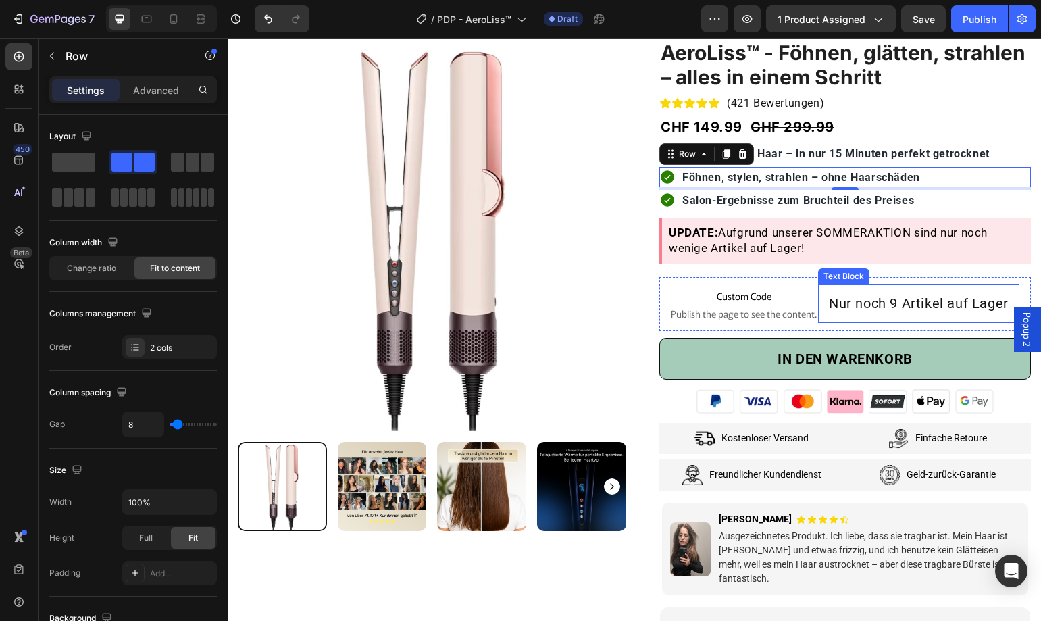
click at [891, 304] on span "Nur noch 9 Artikel auf Lager" at bounding box center [919, 303] width 180 height 16
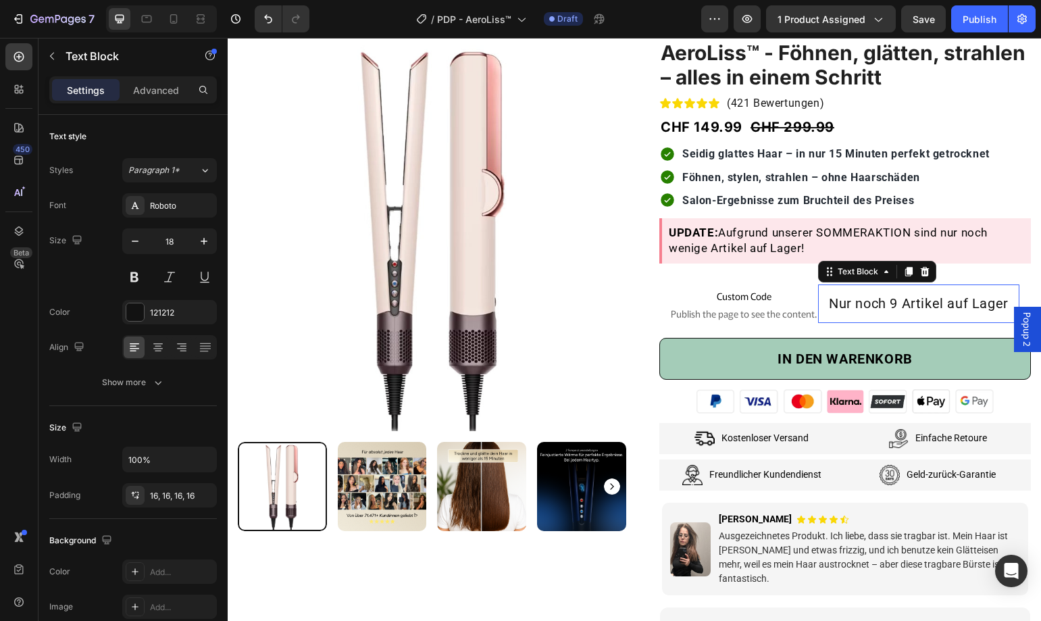
click at [891, 304] on span "Nur noch 9 Artikel auf Lager" at bounding box center [919, 303] width 180 height 16
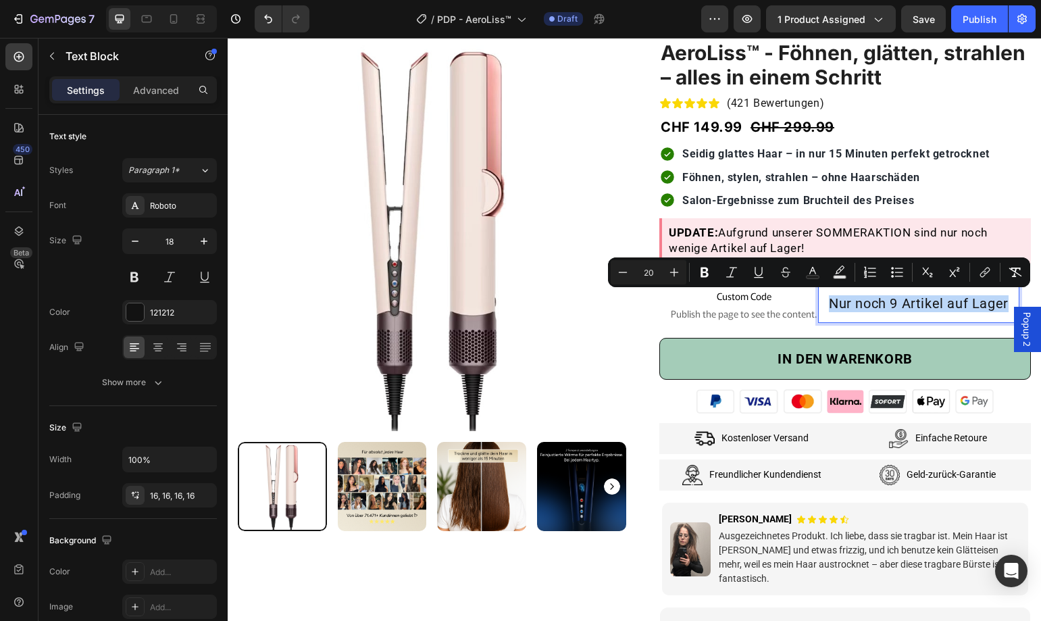
copy span "Nur noch 9 Artikel auf Lager"
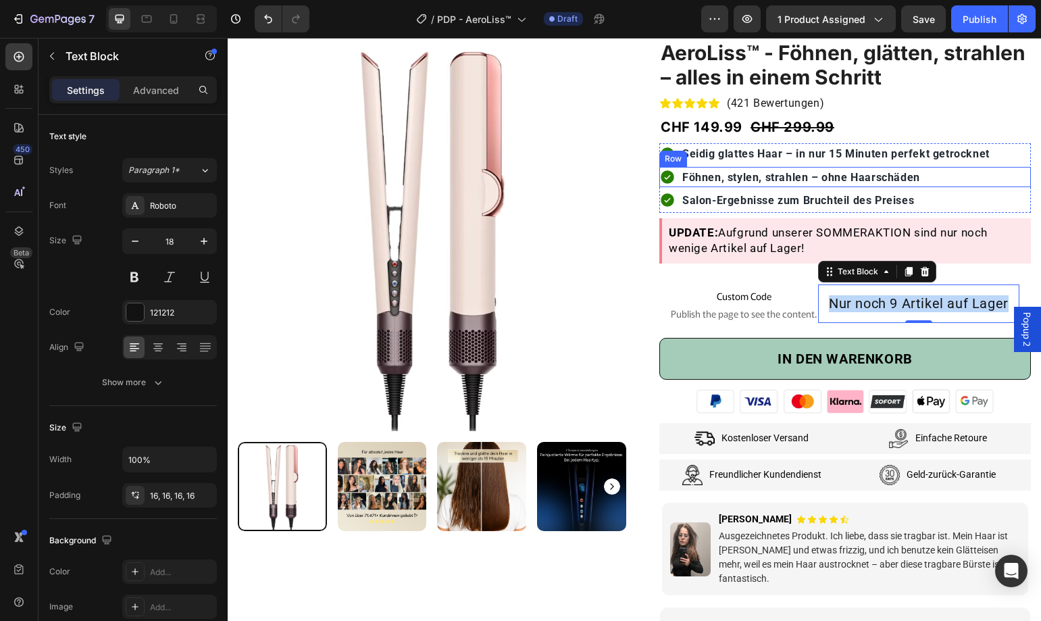
click at [989, 170] on div "Icon Föhnen, stylen, strahlen – ohne Haarschäden Text Block Row" at bounding box center [844, 177] width 371 height 20
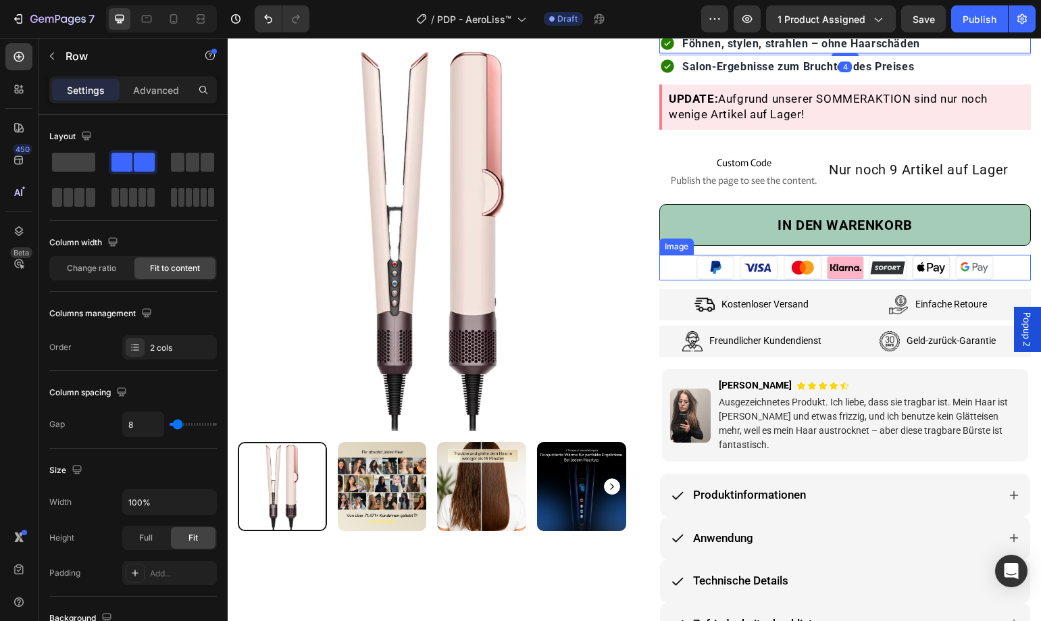
scroll to position [203, 0]
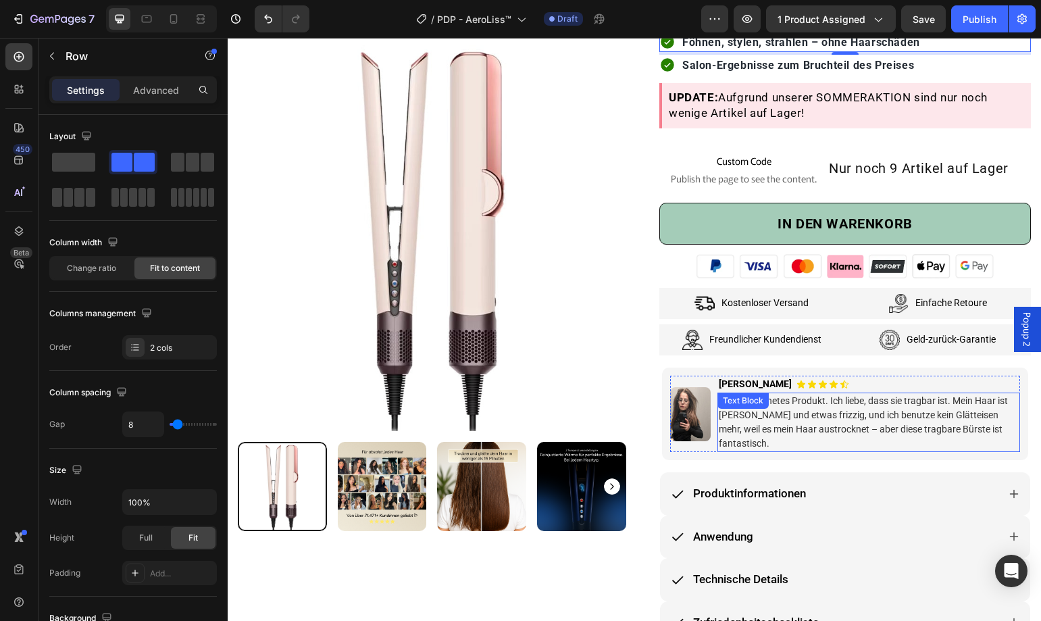
click at [993, 427] on p "Ausgezeichnetes Produkt. Ich liebe, dass sie tragbar ist. Mein Haar ist [PERSON…" at bounding box center [869, 422] width 301 height 57
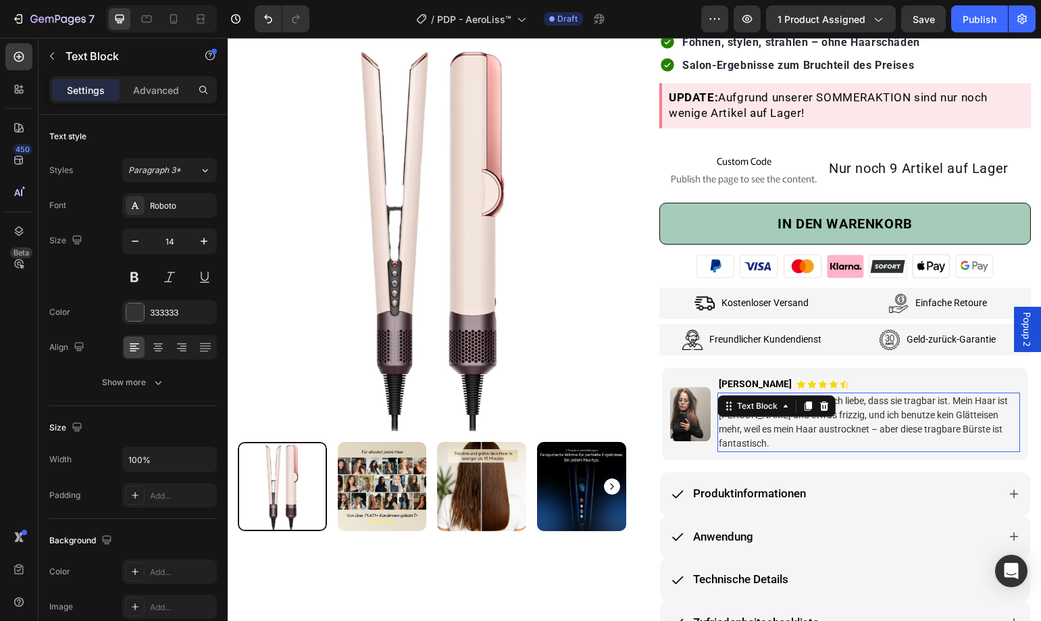
click at [993, 427] on p "Ausgezeichnetes Produkt. Ich liebe, dass sie tragbar ist. Mein Haar ist [PERSON…" at bounding box center [869, 422] width 301 height 57
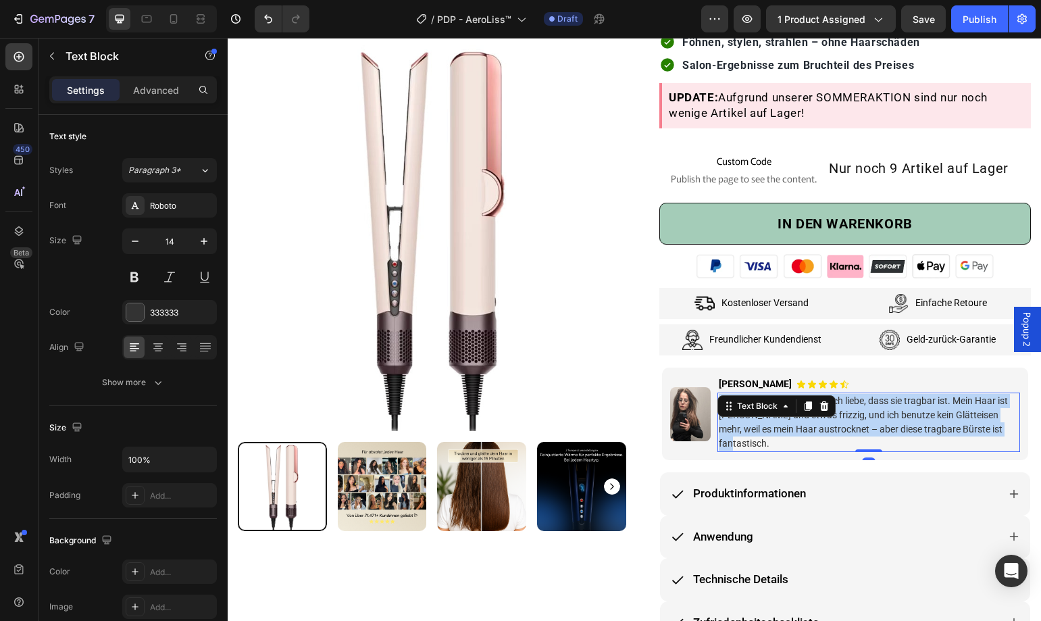
click at [993, 427] on p "Ausgezeichnetes Produkt. Ich liebe, dass sie tragbar ist. Mein Haar ist [PERSON…" at bounding box center [869, 422] width 301 height 57
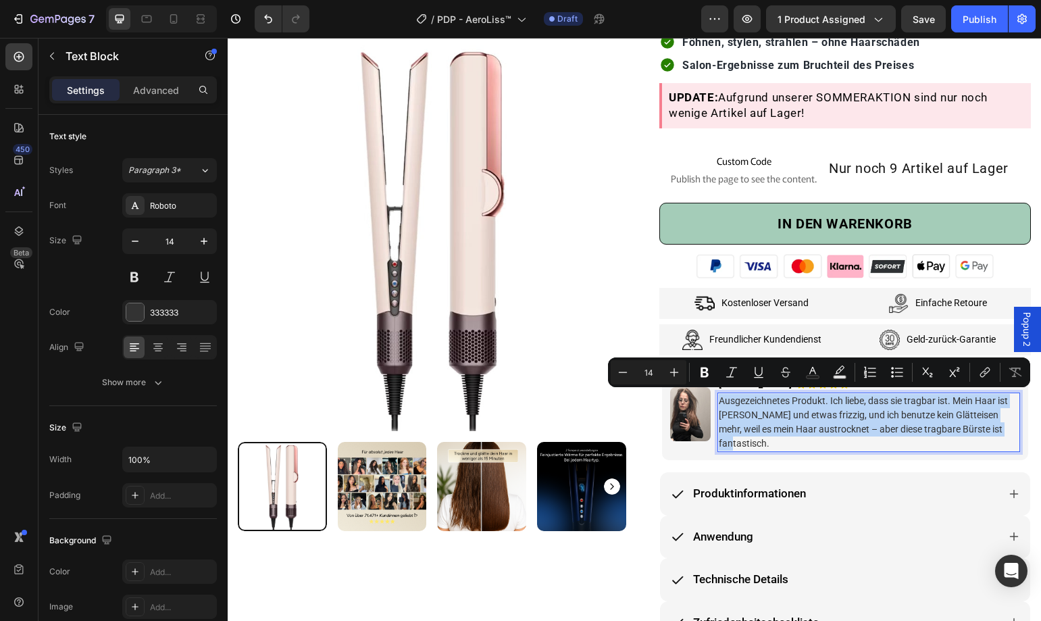
copy p "Ausgezeichnetes Produkt. Ich liebe, dass sie tragbar ist. Mein Haar ist [PERSON…"
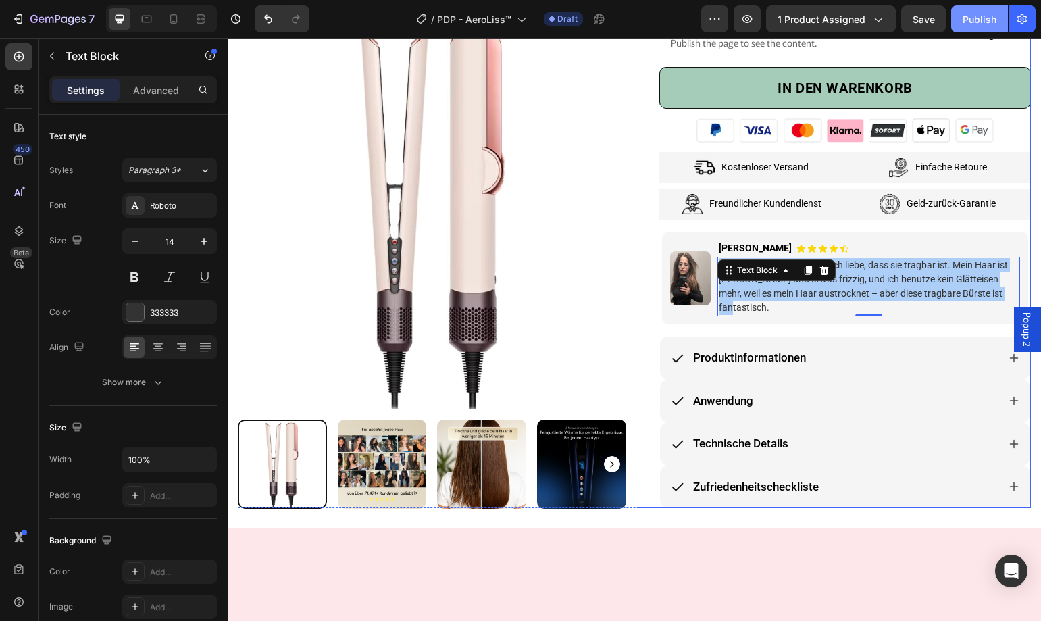
scroll to position [135, 0]
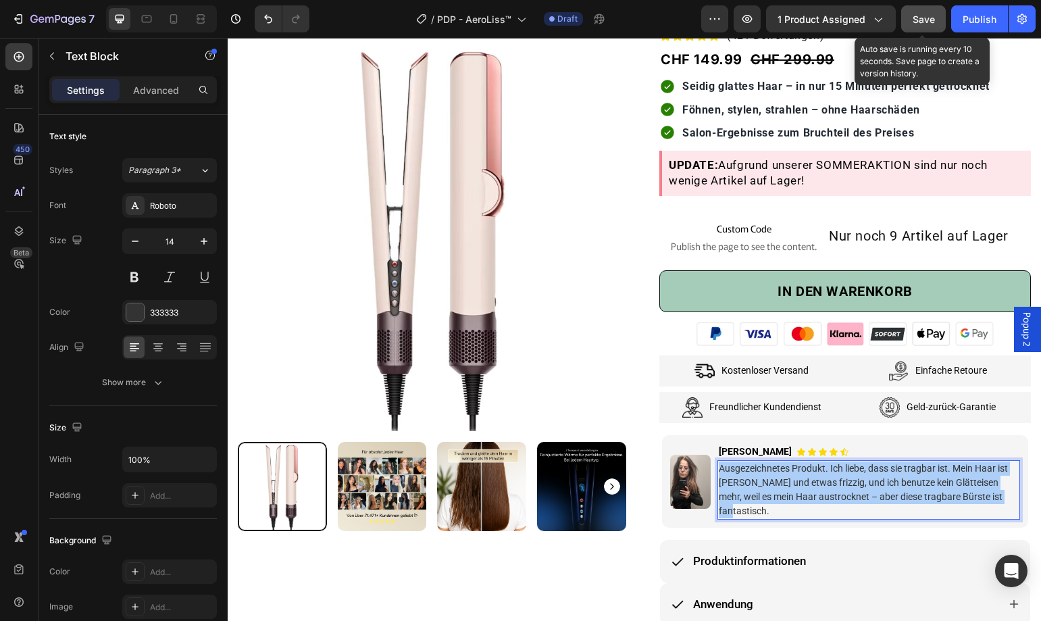
click at [929, 25] on div "Save" at bounding box center [923, 19] width 22 height 14
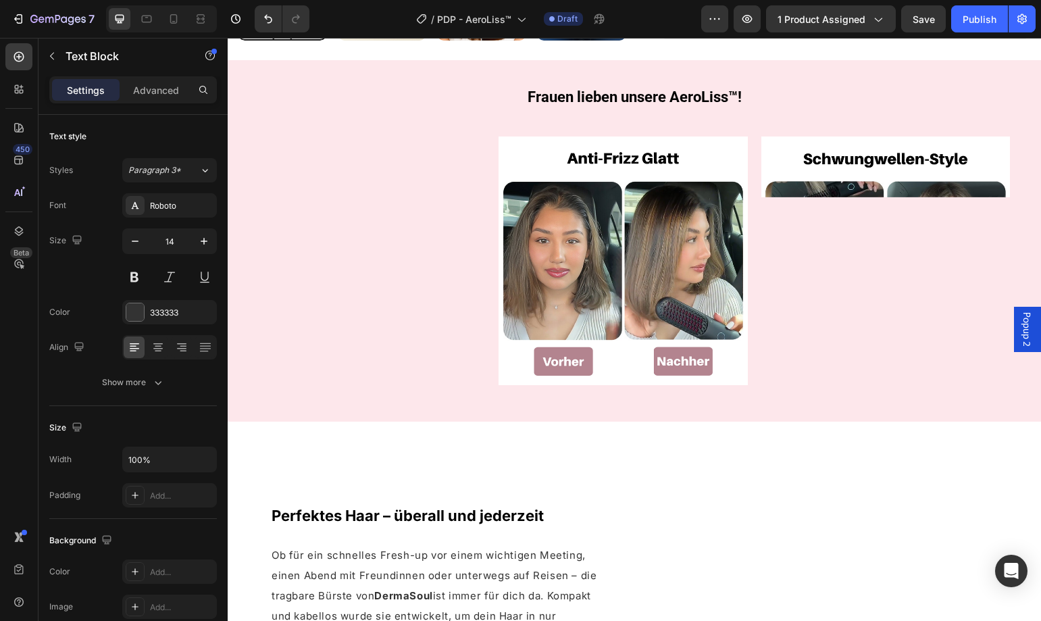
scroll to position [473, 0]
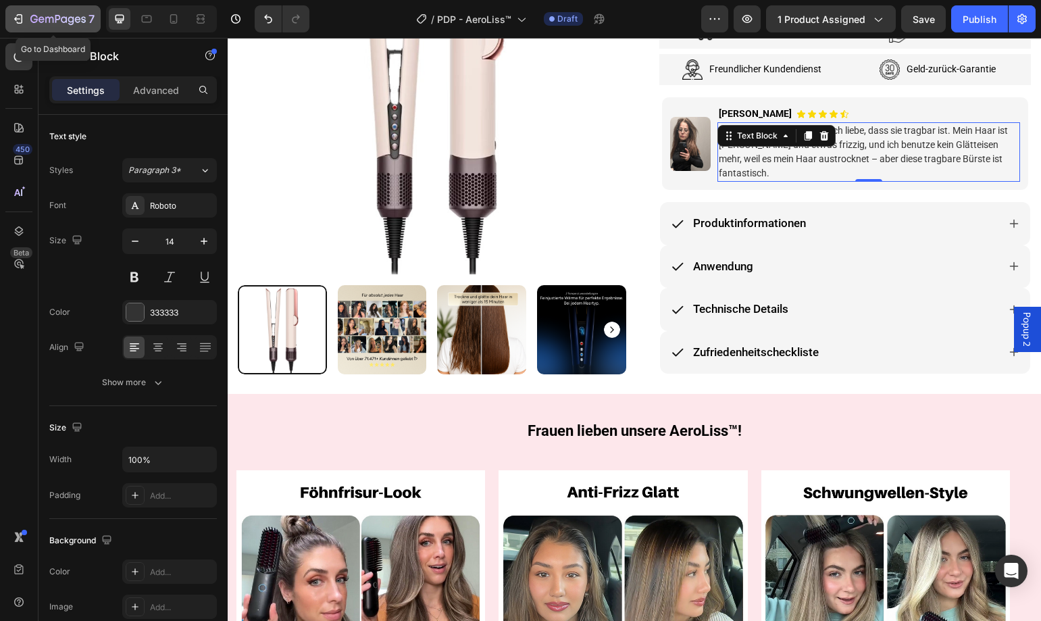
click at [37, 21] on icon "button" at bounding box center [33, 19] width 7 height 8
